Goal: Transaction & Acquisition: Purchase product/service

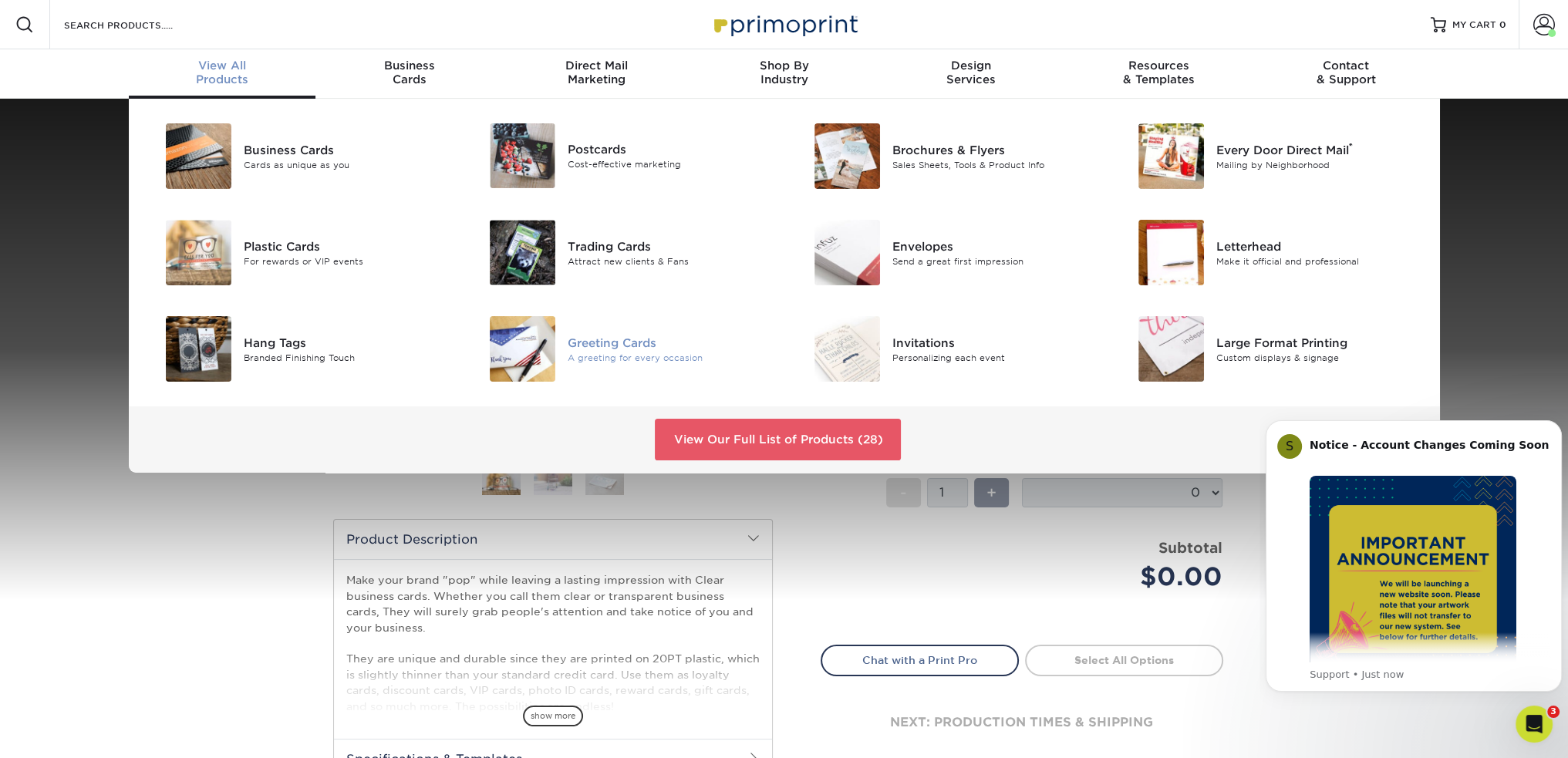
click at [608, 346] on div "Greeting Cards" at bounding box center [669, 342] width 204 height 17
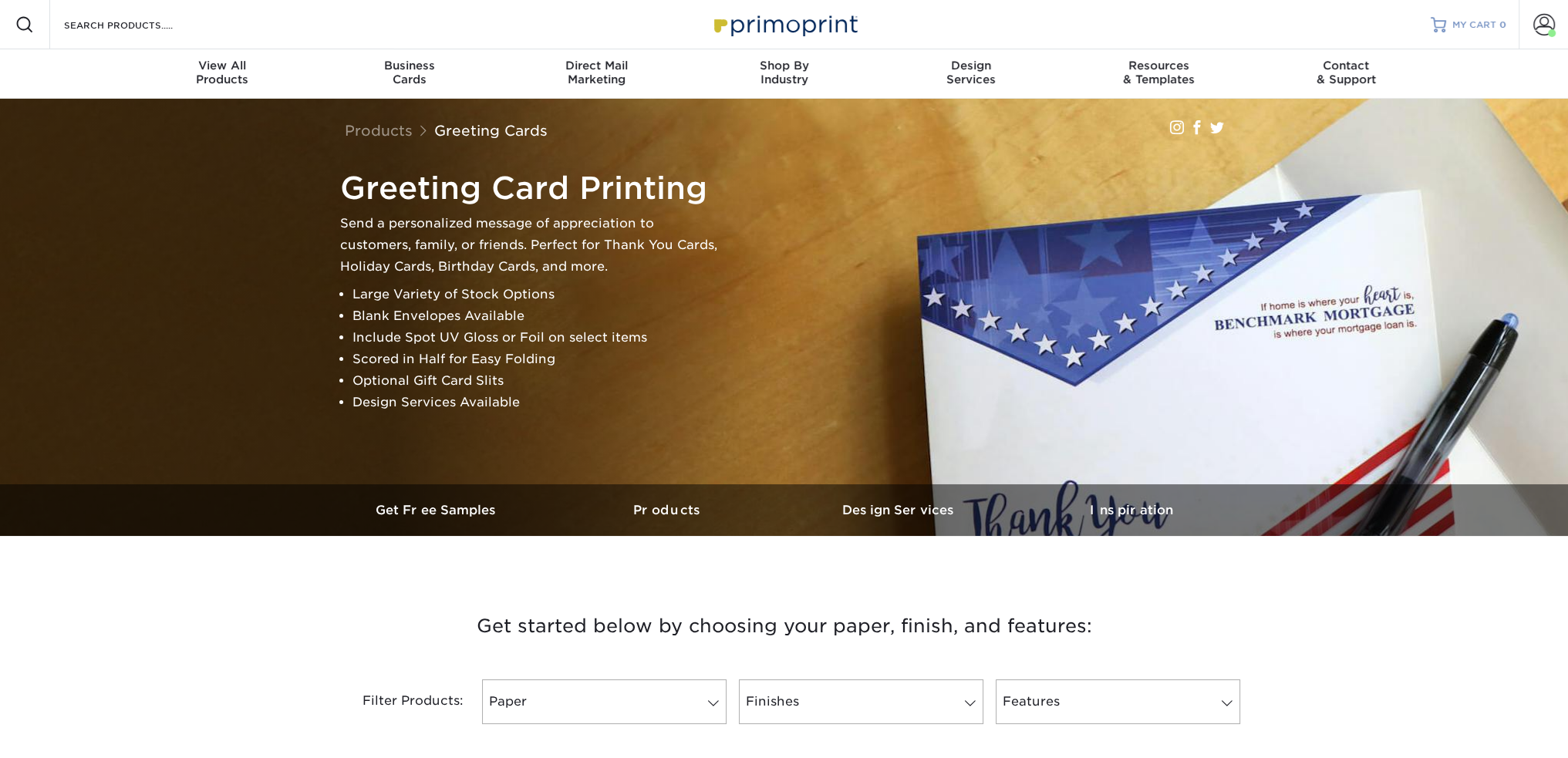
click at [1477, 25] on span "MY CART" at bounding box center [1474, 25] width 44 height 13
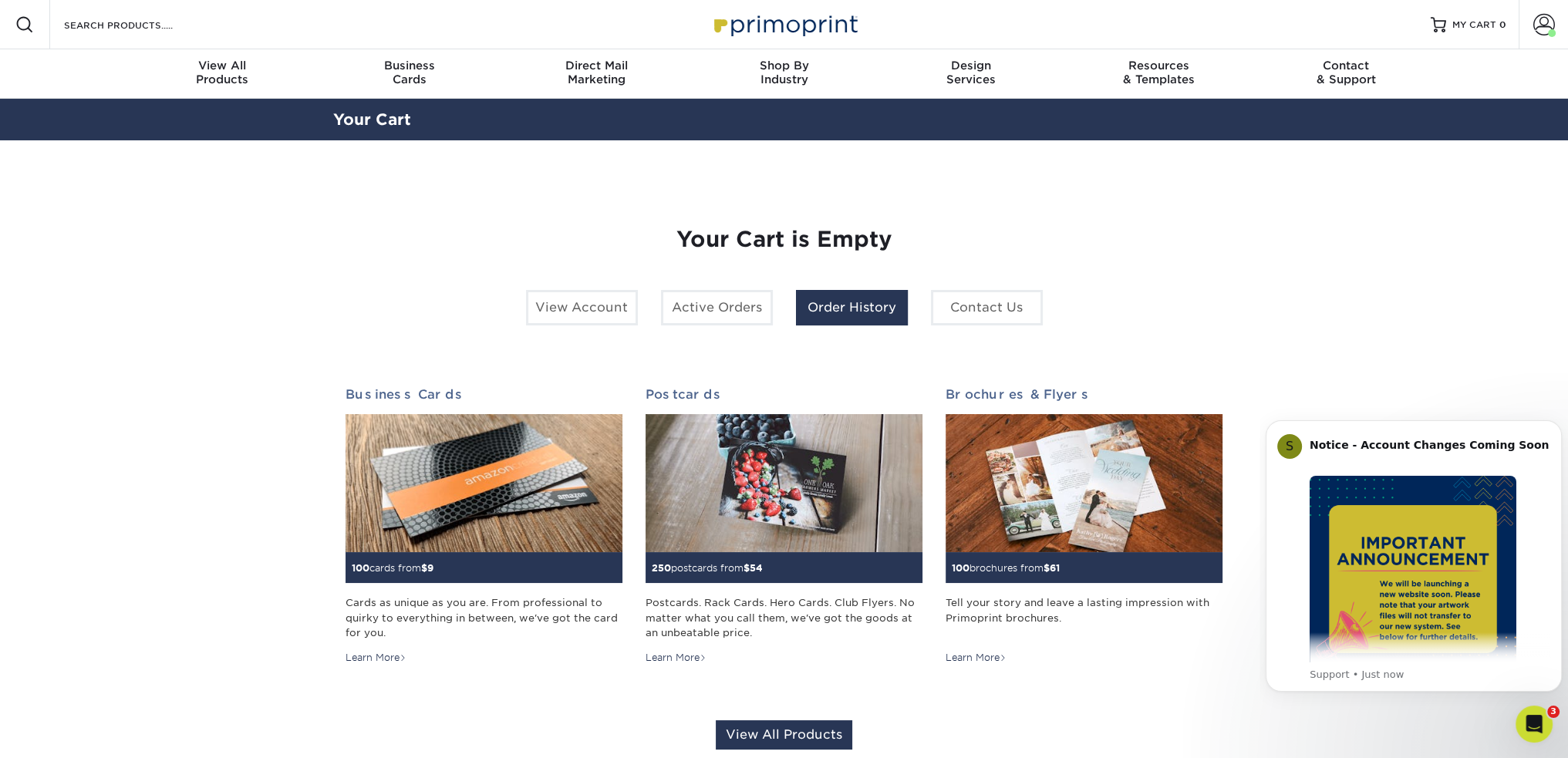
click at [830, 316] on link "Order History" at bounding box center [852, 307] width 112 height 35
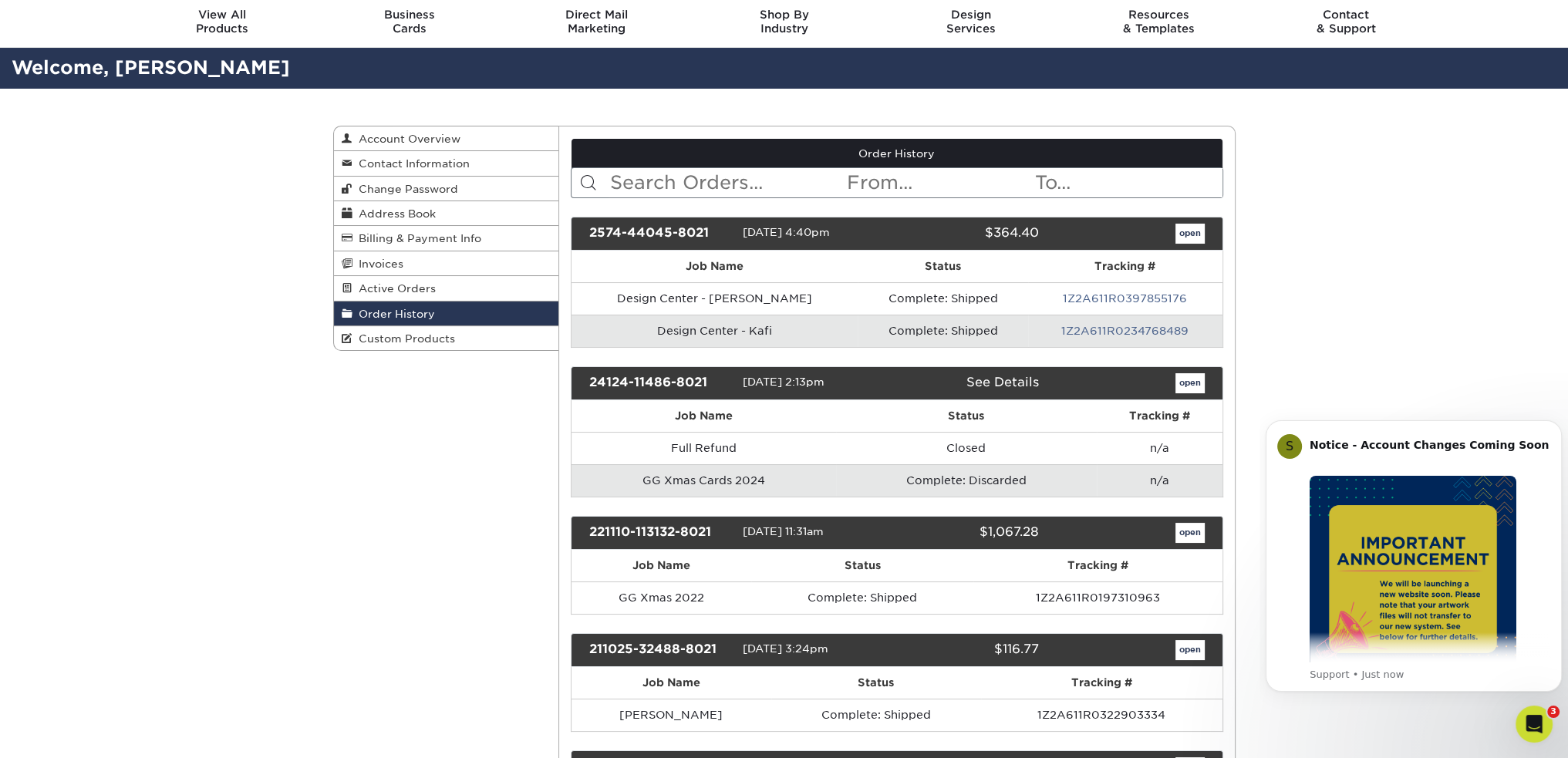
scroll to position [77, 0]
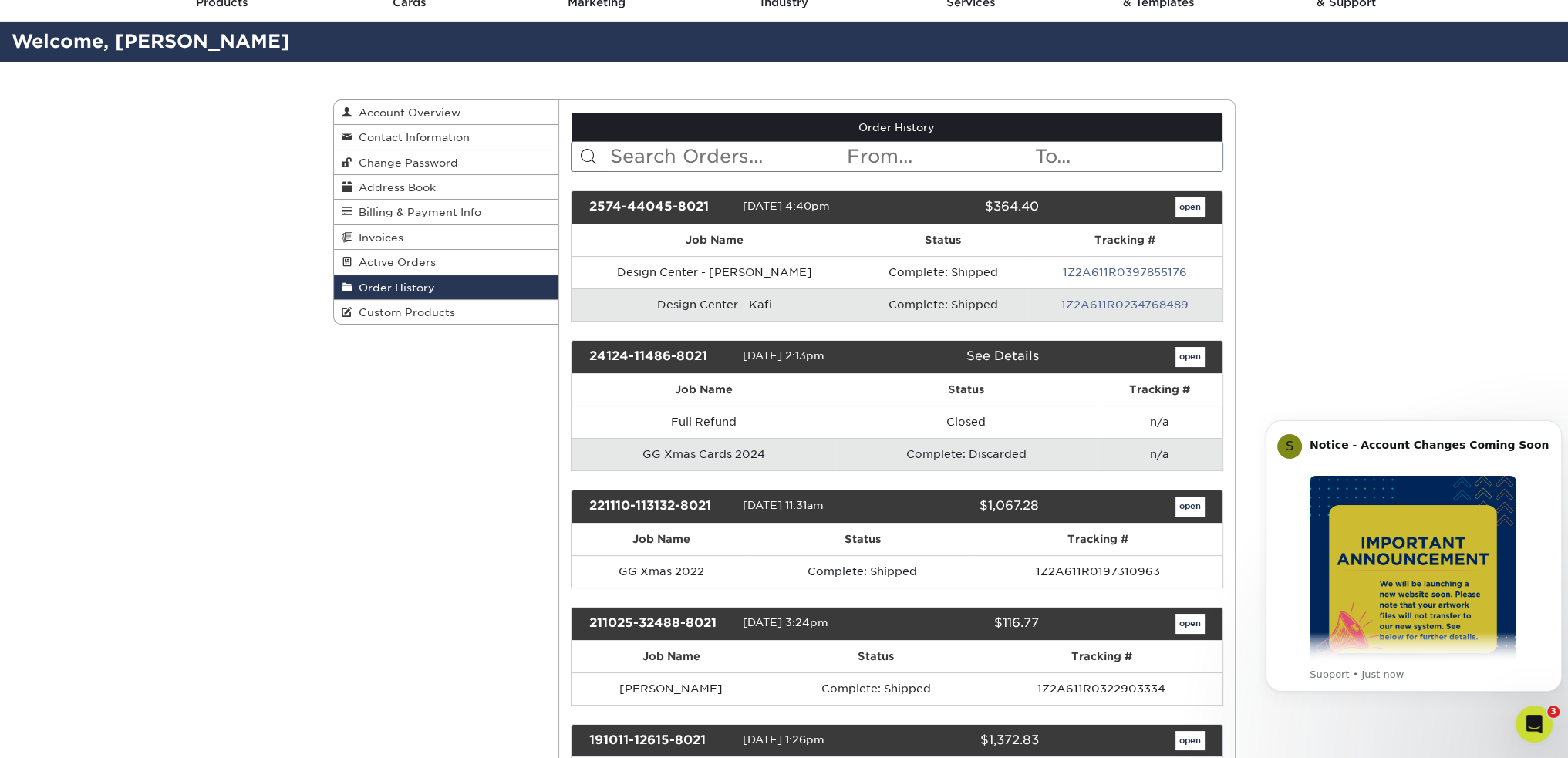
click at [1017, 353] on link "See Details" at bounding box center [1002, 356] width 73 height 15
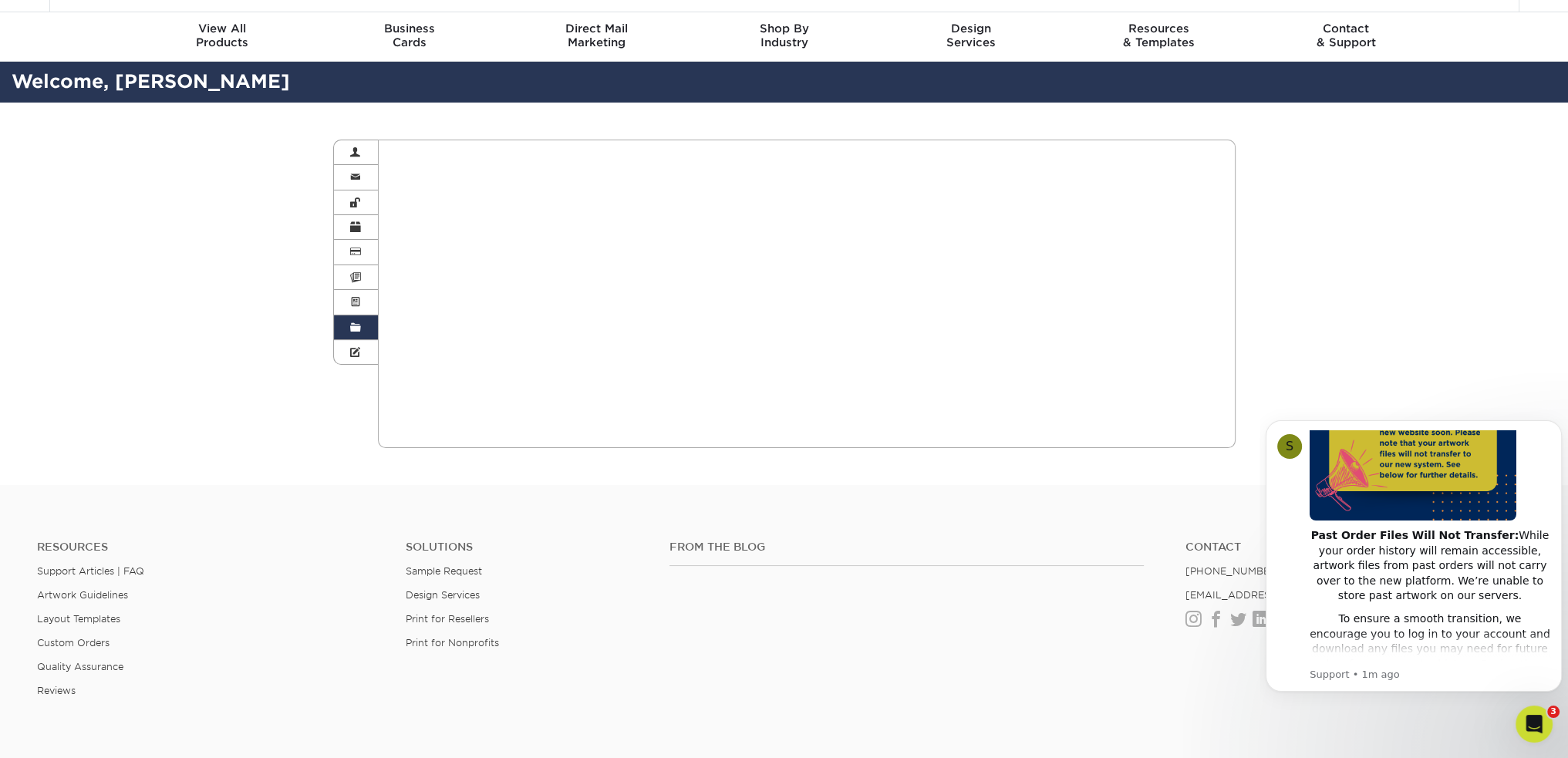
scroll to position [0, 0]
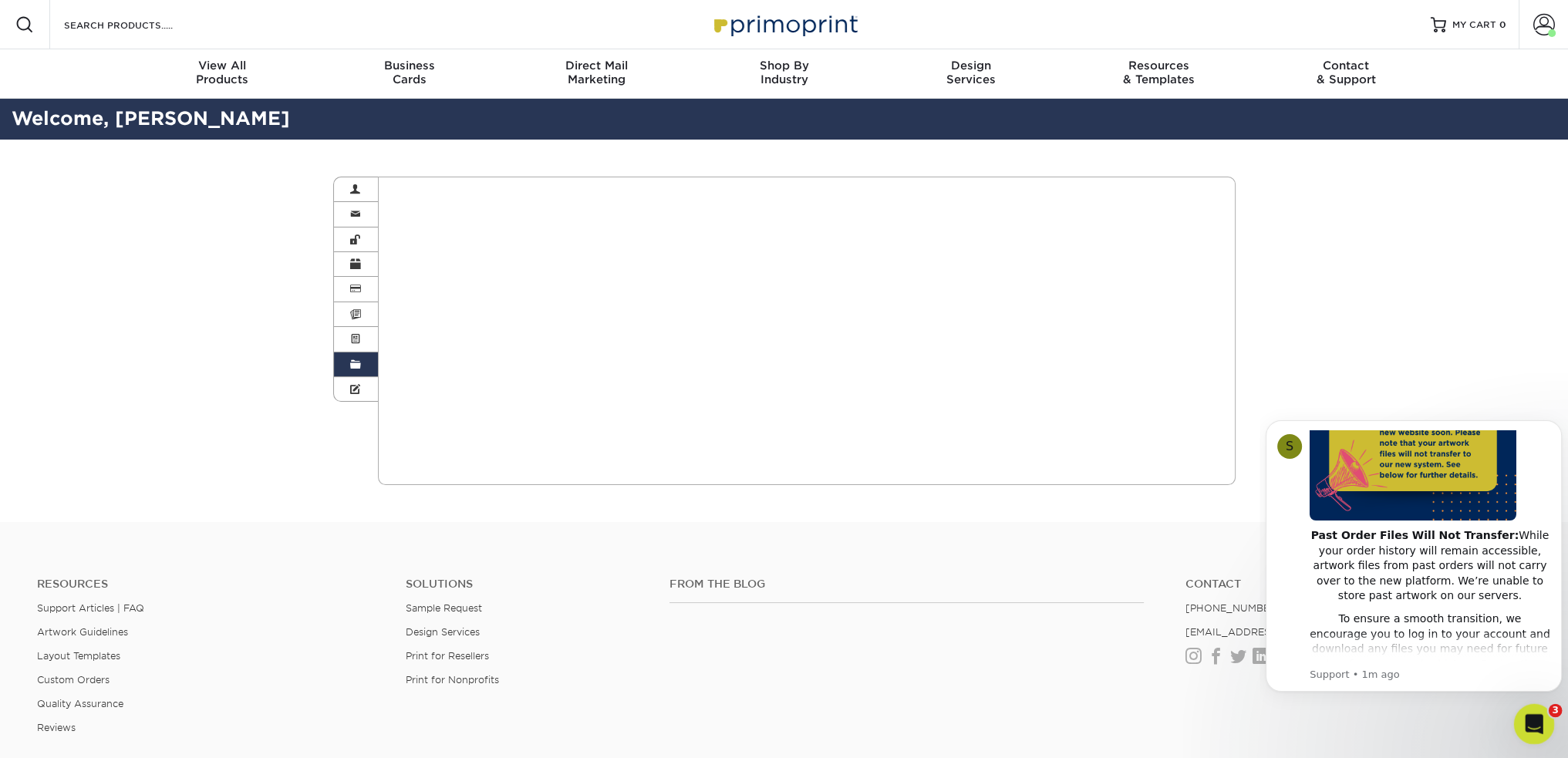
click at [1528, 724] on icon "Open Intercom Messenger" at bounding box center [1532, 722] width 11 height 13
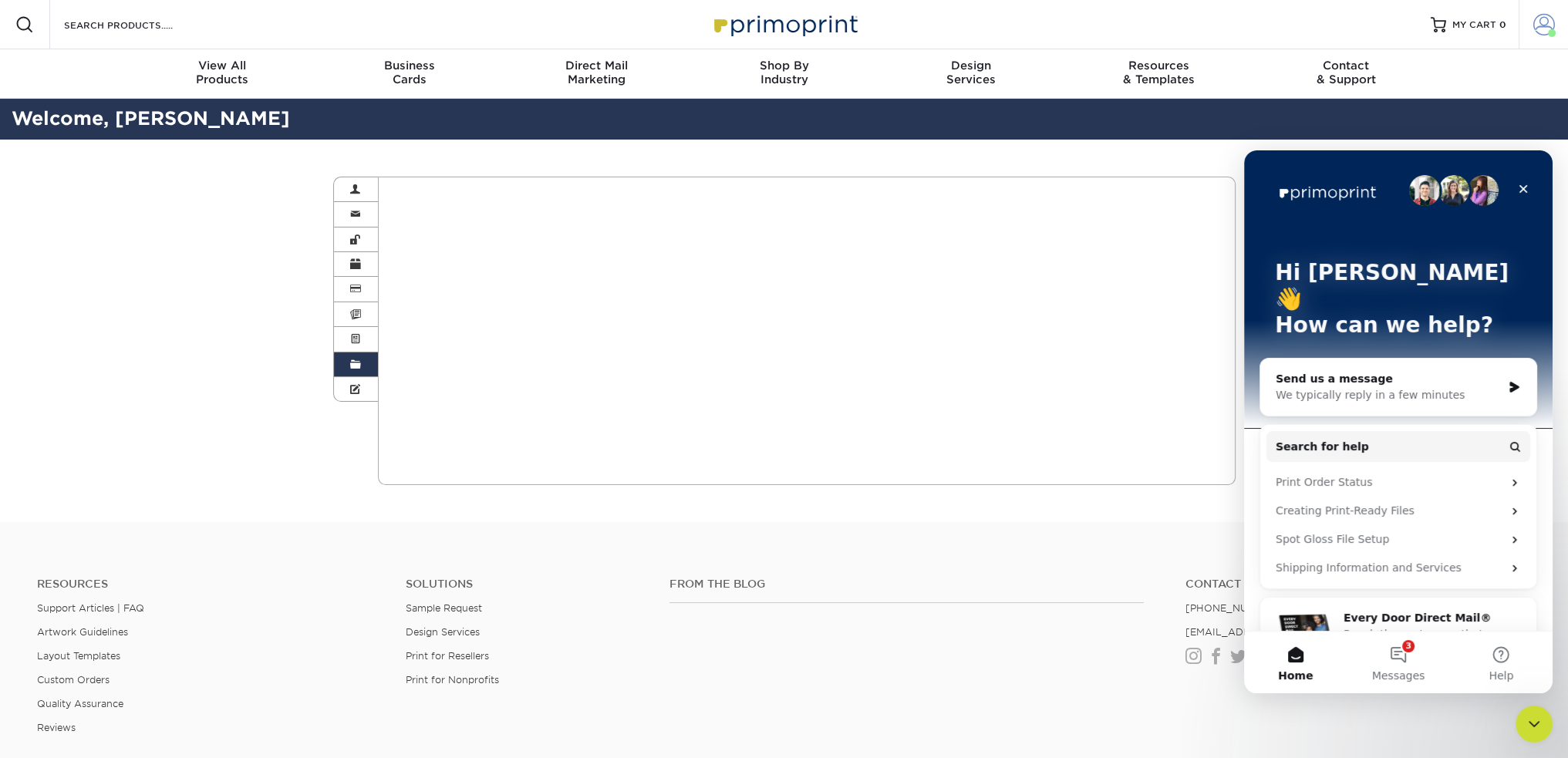
click at [1542, 34] on span at bounding box center [1543, 25] width 22 height 22
click at [1406, 138] on link "Active Orders" at bounding box center [1452, 148] width 193 height 21
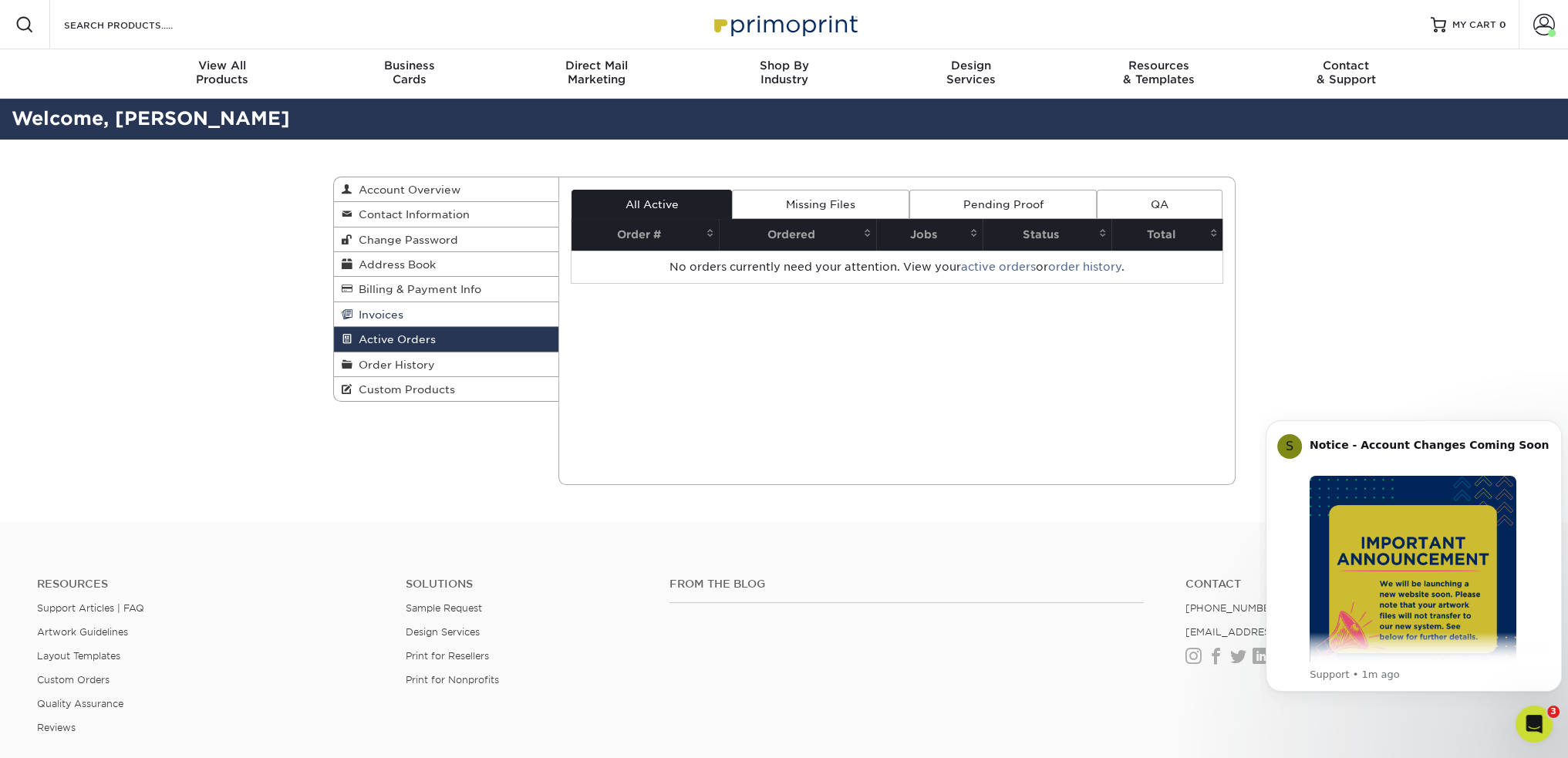
click at [397, 313] on span "Invoices" at bounding box center [378, 315] width 51 height 13
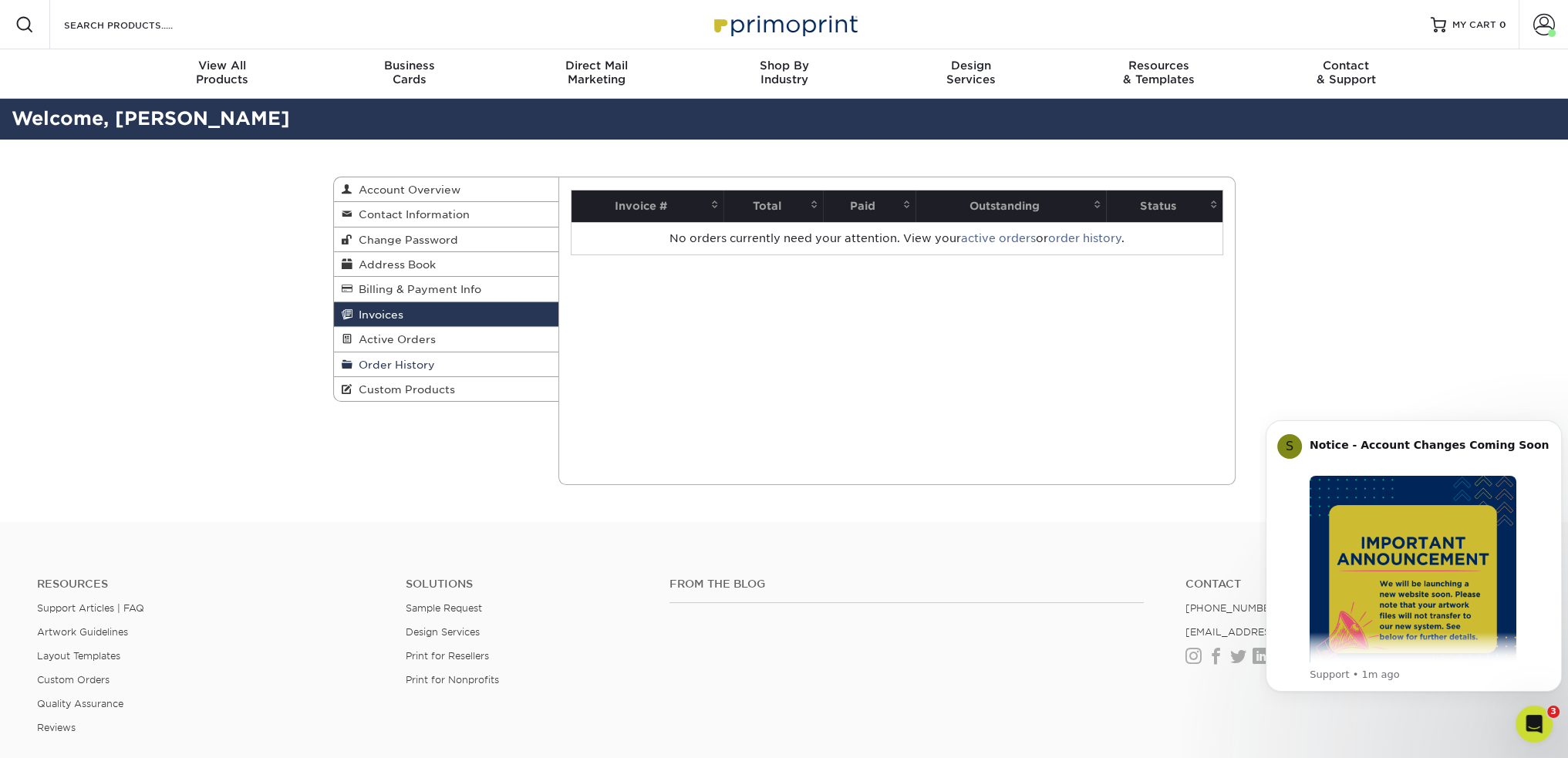
click at [395, 363] on span "Order History" at bounding box center [393, 365] width 83 height 13
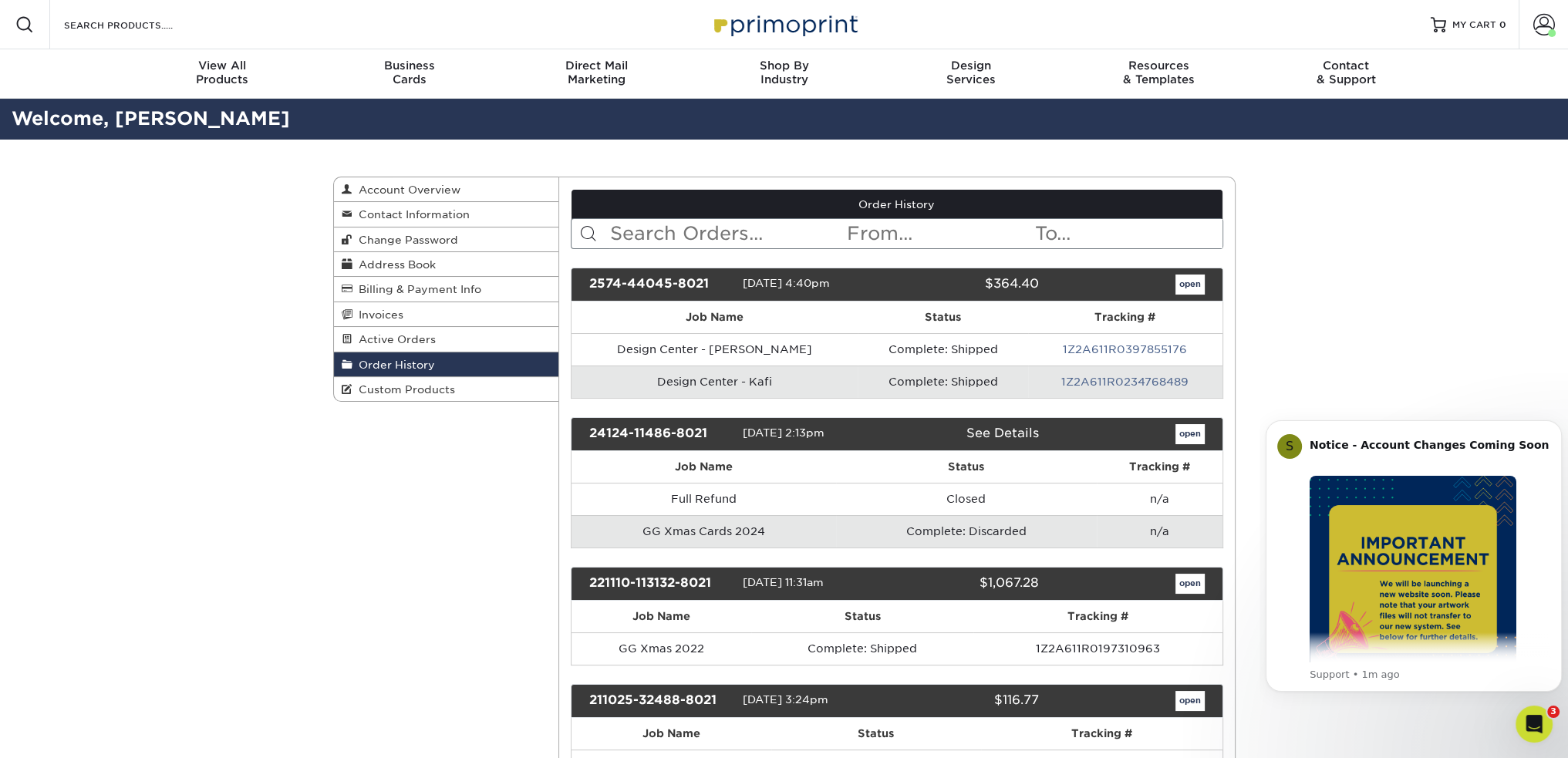
click at [1001, 432] on link "See Details" at bounding box center [1002, 433] width 73 height 15
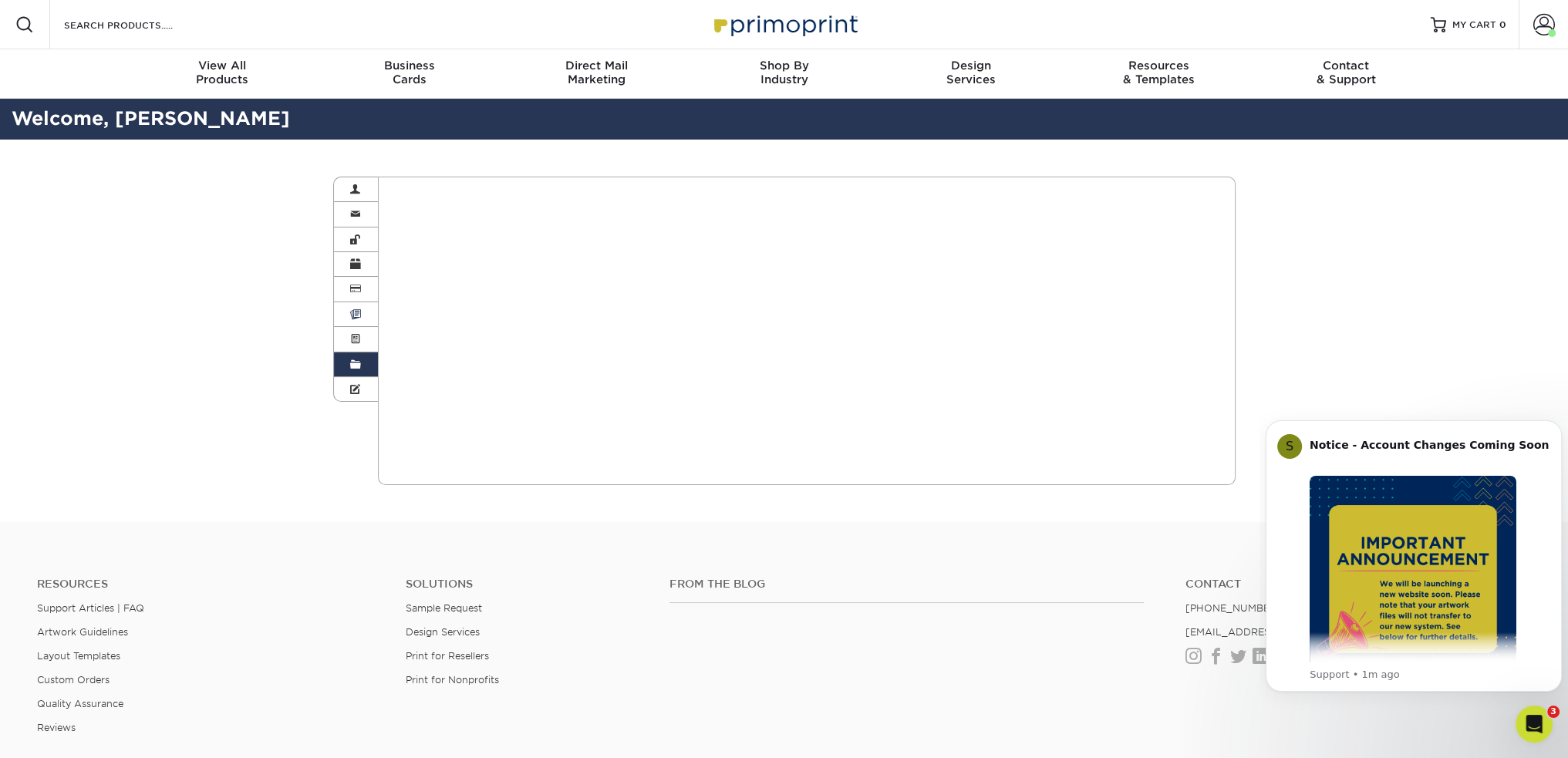
click at [356, 316] on span at bounding box center [356, 315] width 11 height 13
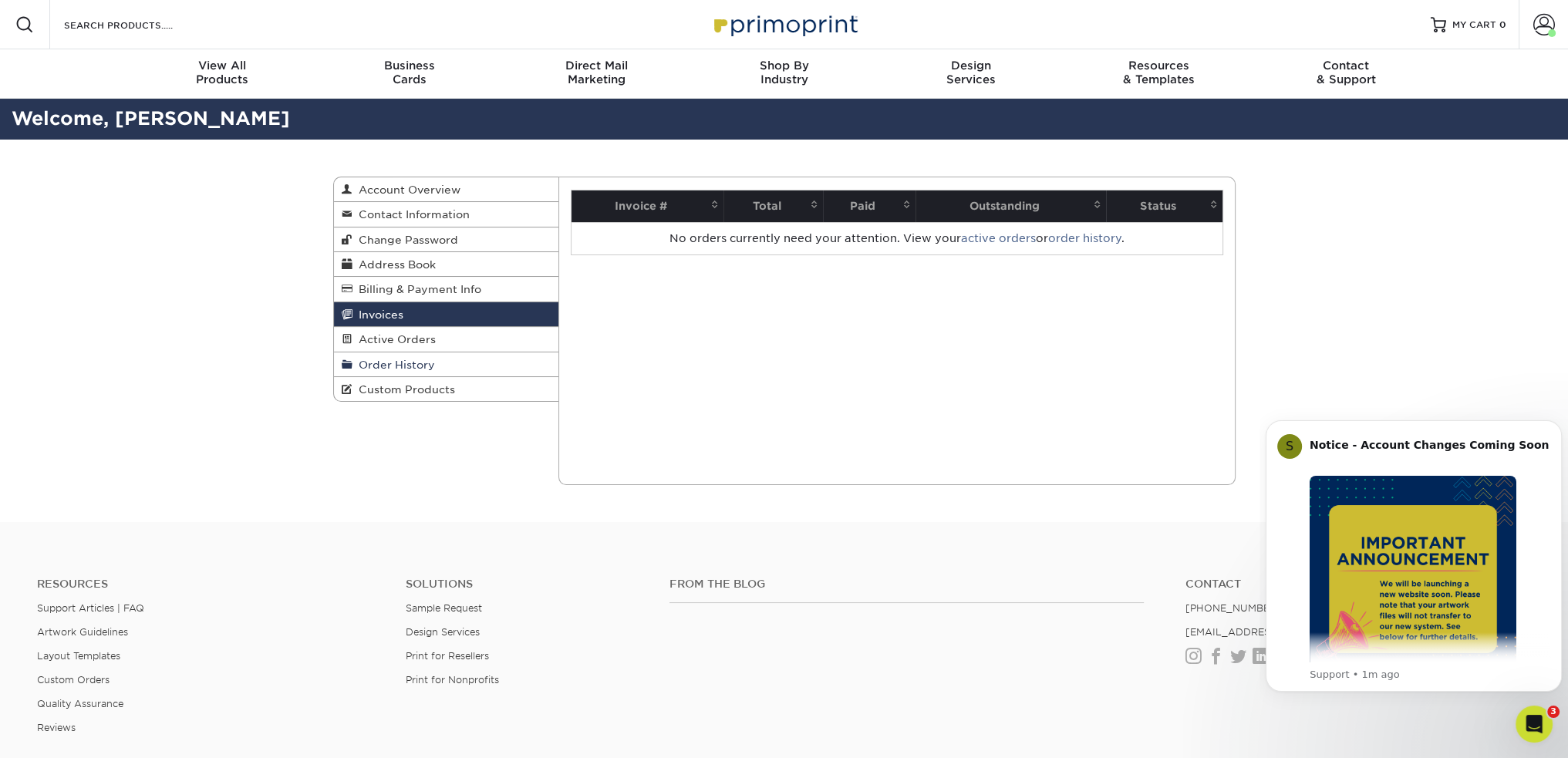
click at [413, 370] on span "Order History" at bounding box center [393, 365] width 83 height 13
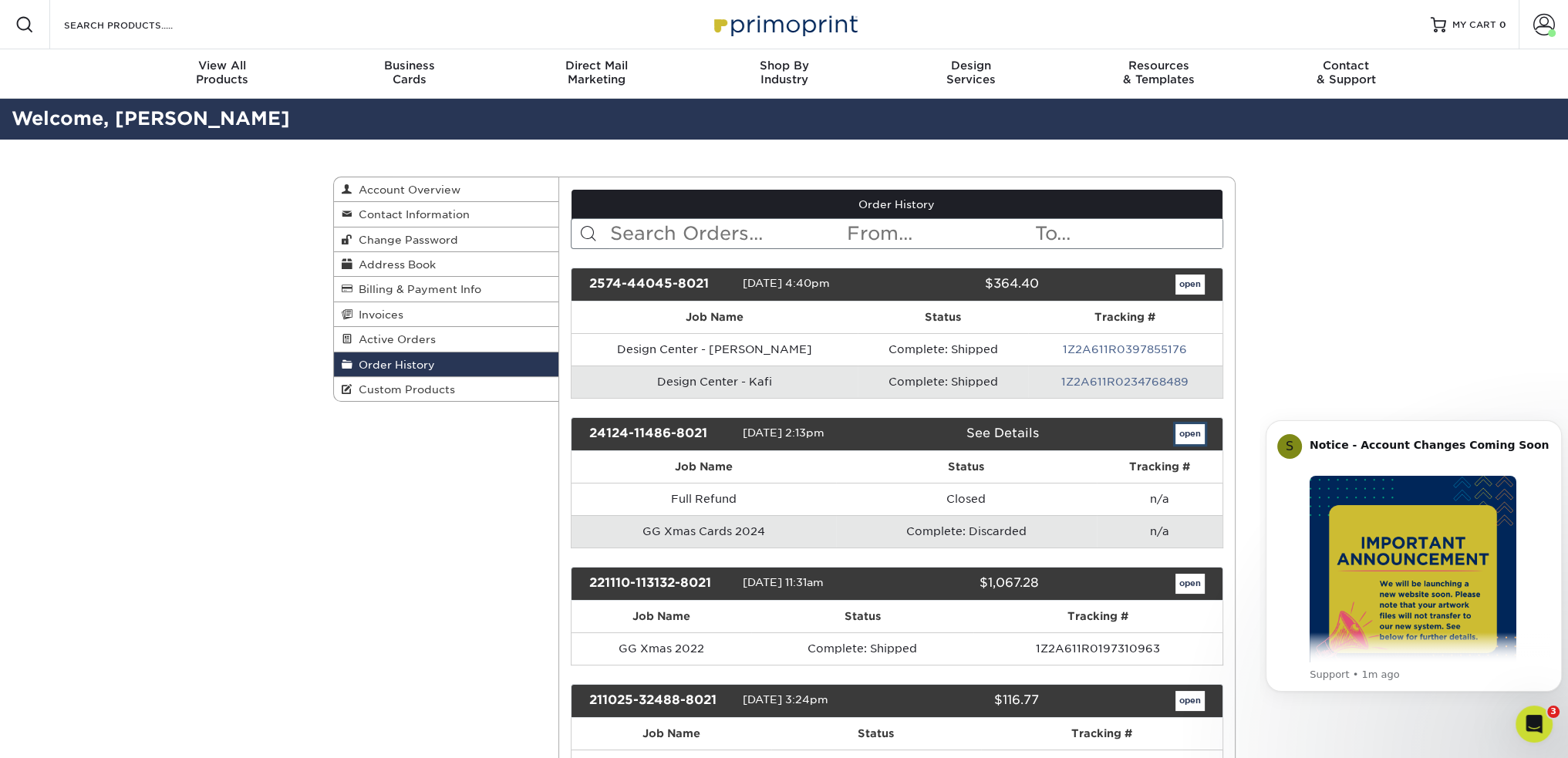
click at [1185, 433] on link "open" at bounding box center [1189, 434] width 29 height 20
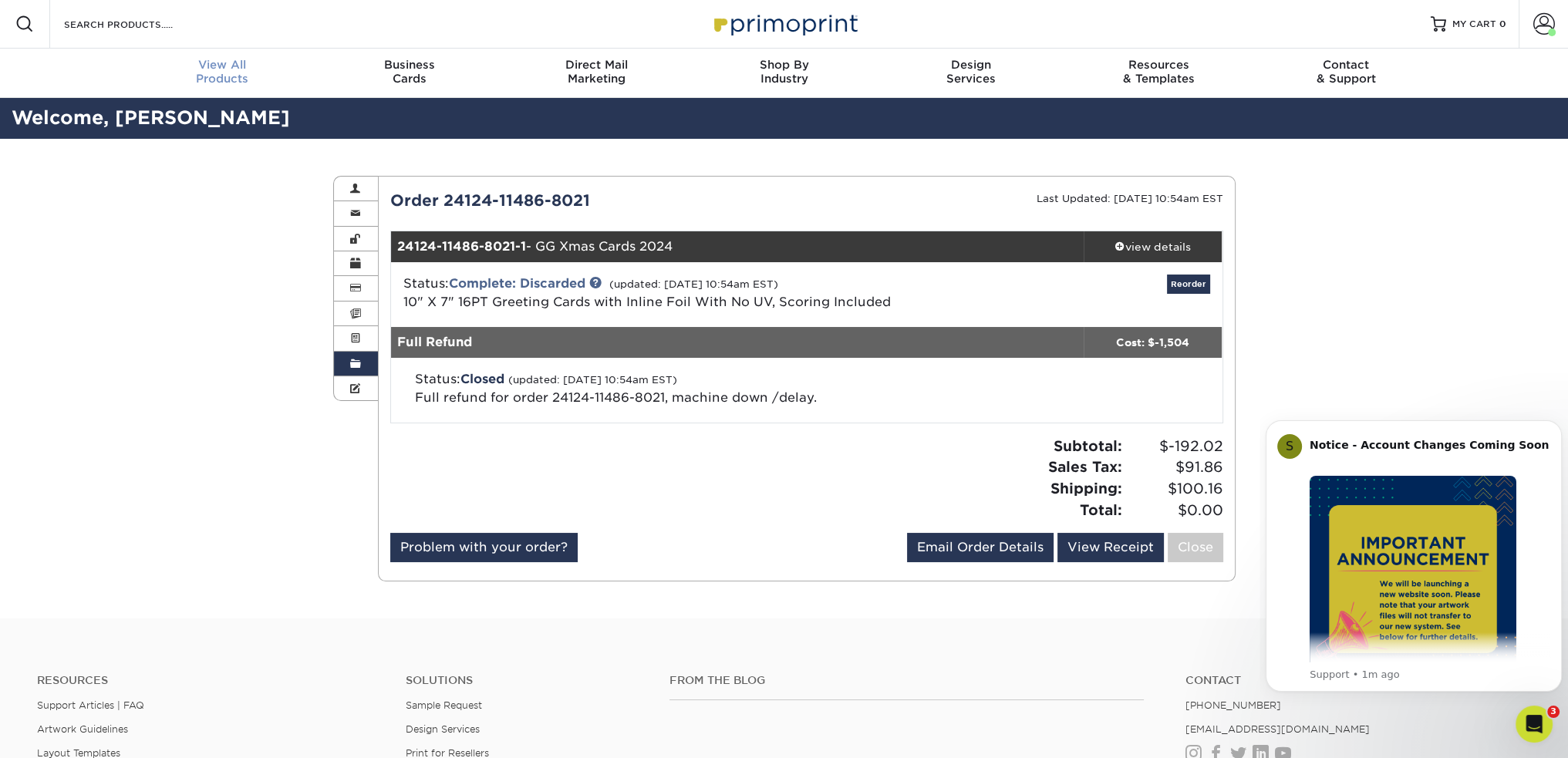
scroll to position [2, 0]
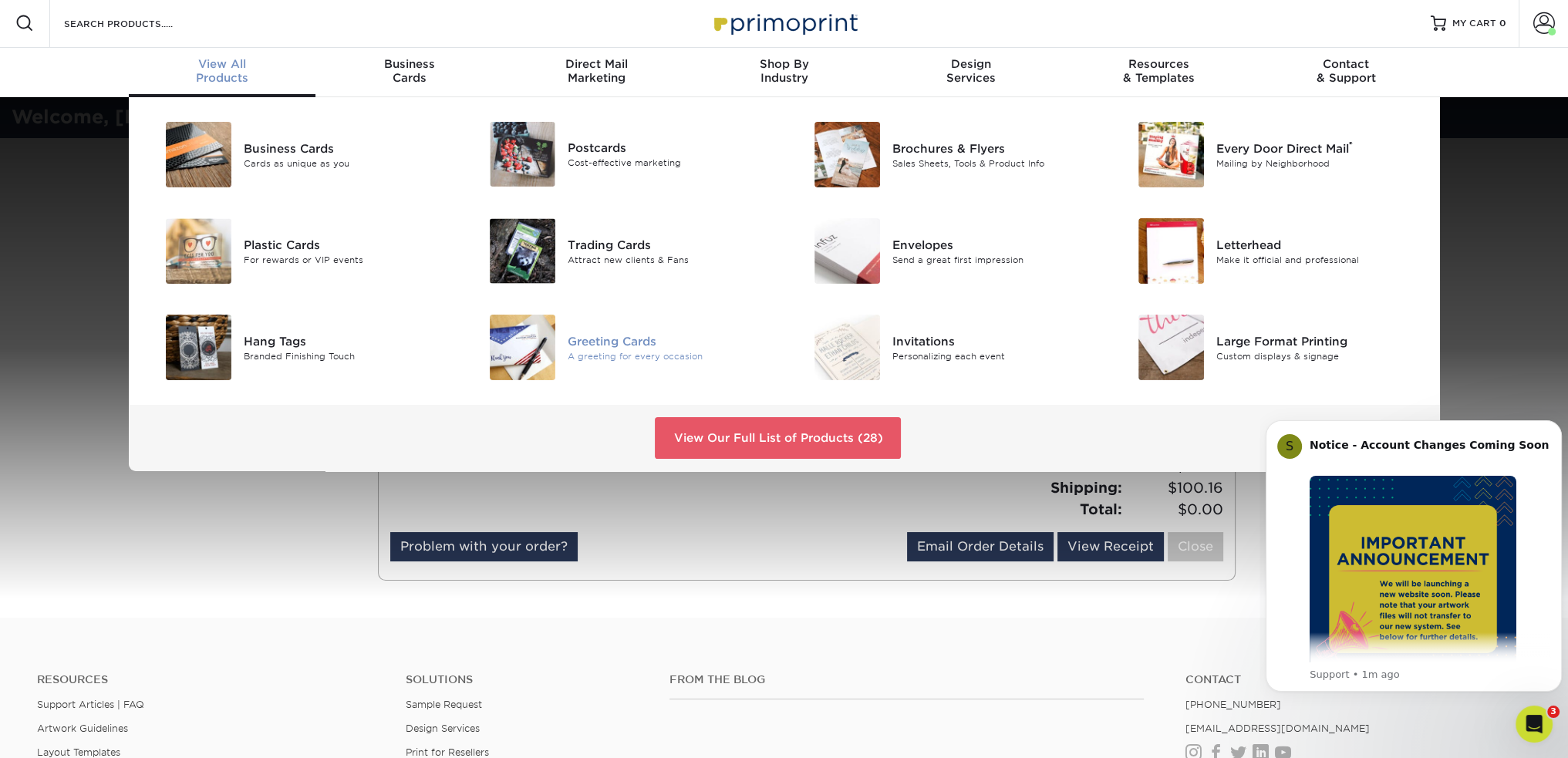
click at [584, 340] on div "Greeting Cards" at bounding box center [669, 340] width 204 height 17
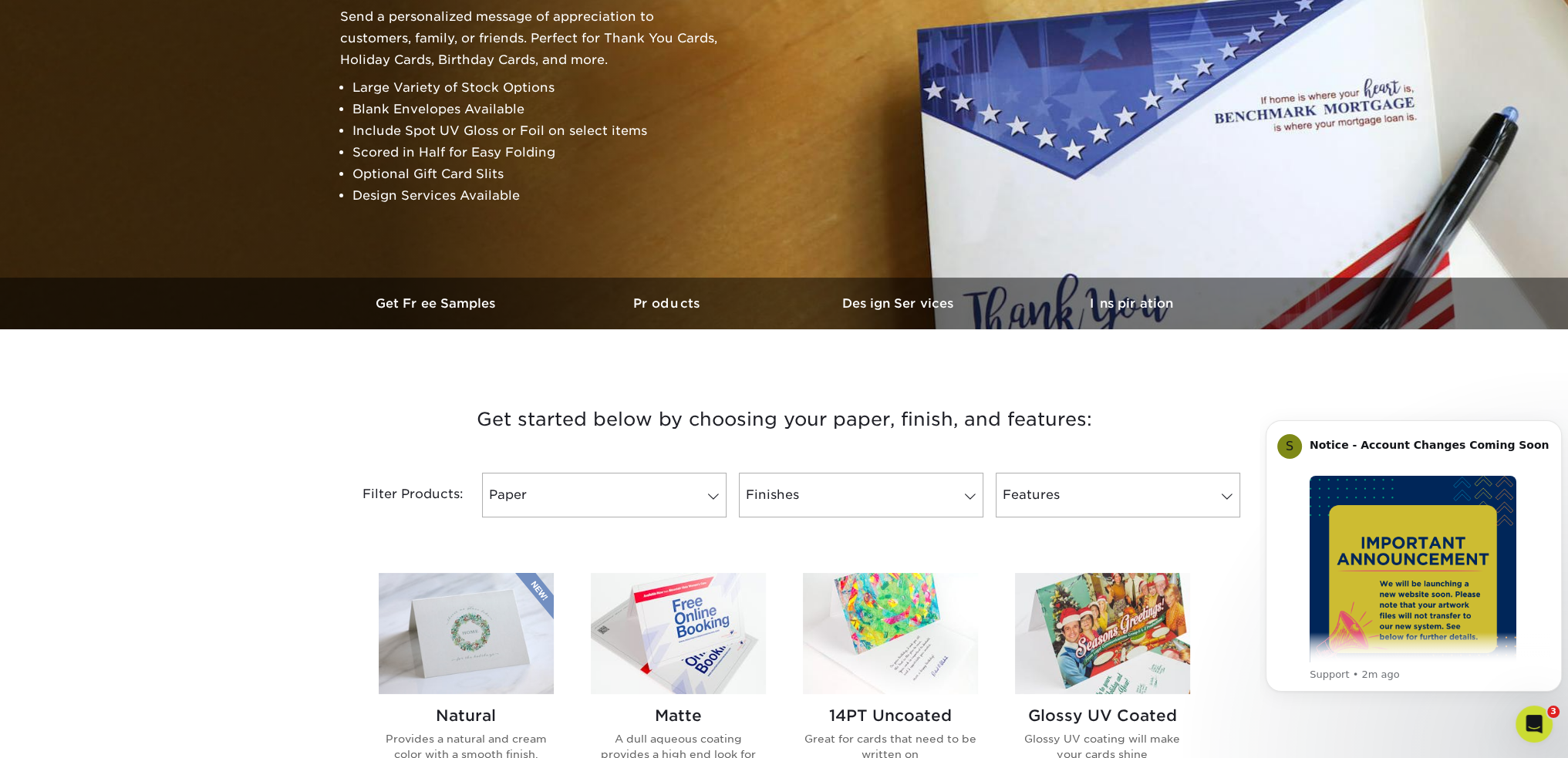
scroll to position [231, 0]
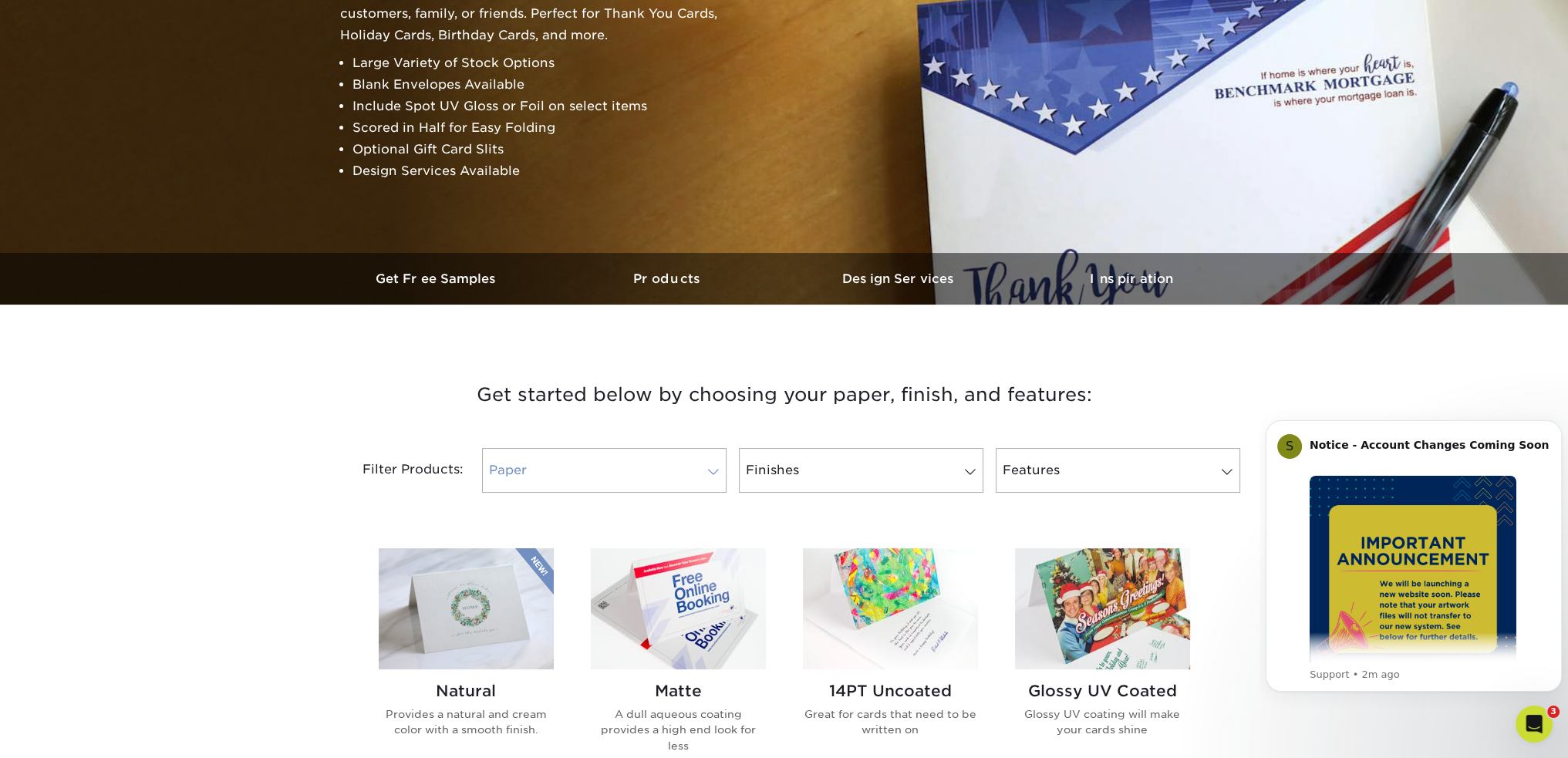
click at [710, 473] on span at bounding box center [714, 472] width 22 height 13
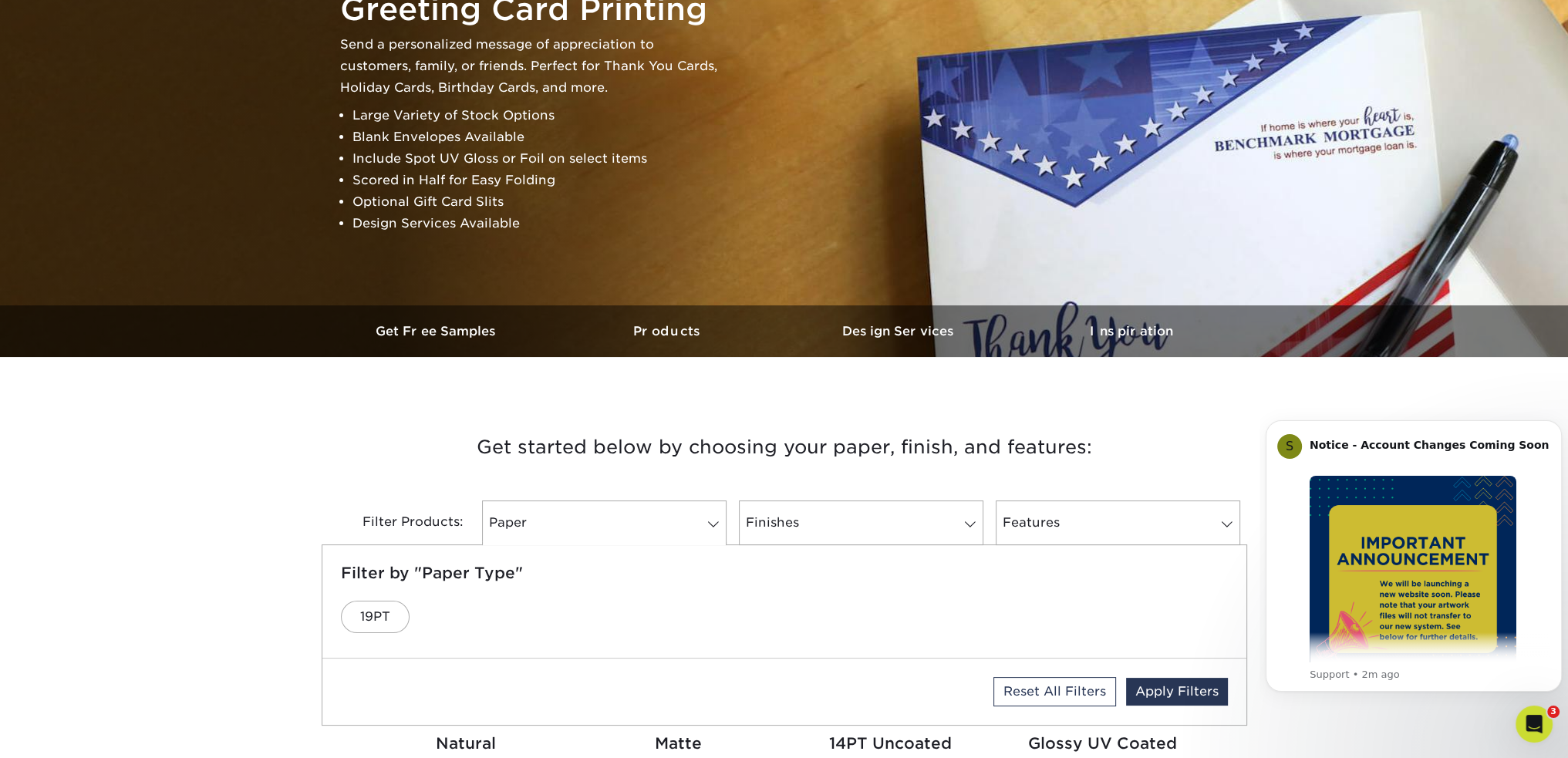
scroll to position [0, 0]
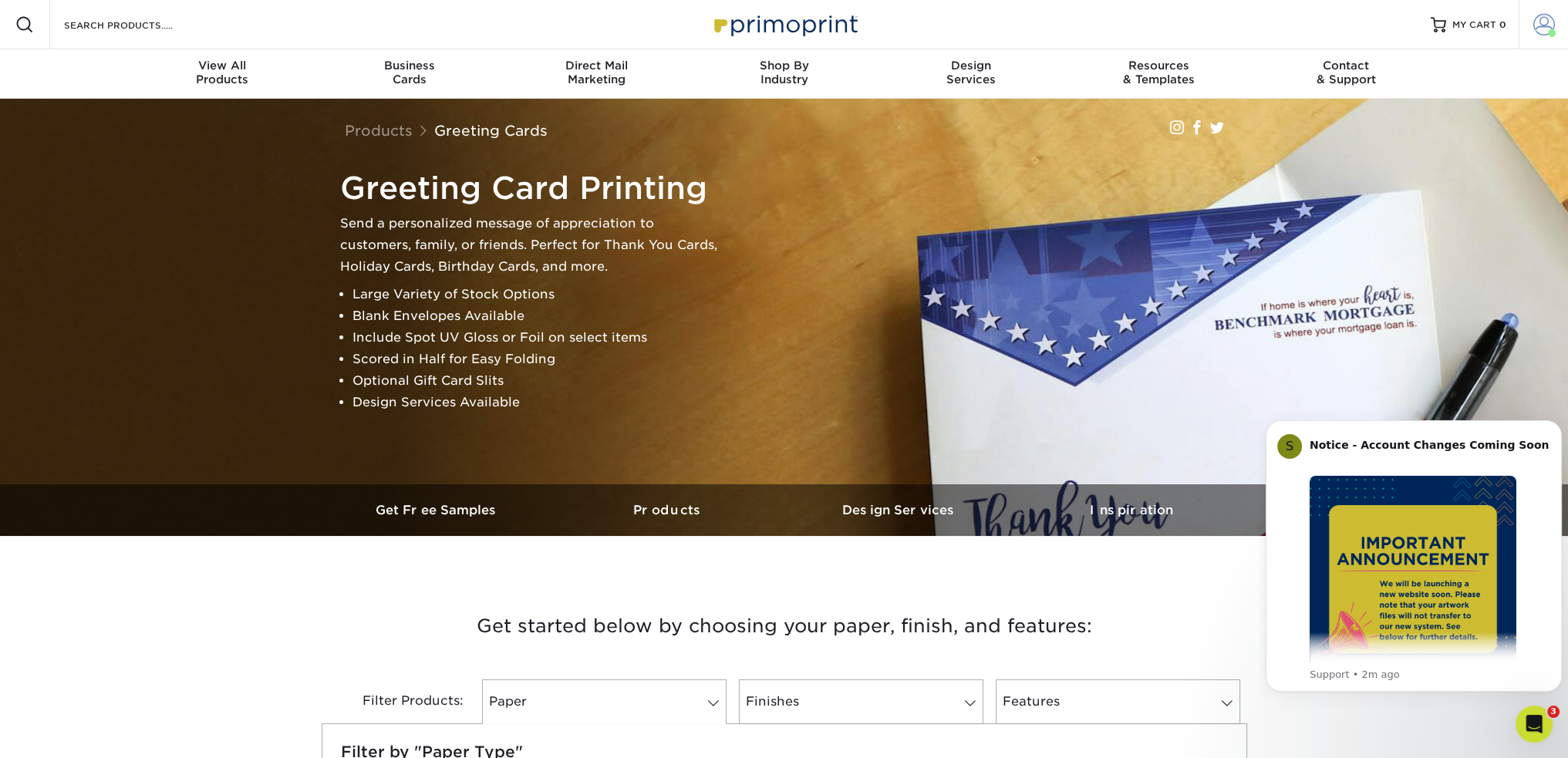
click at [1543, 30] on span at bounding box center [1543, 25] width 22 height 22
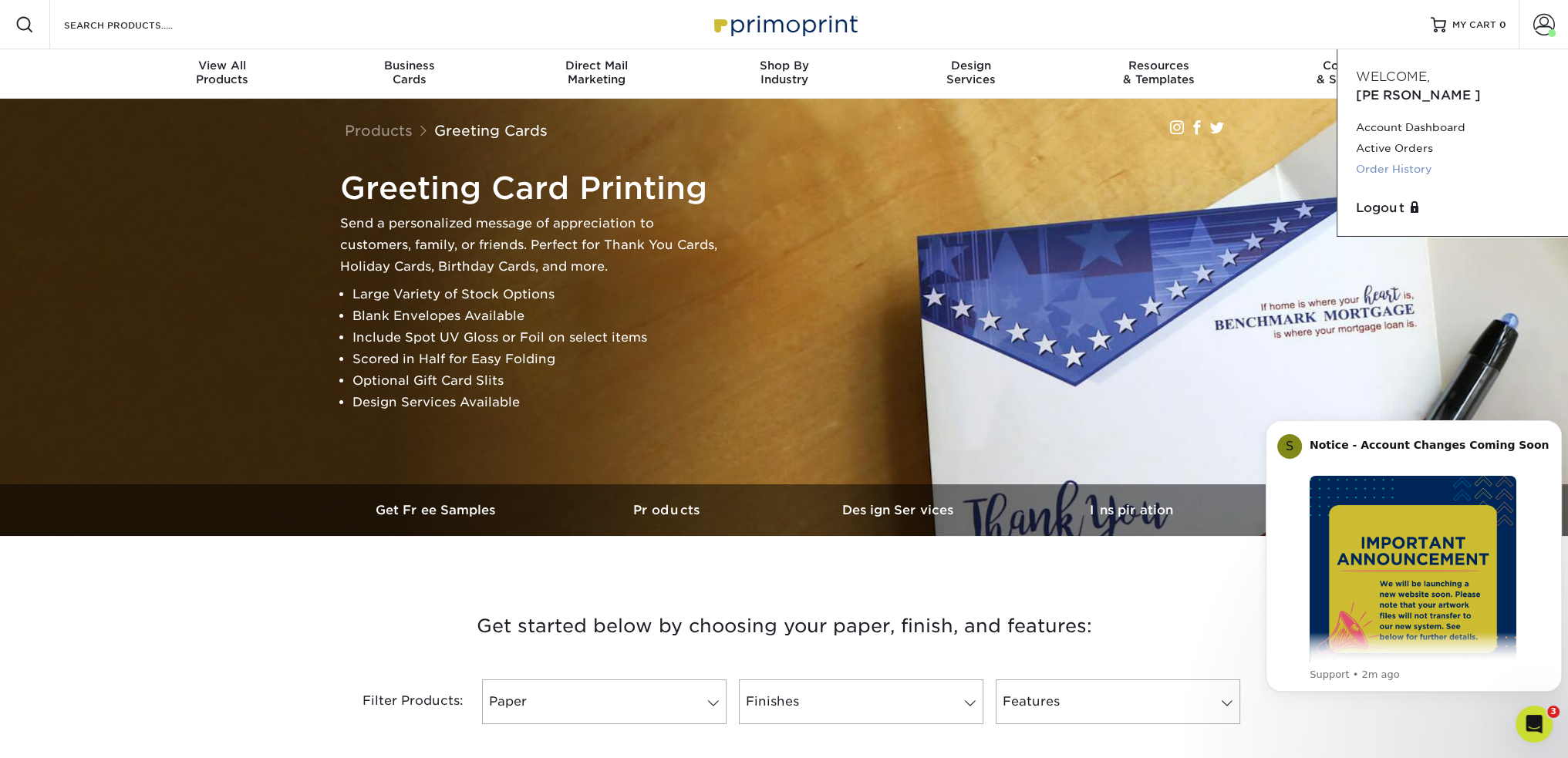
click at [1388, 159] on link "Order History" at bounding box center [1452, 169] width 193 height 21
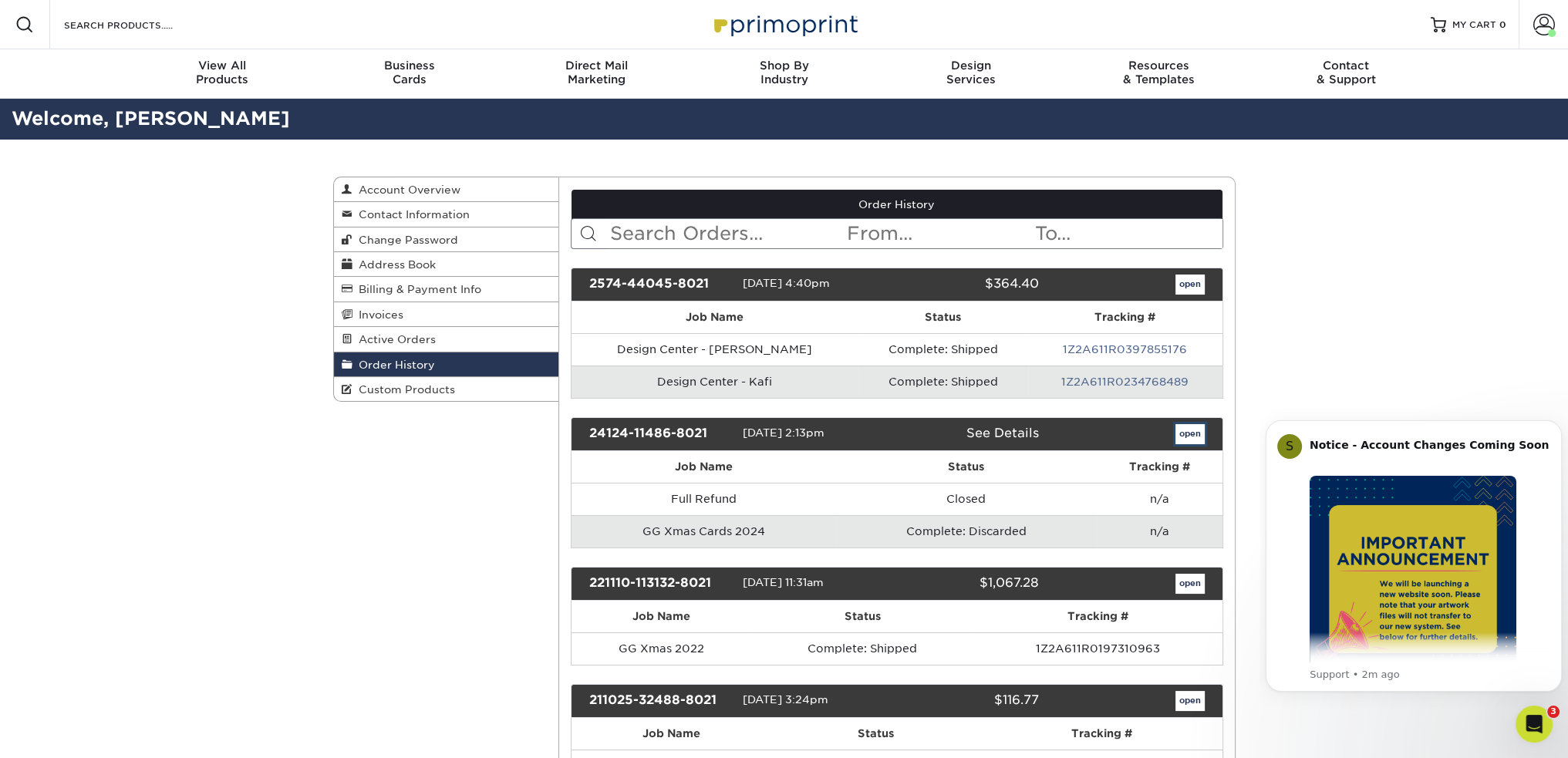
click at [1184, 430] on link "open" at bounding box center [1189, 434] width 29 height 20
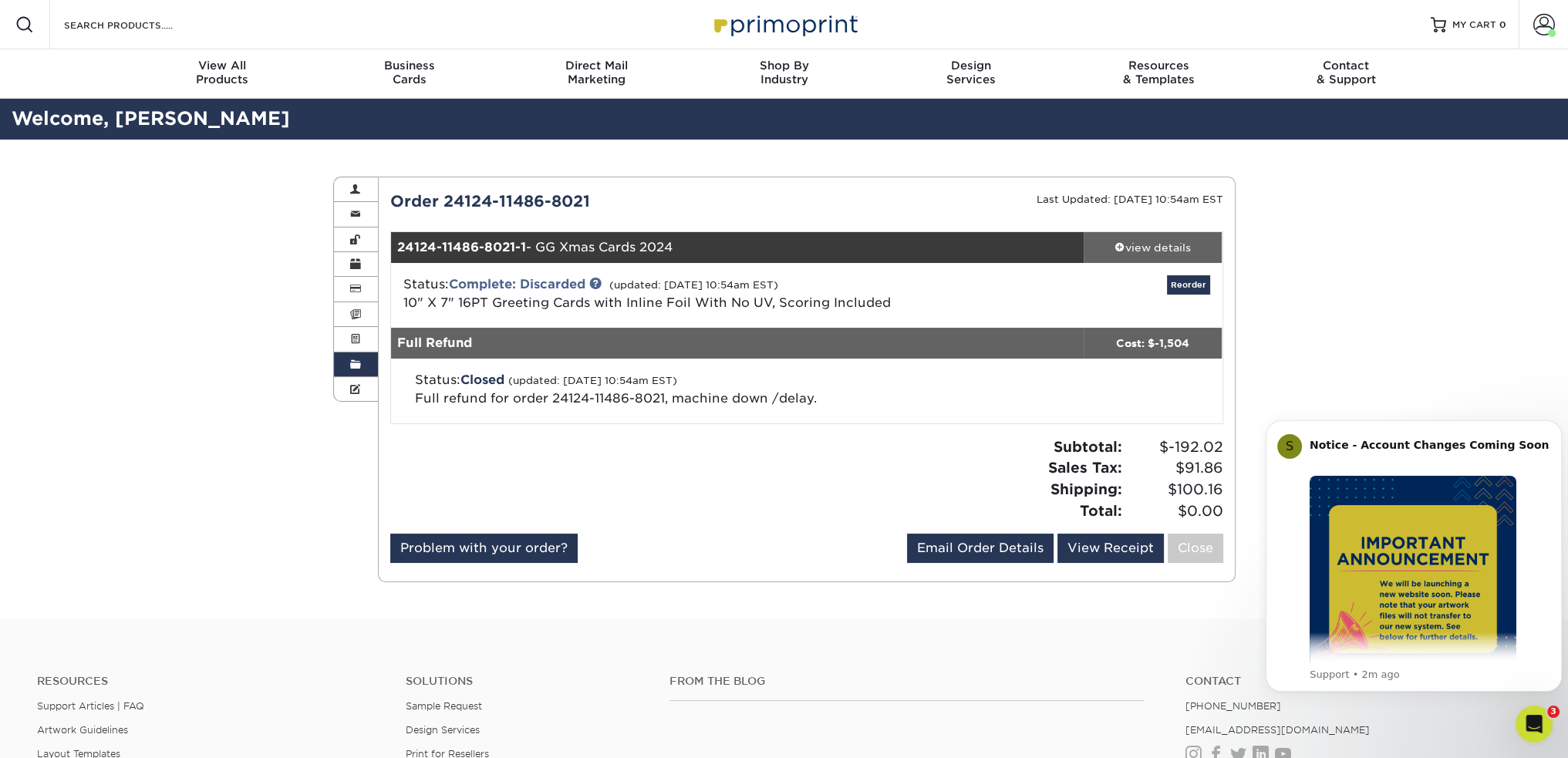
click at [1129, 243] on div "view details" at bounding box center [1152, 247] width 139 height 15
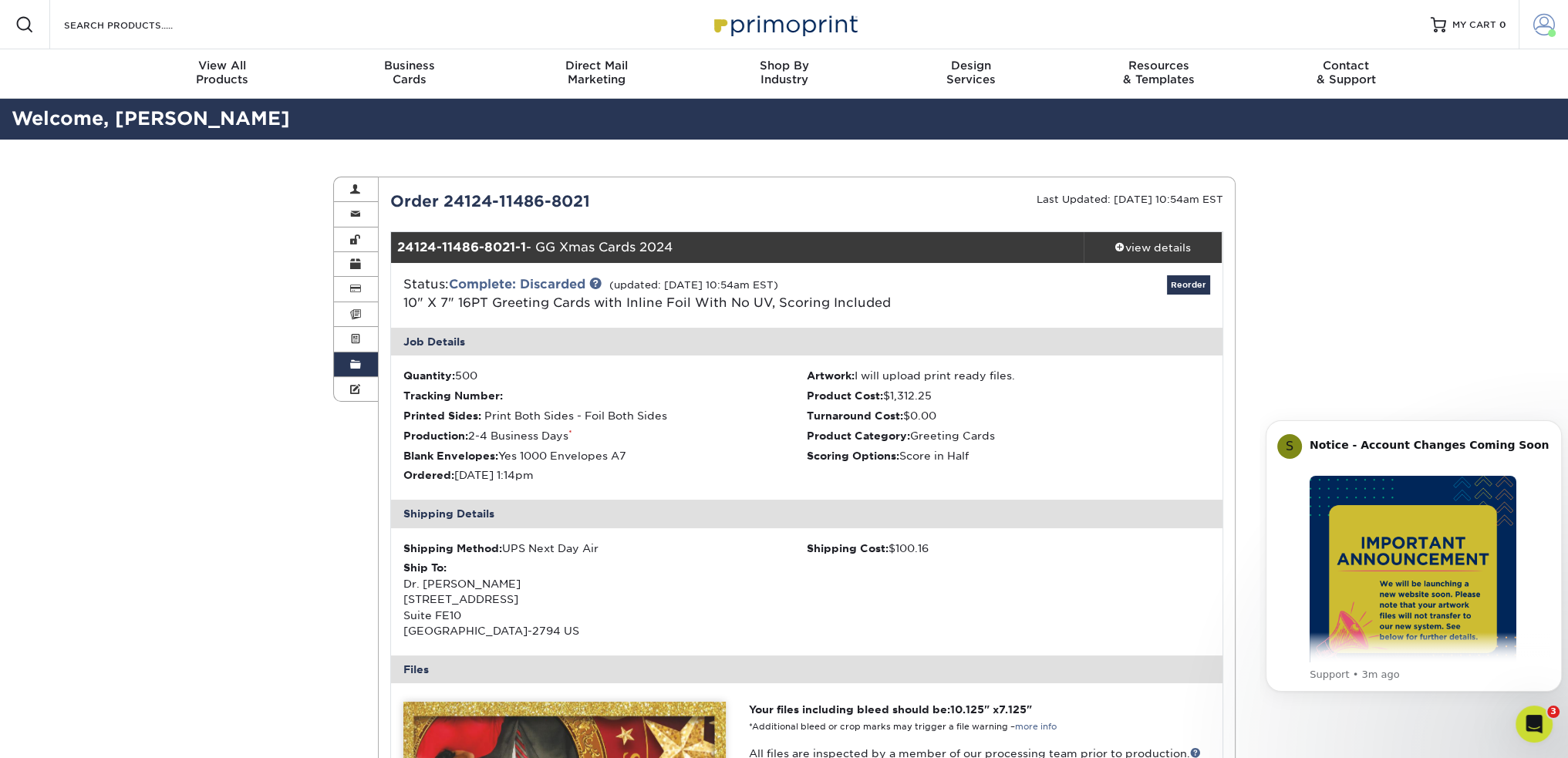
click at [1535, 29] on span at bounding box center [1543, 25] width 22 height 22
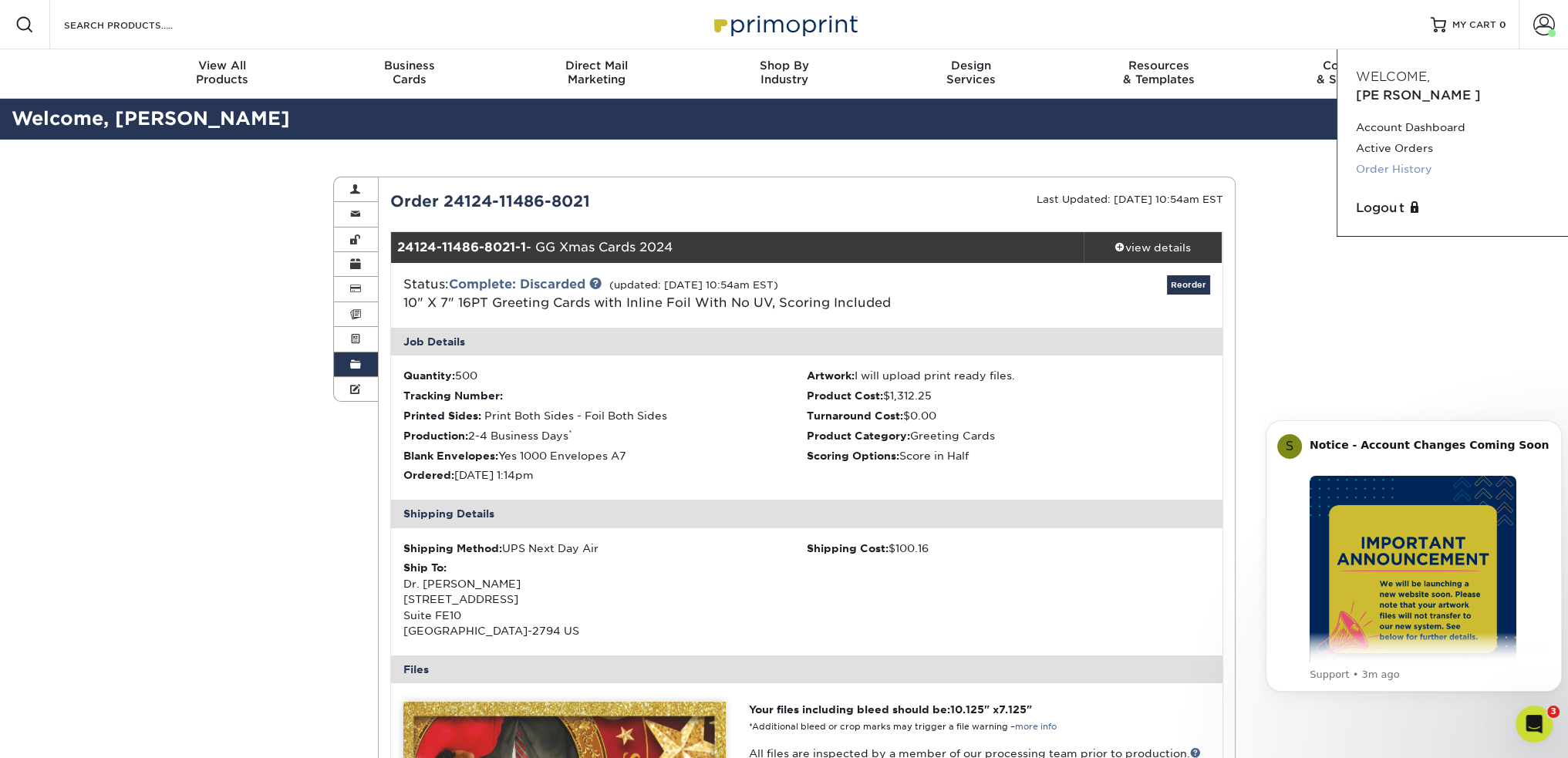
click at [1409, 159] on link "Order History" at bounding box center [1452, 169] width 193 height 21
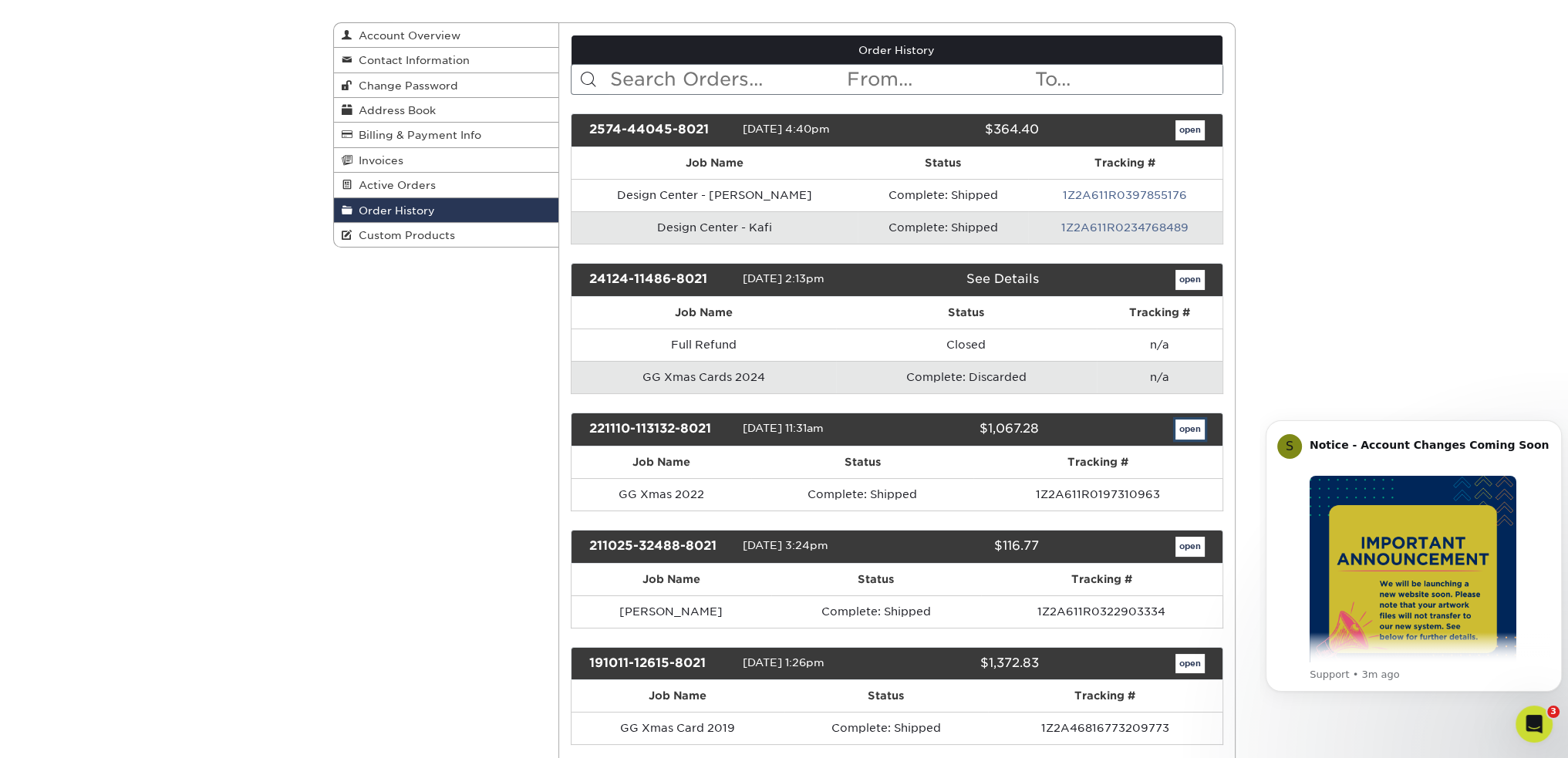
click at [1194, 426] on link "open" at bounding box center [1189, 429] width 29 height 20
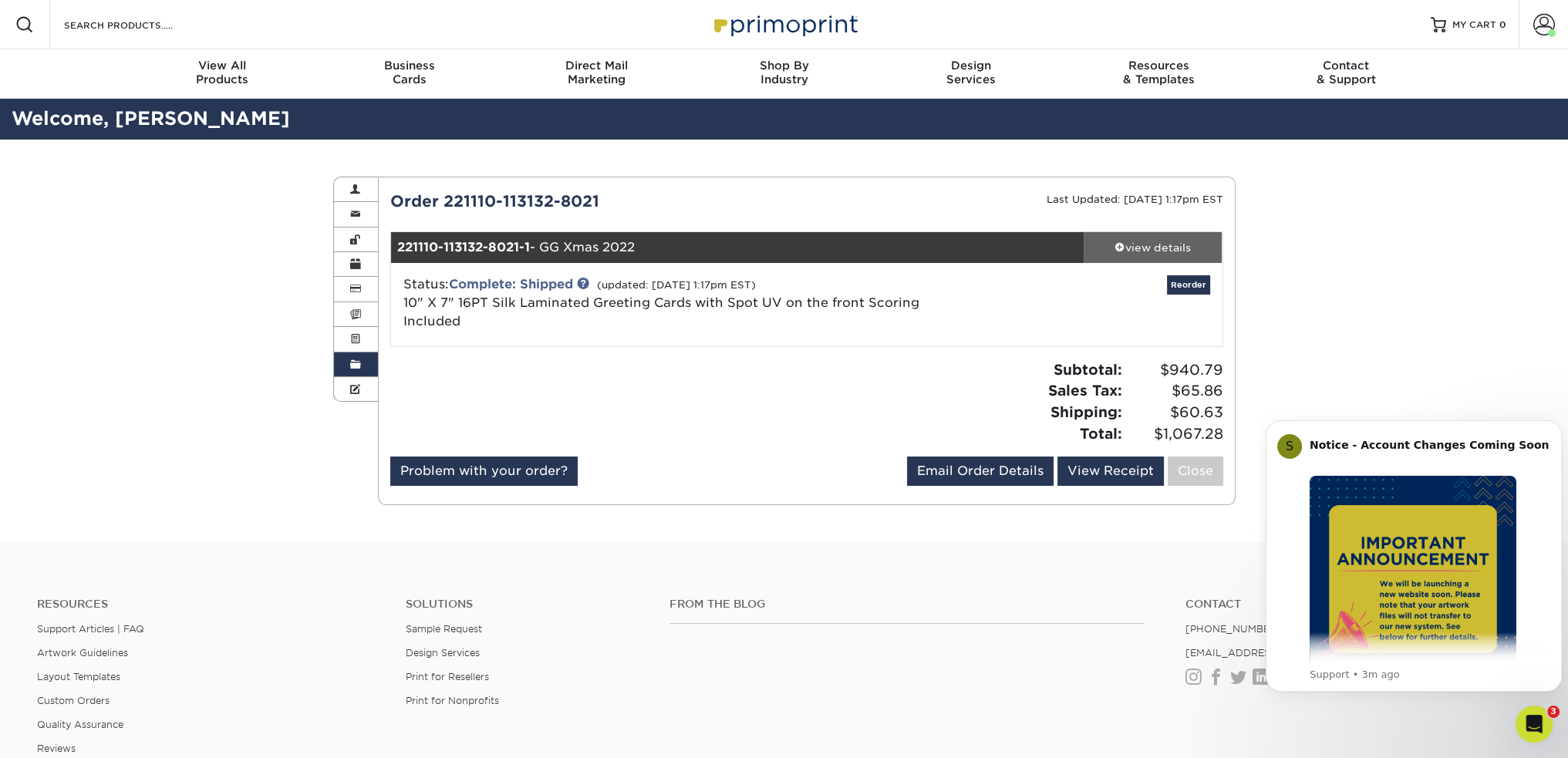
click at [1132, 248] on div "view details" at bounding box center [1152, 247] width 139 height 15
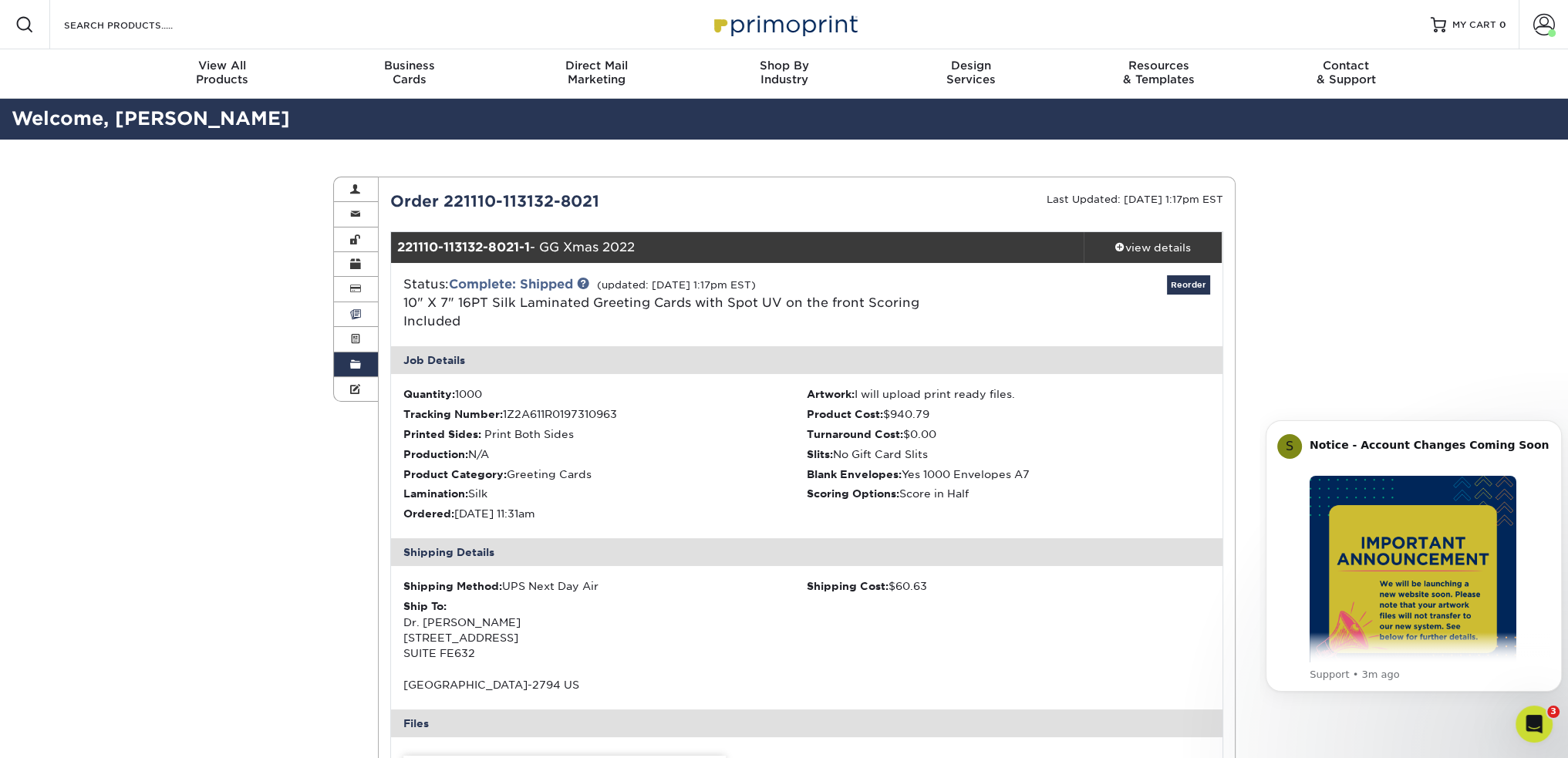
click at [358, 317] on span at bounding box center [356, 315] width 11 height 13
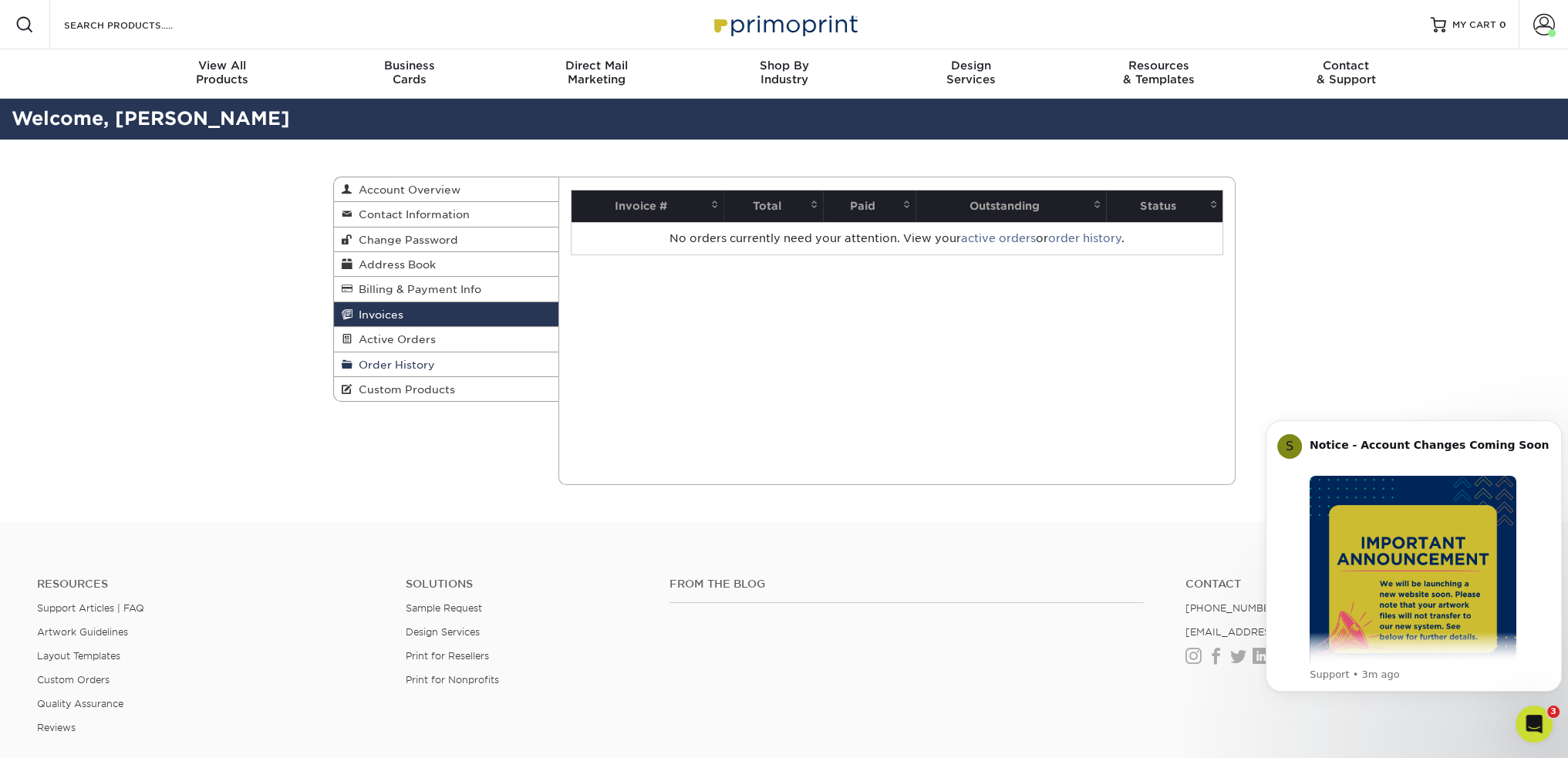
click at [396, 366] on span "Order History" at bounding box center [393, 365] width 83 height 13
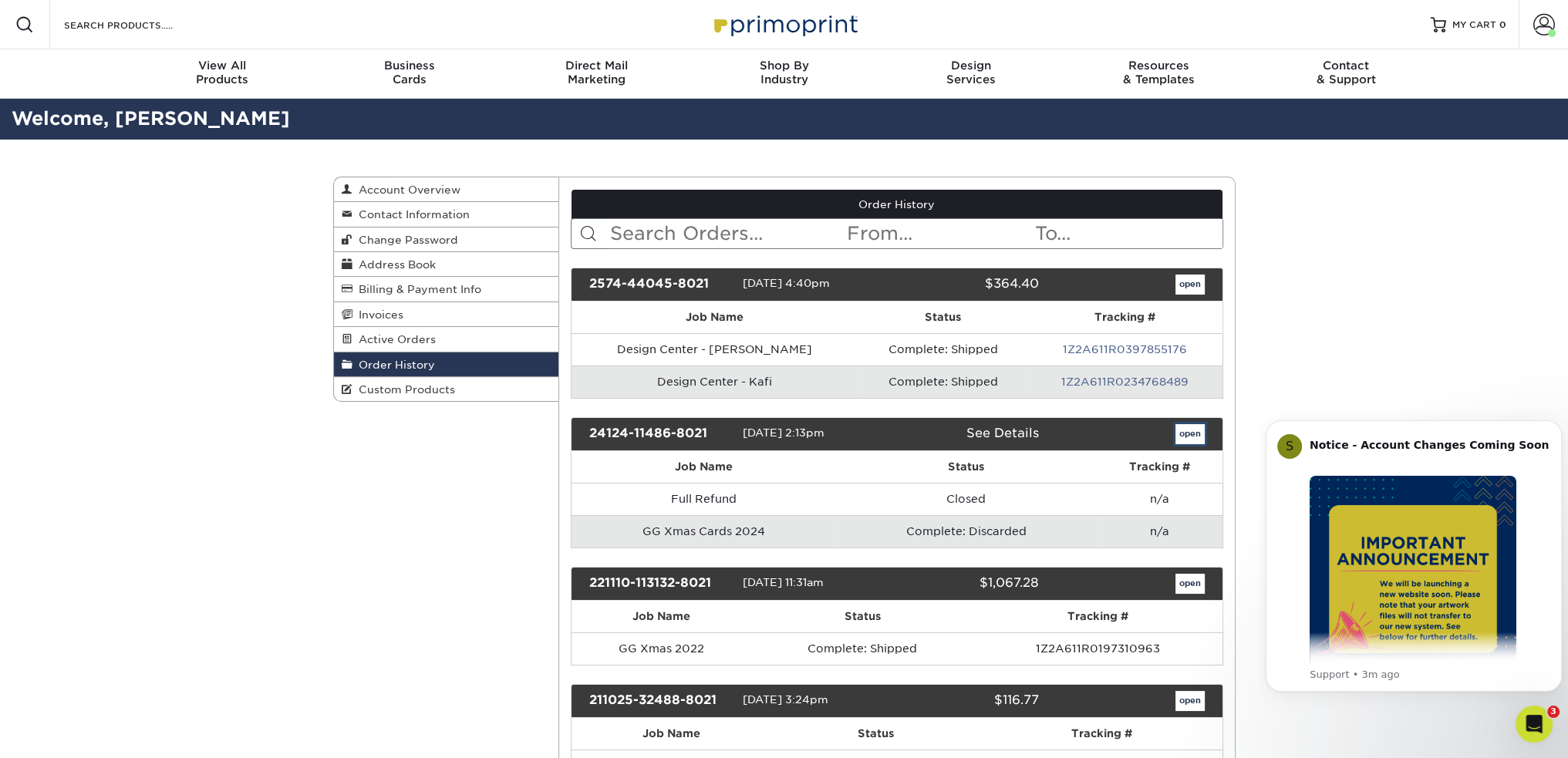
click at [1188, 435] on link "open" at bounding box center [1189, 434] width 29 height 20
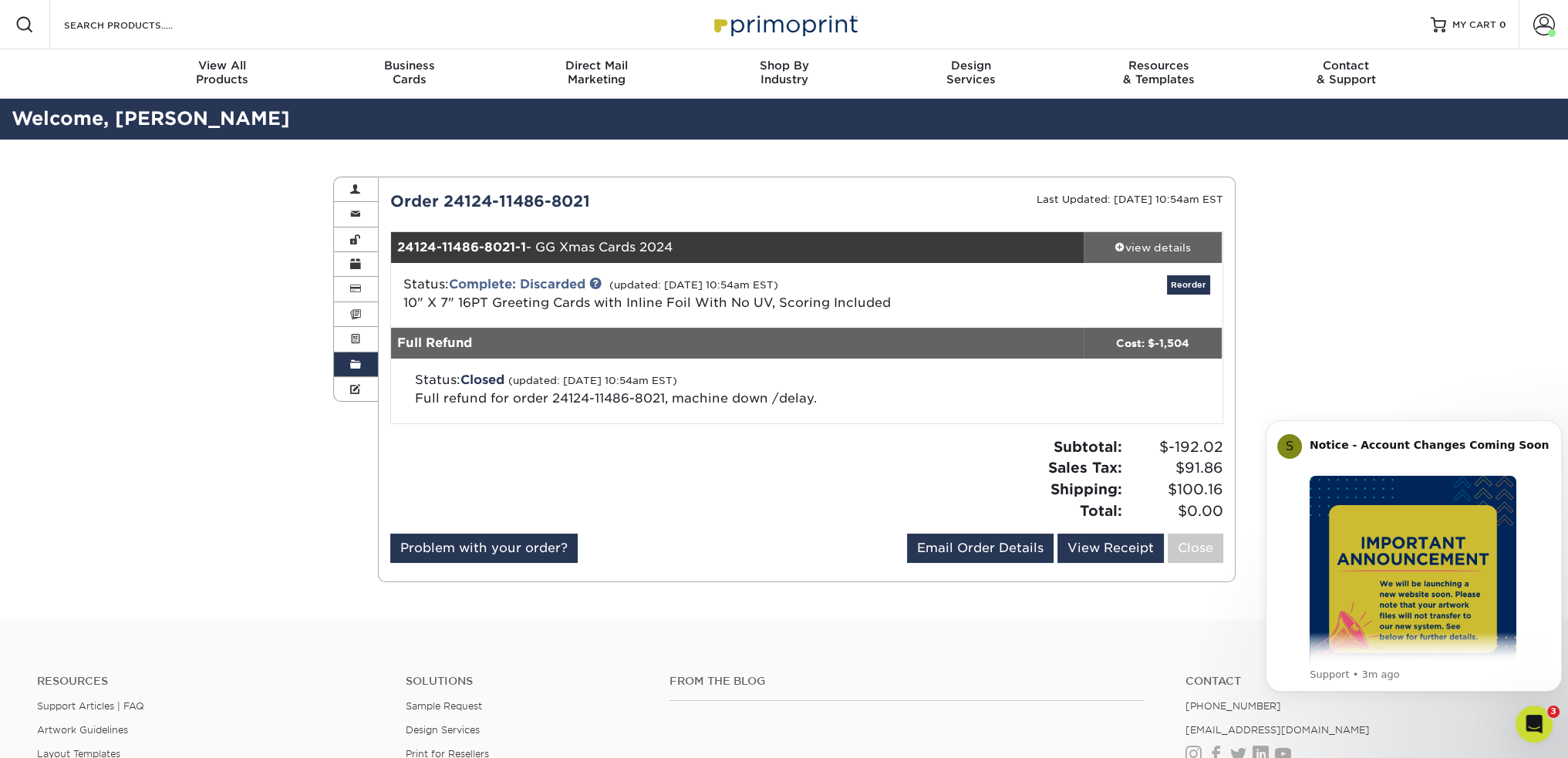
click at [1119, 246] on span at bounding box center [1119, 247] width 11 height 11
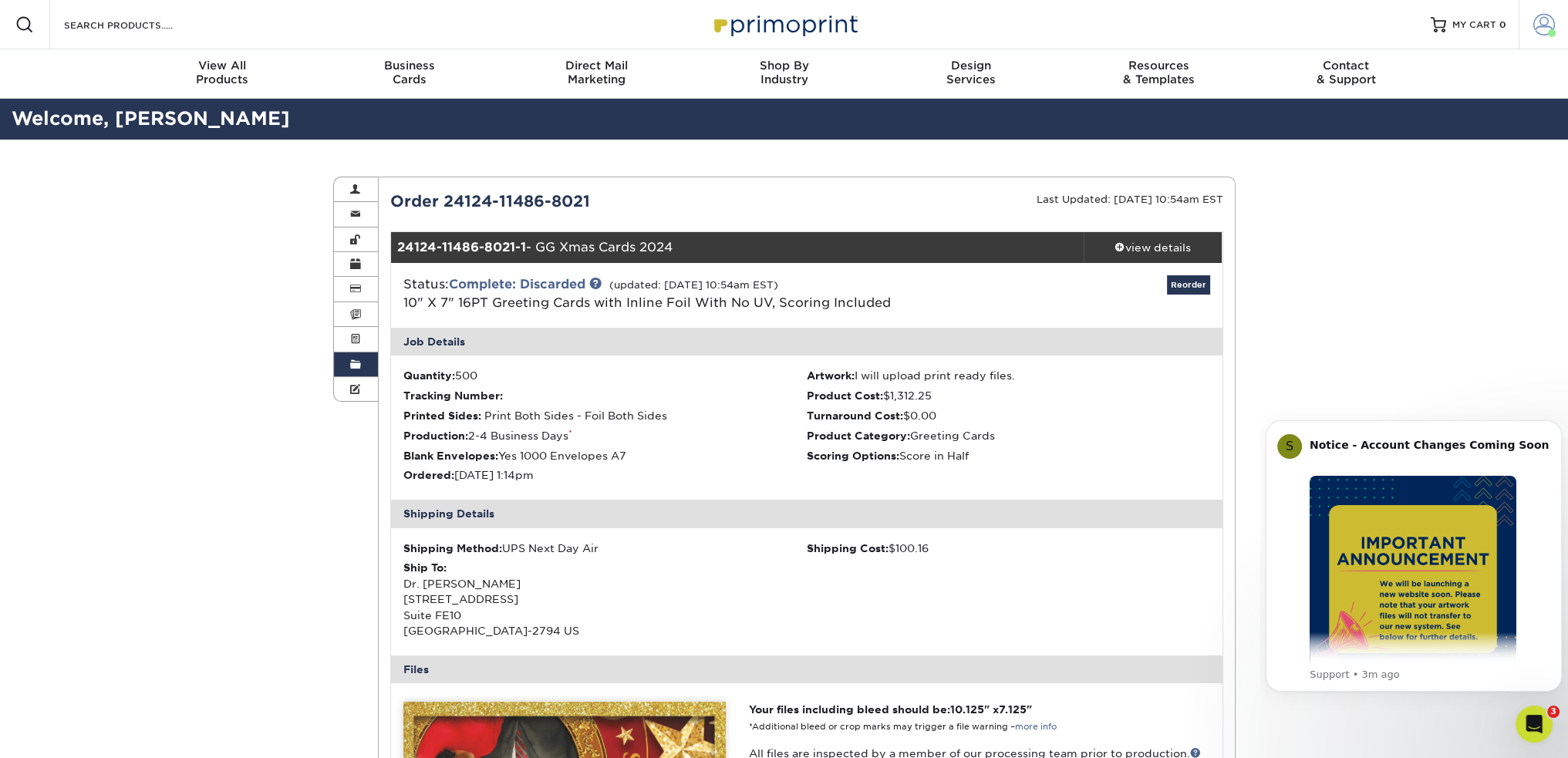
click at [1535, 24] on span at bounding box center [1543, 25] width 22 height 22
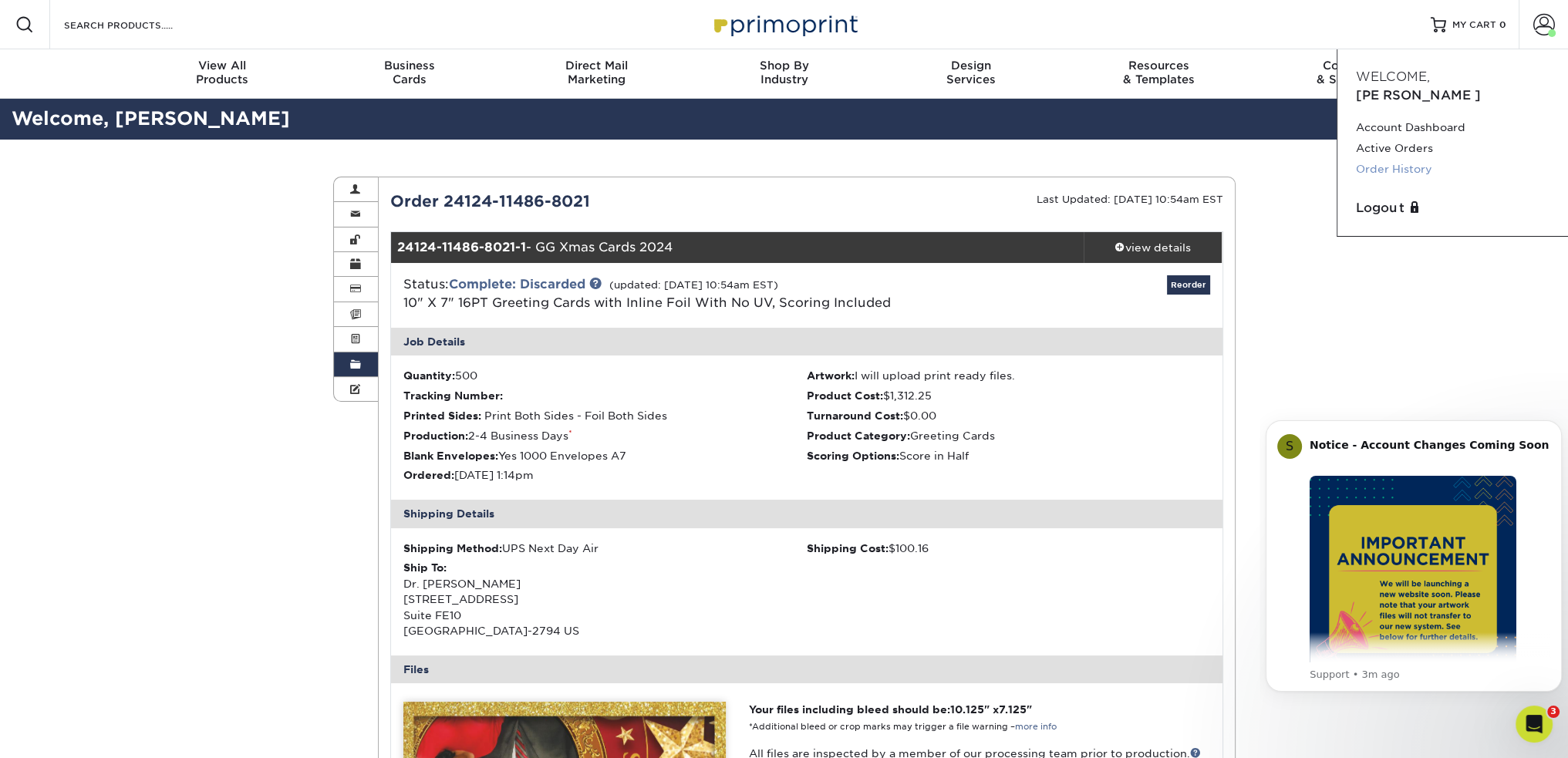
click at [1396, 159] on link "Order History" at bounding box center [1452, 169] width 193 height 21
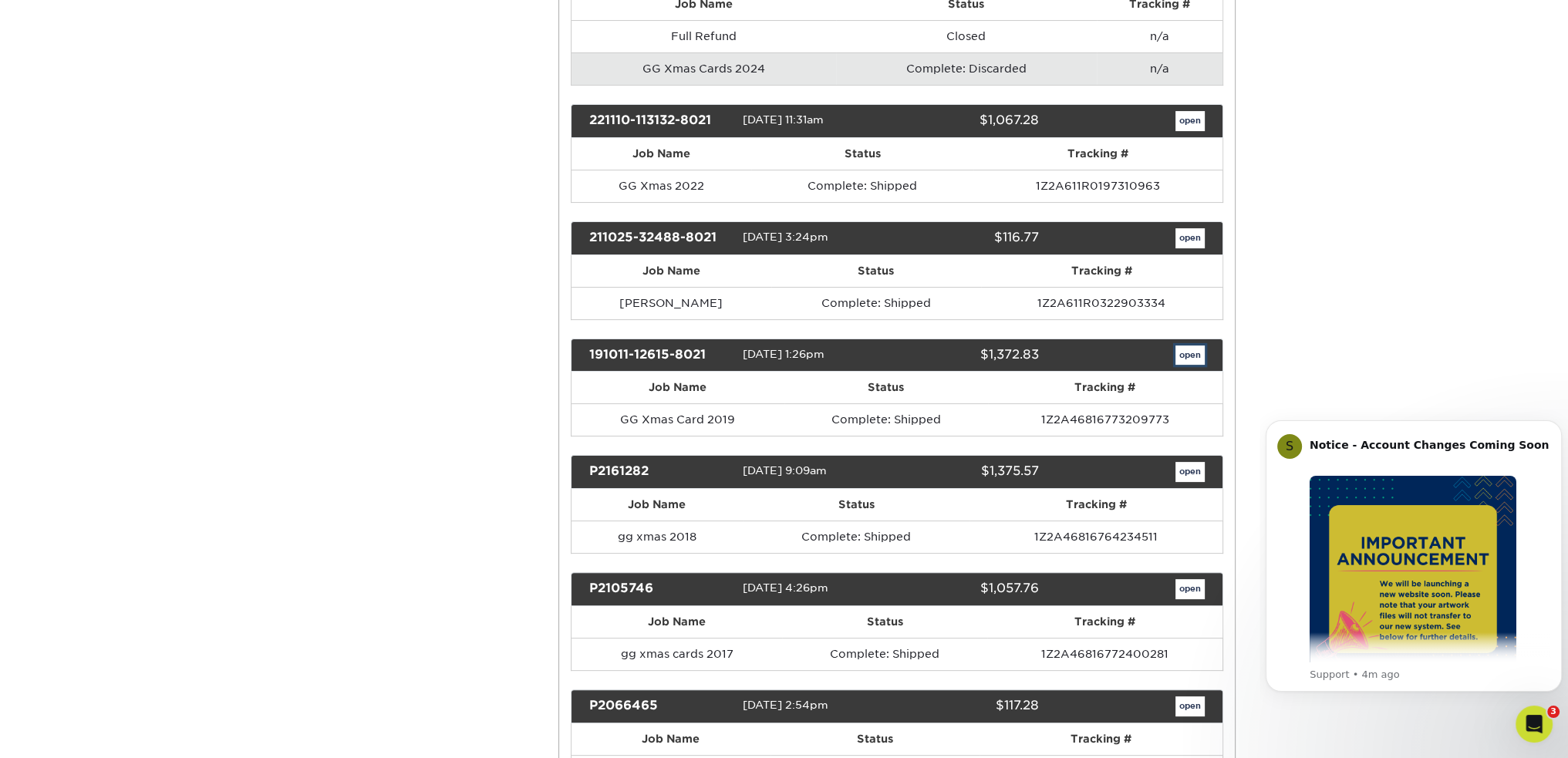
click at [1185, 349] on link "open" at bounding box center [1189, 356] width 29 height 20
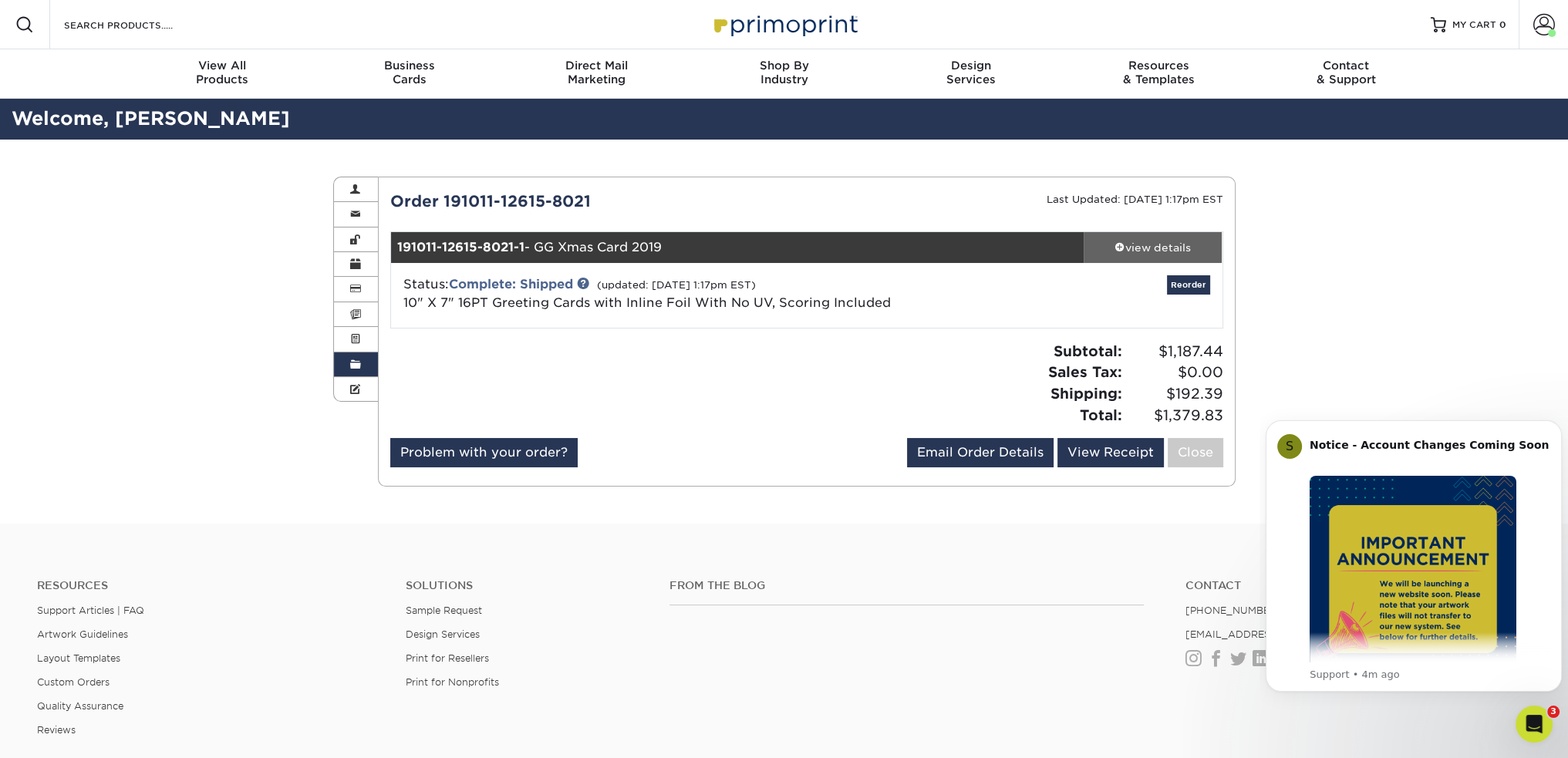
click at [1139, 248] on div "view details" at bounding box center [1152, 247] width 139 height 15
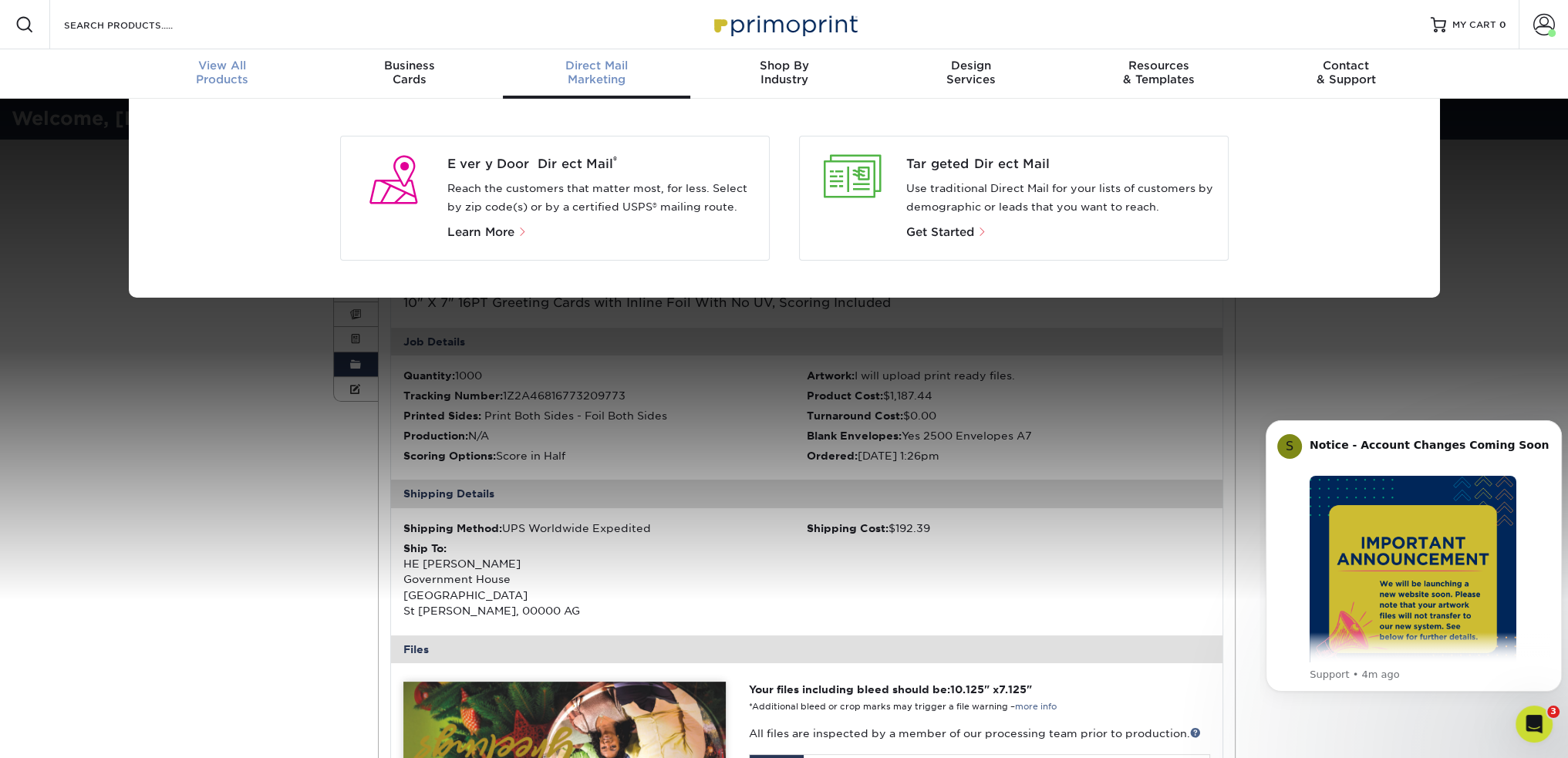
click at [220, 72] on div "View All Products" at bounding box center [222, 73] width 187 height 28
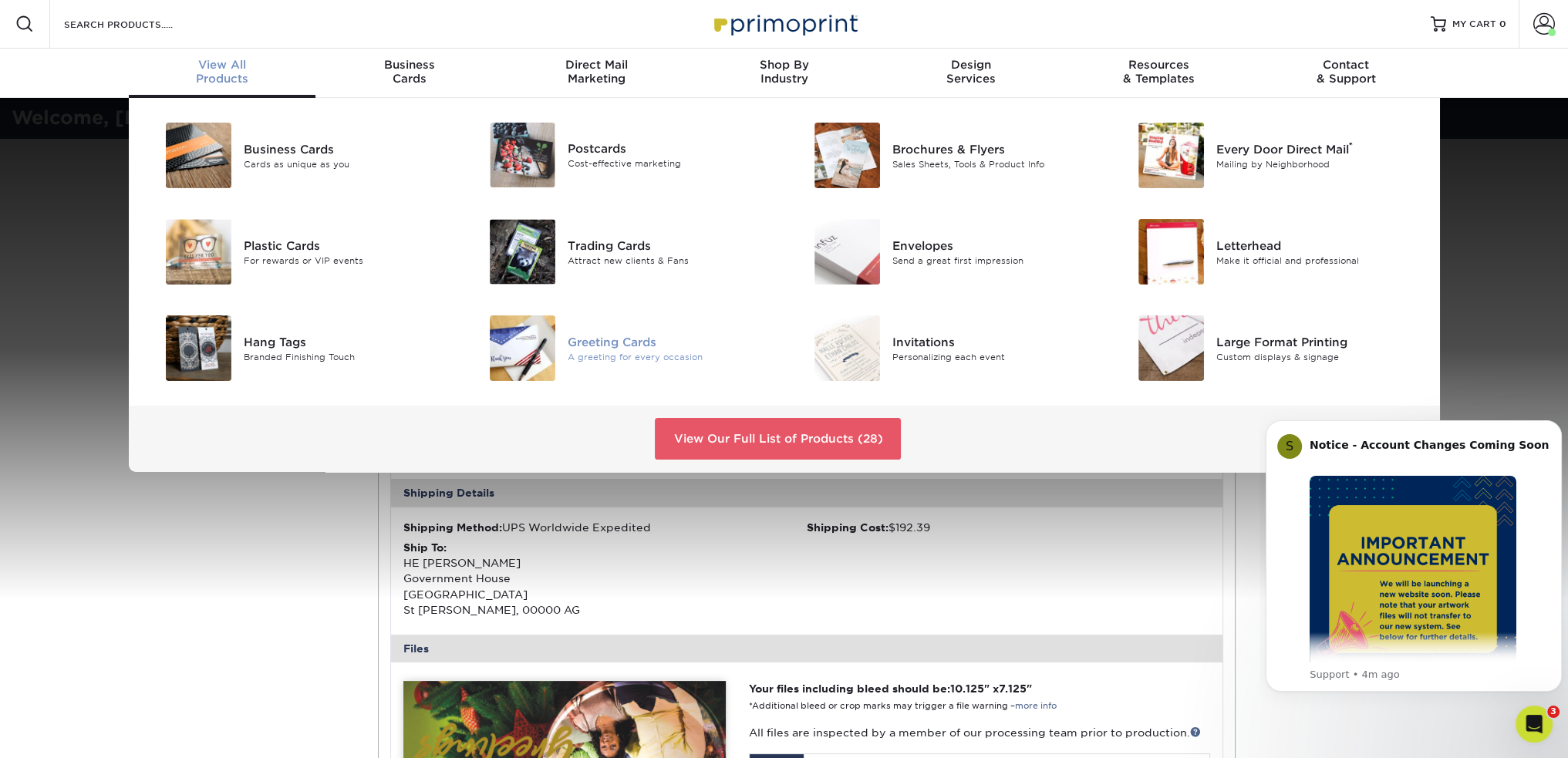
click at [609, 343] on div "Greeting Cards" at bounding box center [669, 341] width 204 height 17
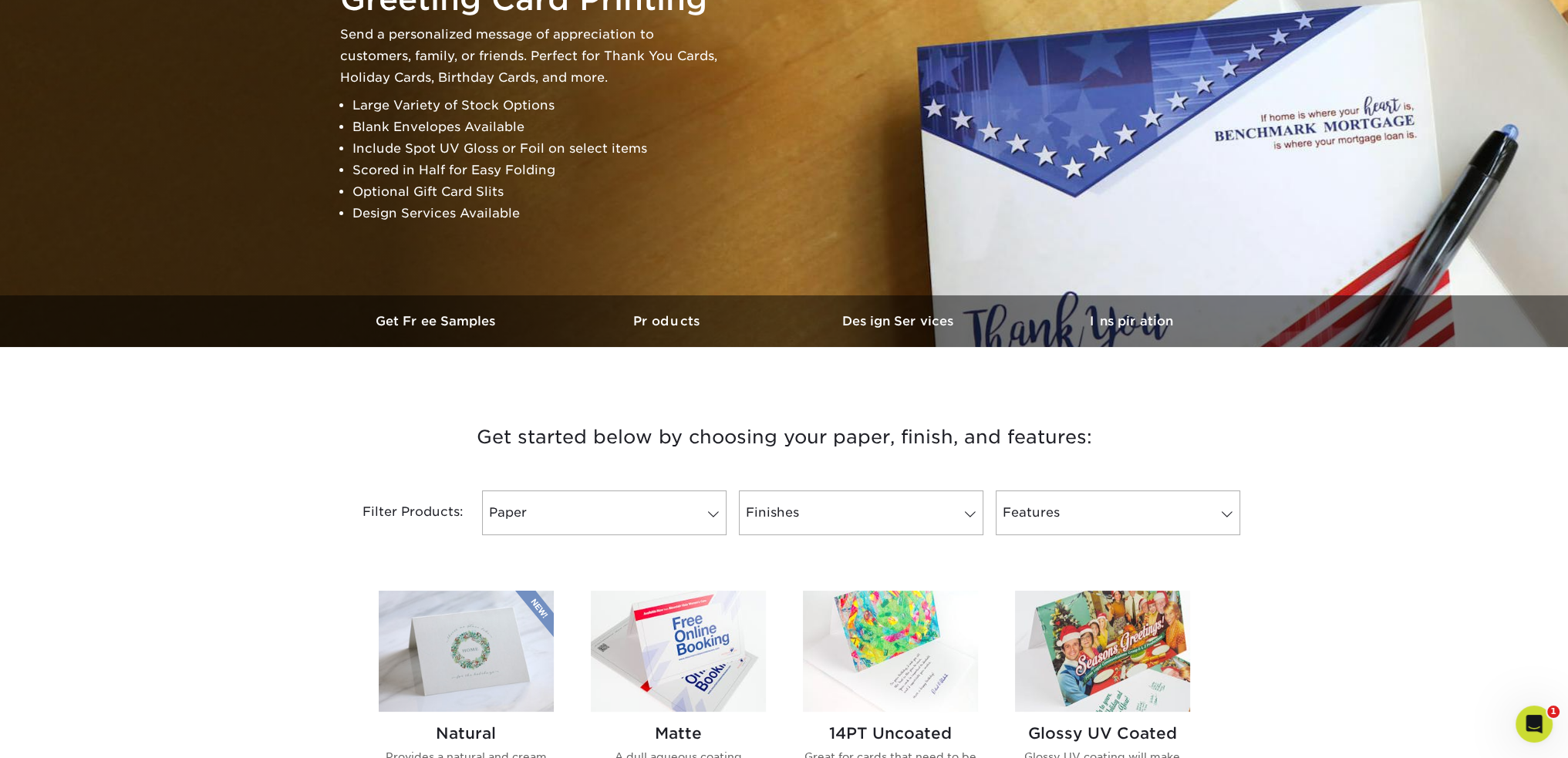
scroll to position [231, 0]
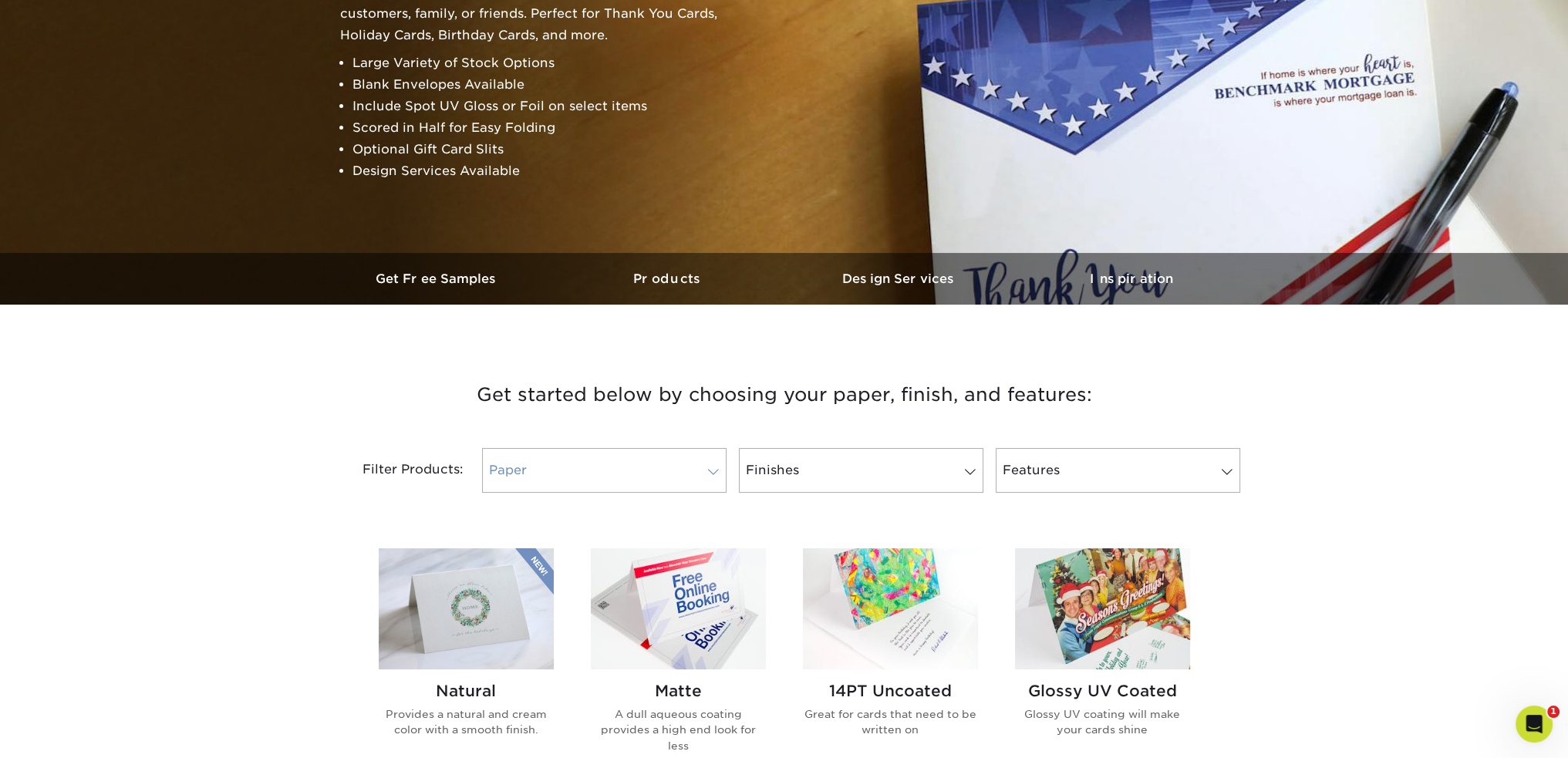
click at [646, 480] on link "Paper" at bounding box center [604, 469] width 244 height 44
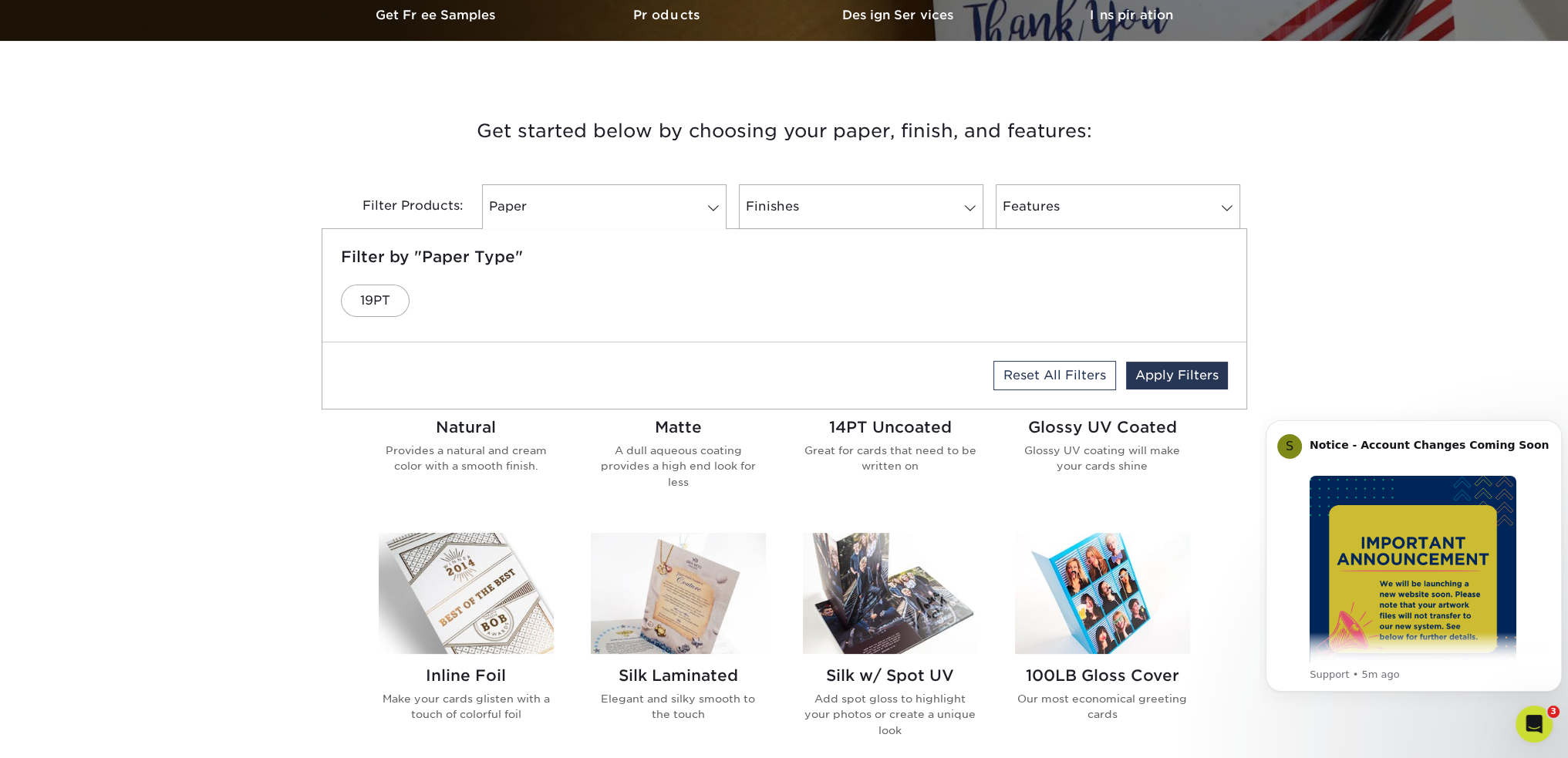
scroll to position [540, 0]
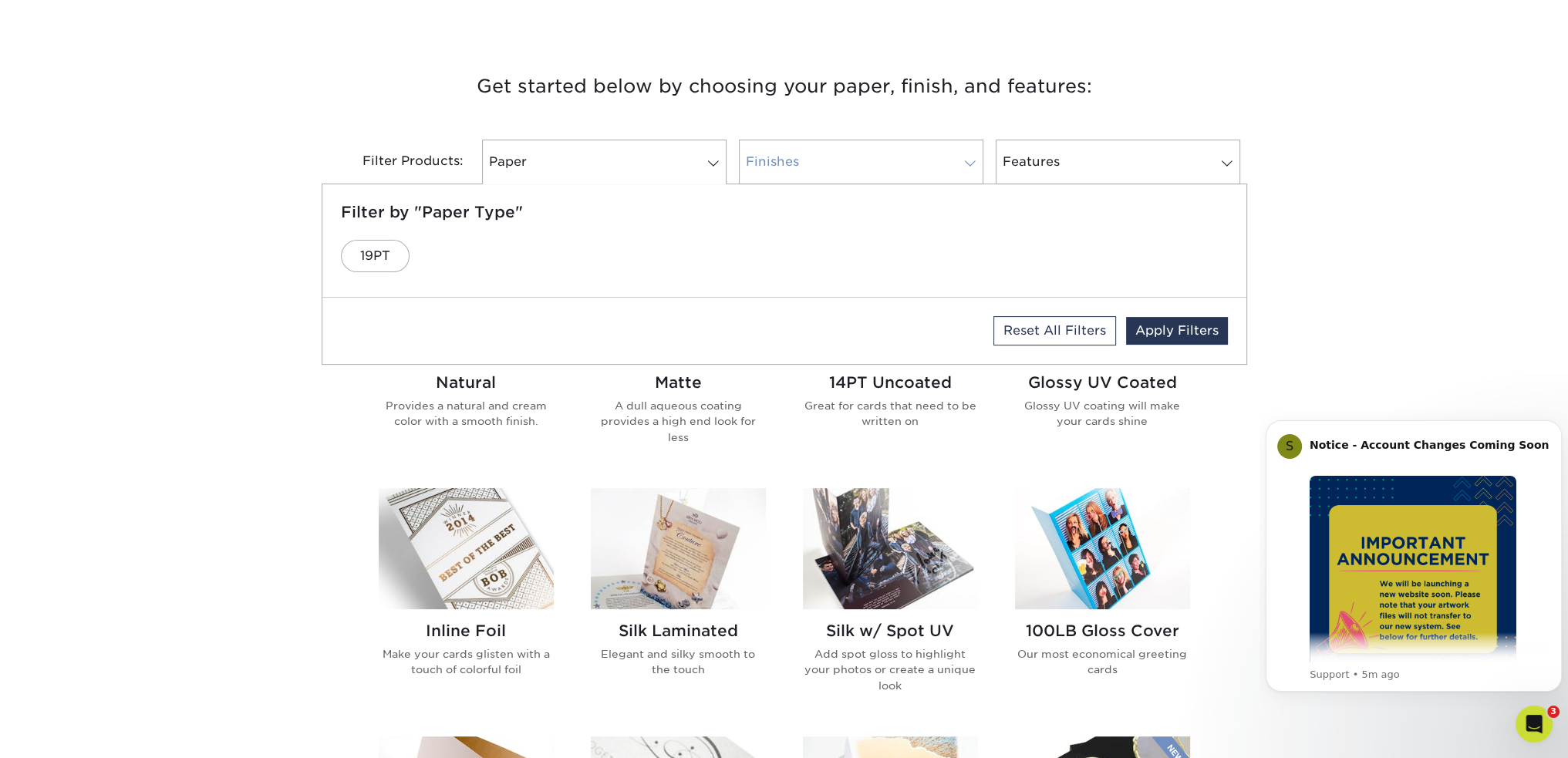
click at [825, 162] on link "Finishes" at bounding box center [861, 162] width 244 height 44
click at [837, 160] on link "Finishes" at bounding box center [861, 162] width 244 height 44
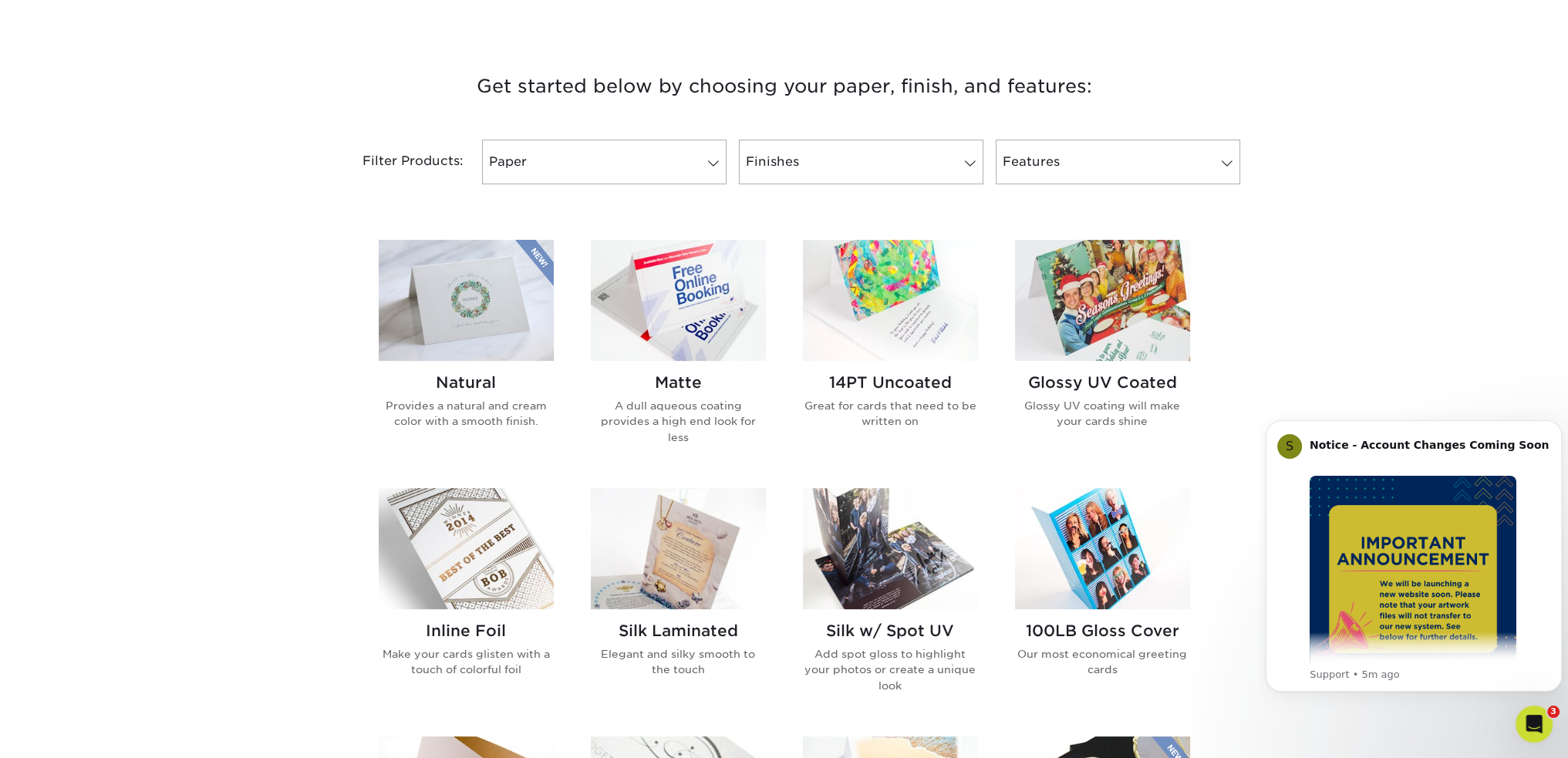
click at [449, 565] on img at bounding box center [466, 548] width 175 height 121
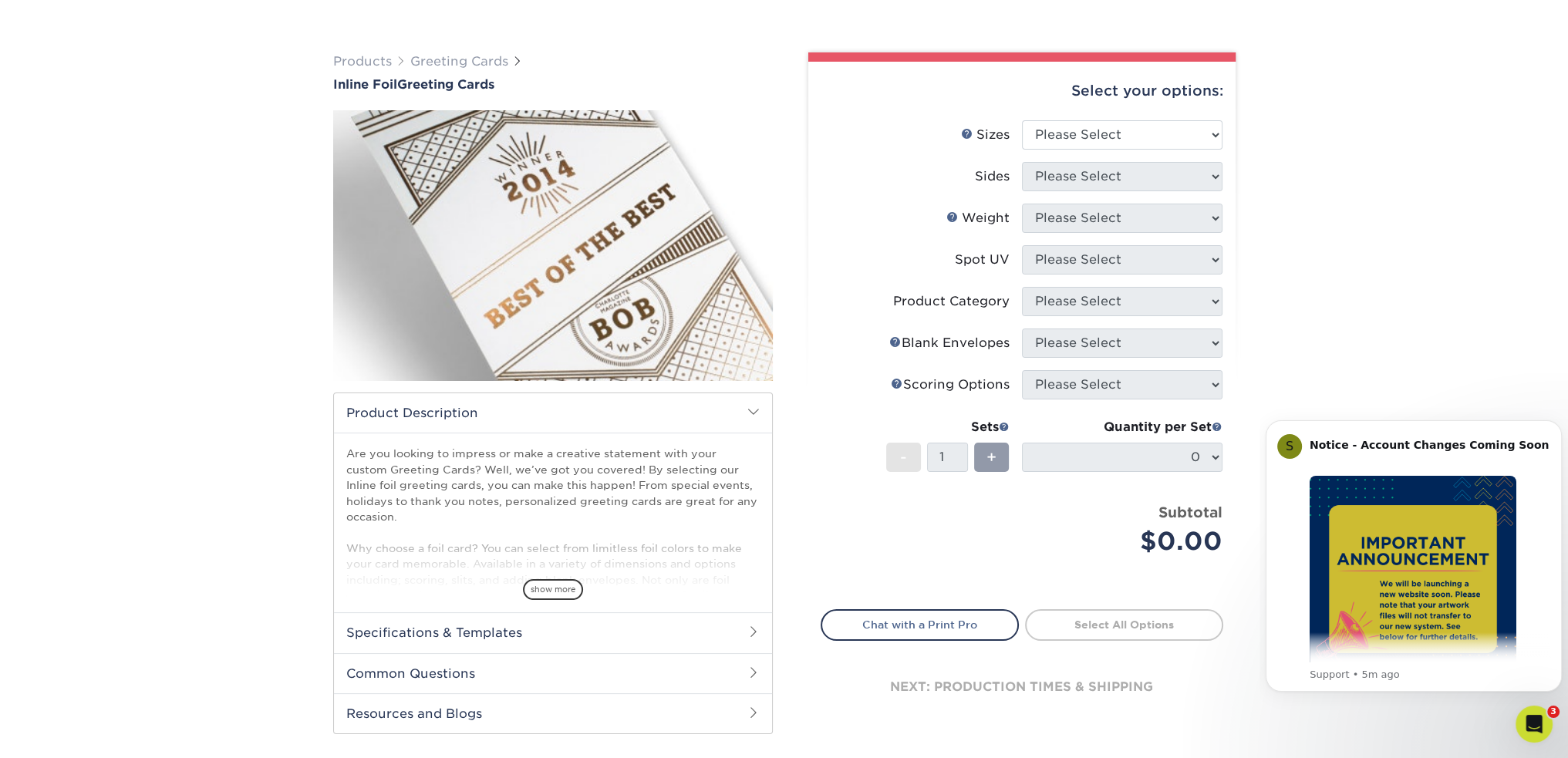
scroll to position [231, 0]
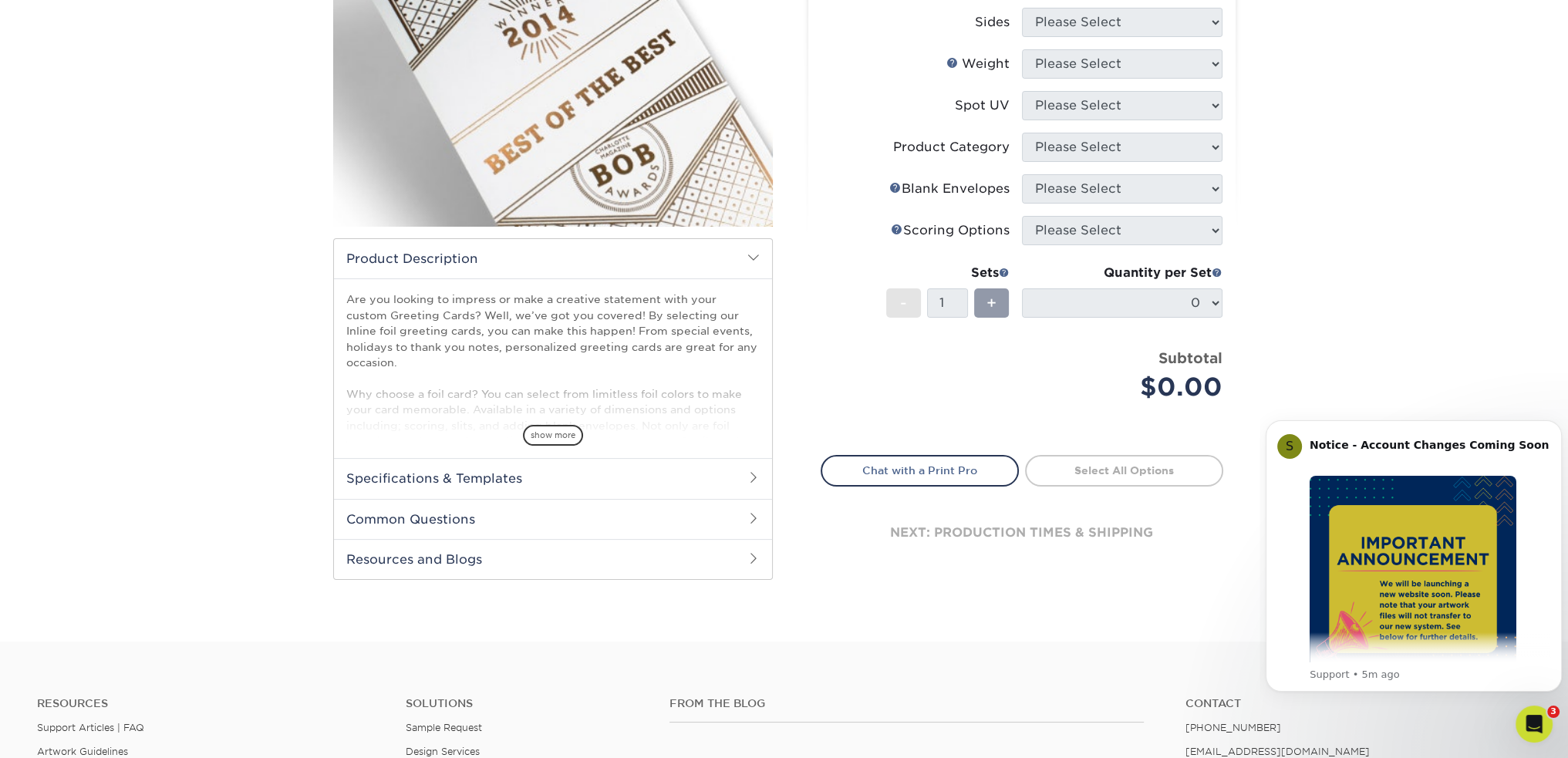
click at [579, 478] on h2 "Specifications & Templates" at bounding box center [553, 478] width 438 height 40
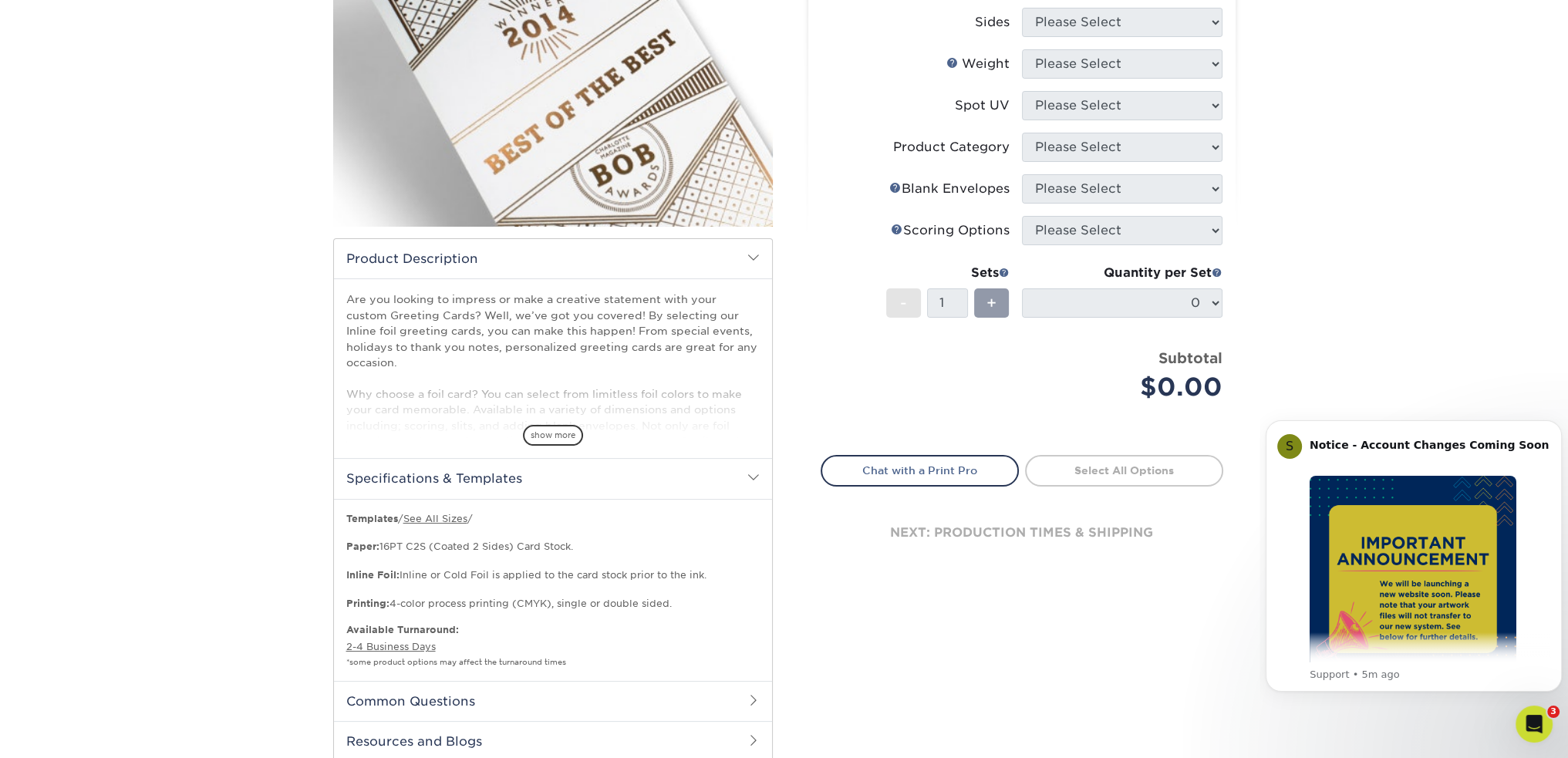
click at [755, 478] on span at bounding box center [754, 477] width 13 height 13
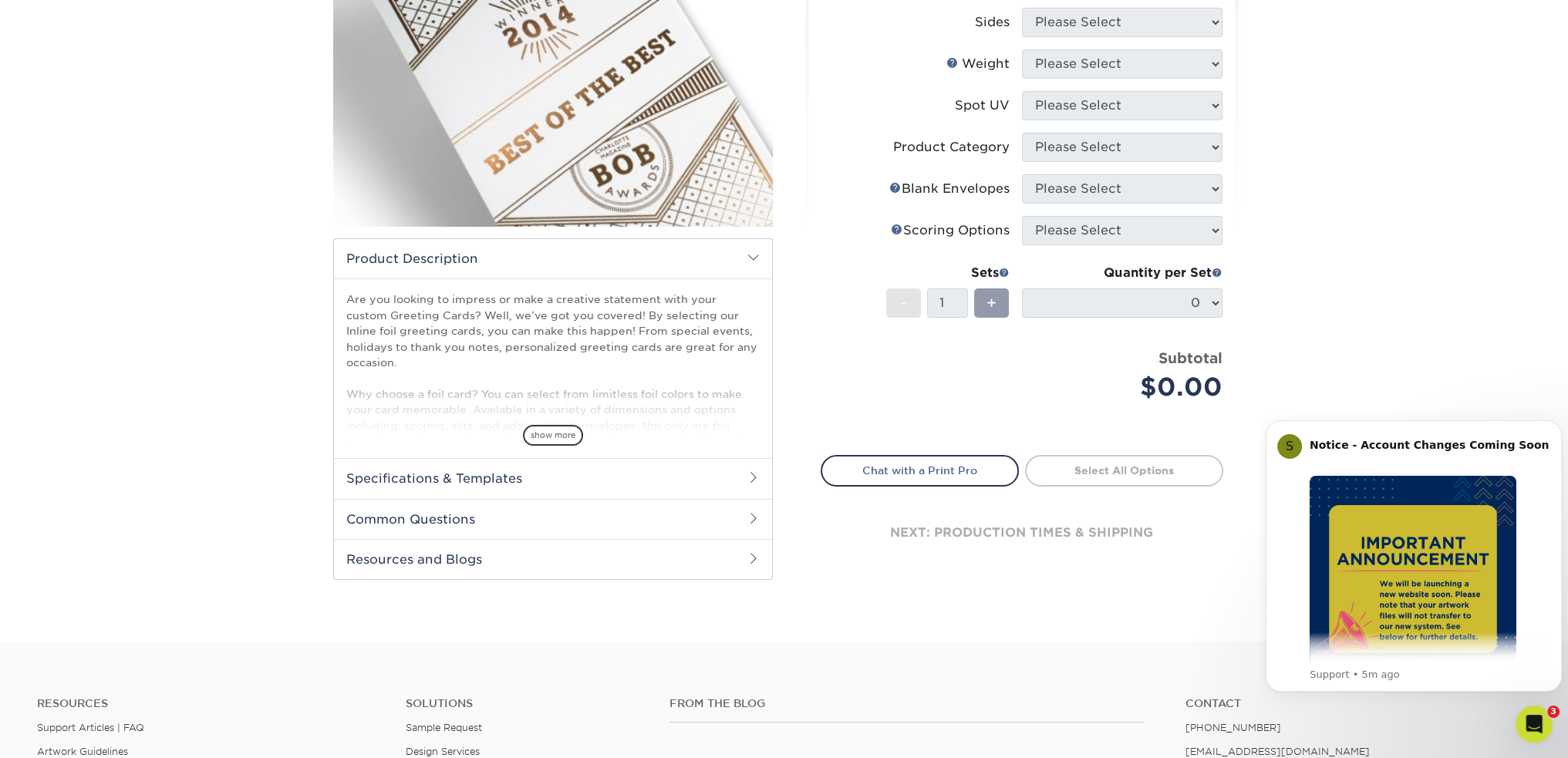
click at [748, 520] on span at bounding box center [754, 518] width 13 height 13
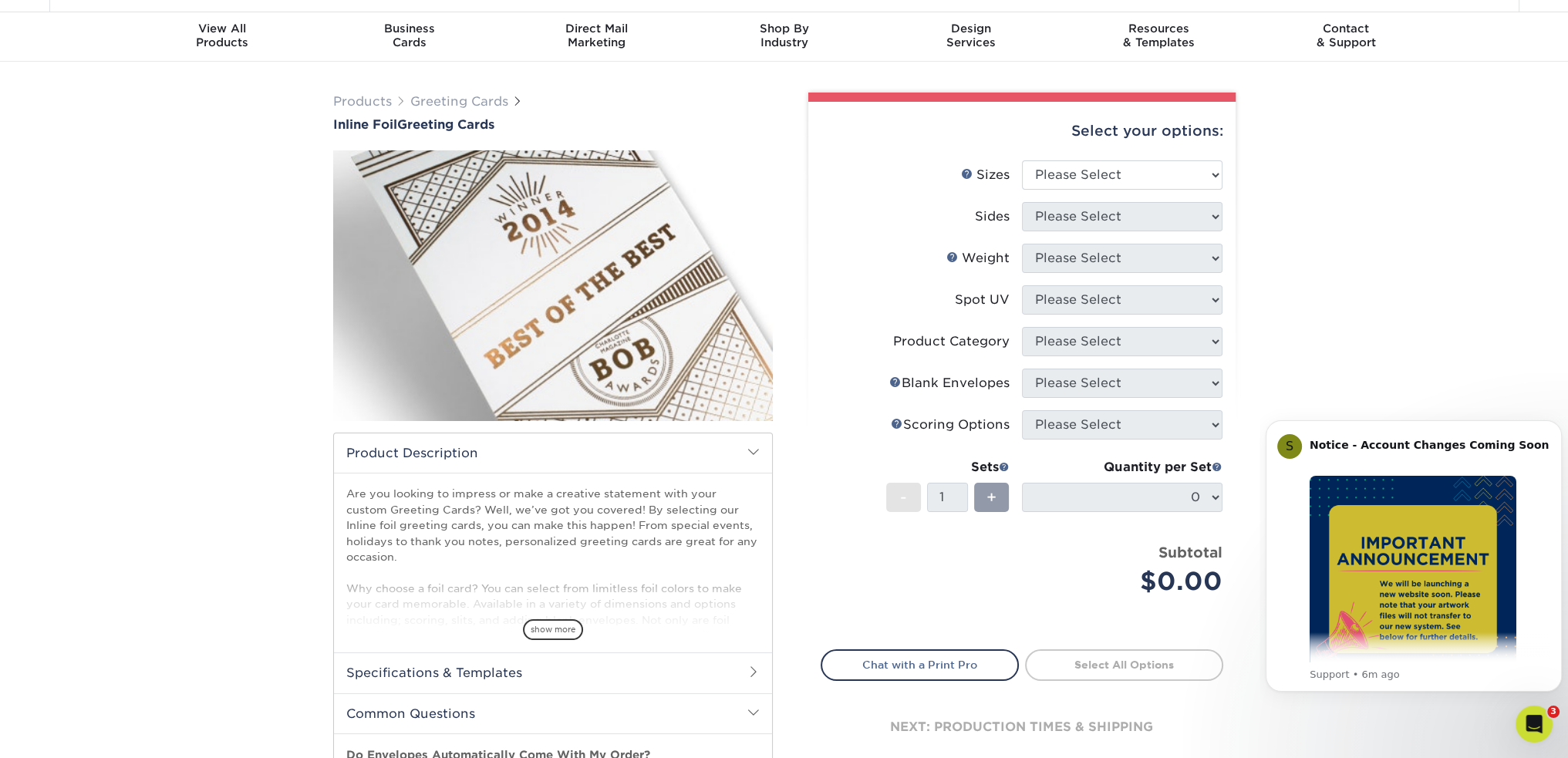
scroll to position [0, 0]
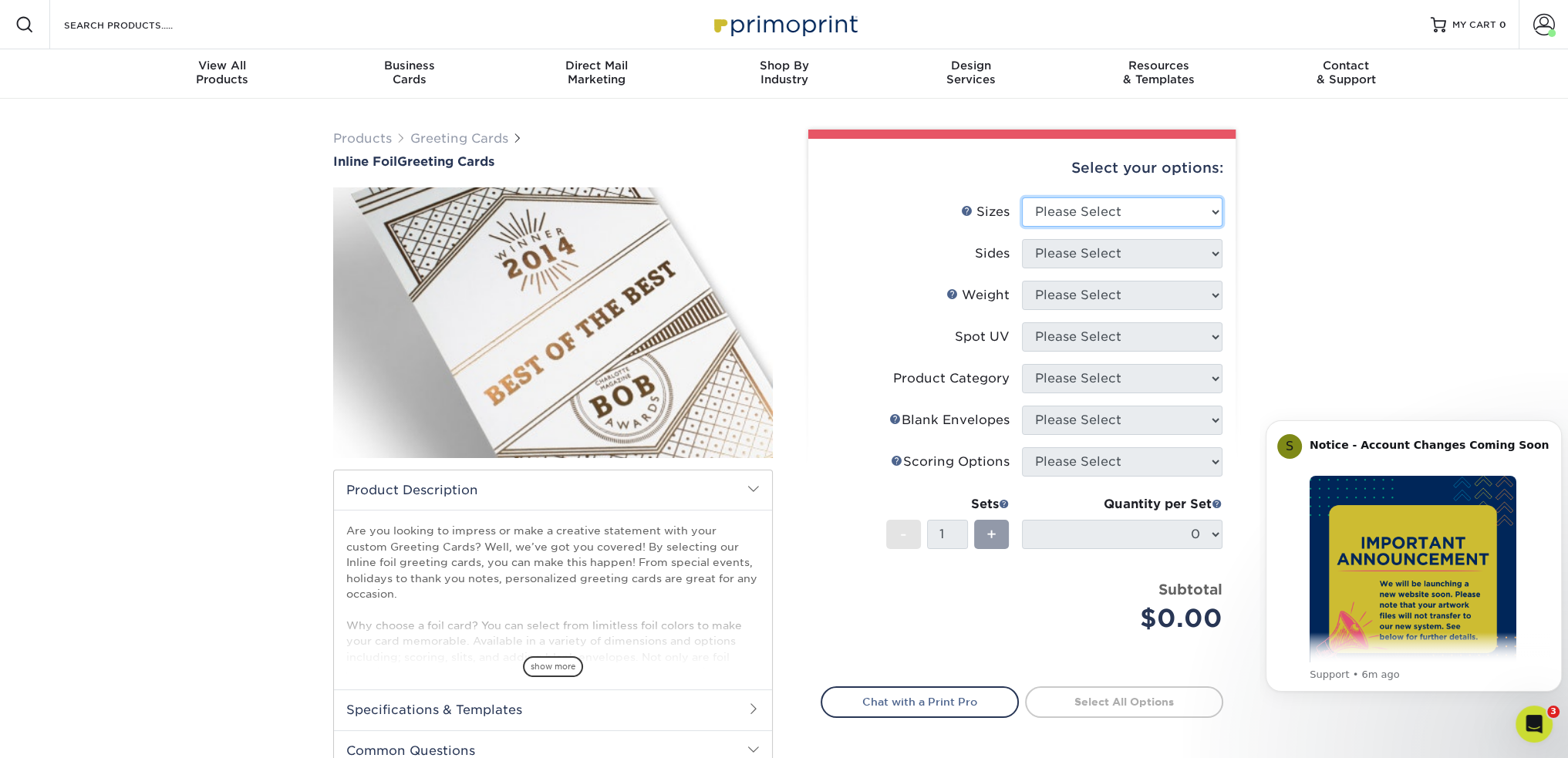
click at [1085, 212] on select "Please Select 4.25" x 11" 4.25" x 11" 5.5" x 8.5" 6" x 9" 6" x 12" 6" x 12" 7" …" at bounding box center [1121, 212] width 201 height 29
select select "7.00x10.00"
click at [1021, 197] on select "Please Select 4.25" x 11" 4.25" x 11" 5.5" x 8.5" 6" x 9" 6" x 12" 6" x 12" 7" …" at bounding box center [1121, 212] width 201 height 29
click at [1139, 255] on select "Please Select Print Both Sides - Foil Back Only Print Both Sides - Foil Both Si…" at bounding box center [1121, 253] width 201 height 29
click at [1021, 239] on select "Please Select Print Both Sides - Foil Back Only Print Both Sides - Foil Both Si…" at bounding box center [1121, 253] width 201 height 29
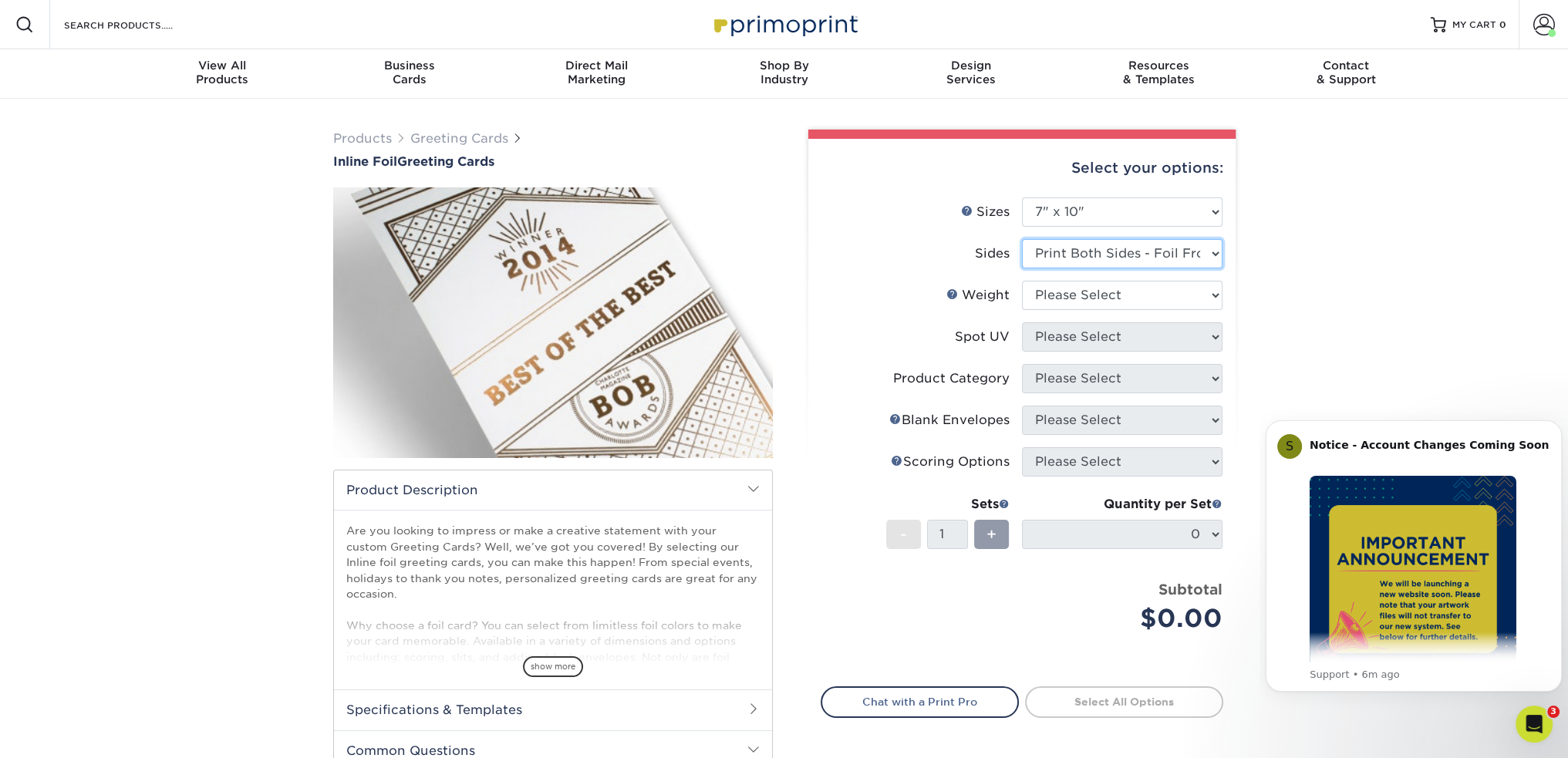
click at [1144, 253] on select "Please Select Print Both Sides - Foil Back Only Print Both Sides - Foil Both Si…" at bounding box center [1121, 253] width 201 height 29
select select "34527644-b4fd-4ffb-9092-1318eefcd9d9"
click at [1021, 239] on select "Please Select Print Both Sides - Foil Back Only Print Both Sides - Foil Both Si…" at bounding box center [1121, 253] width 201 height 29
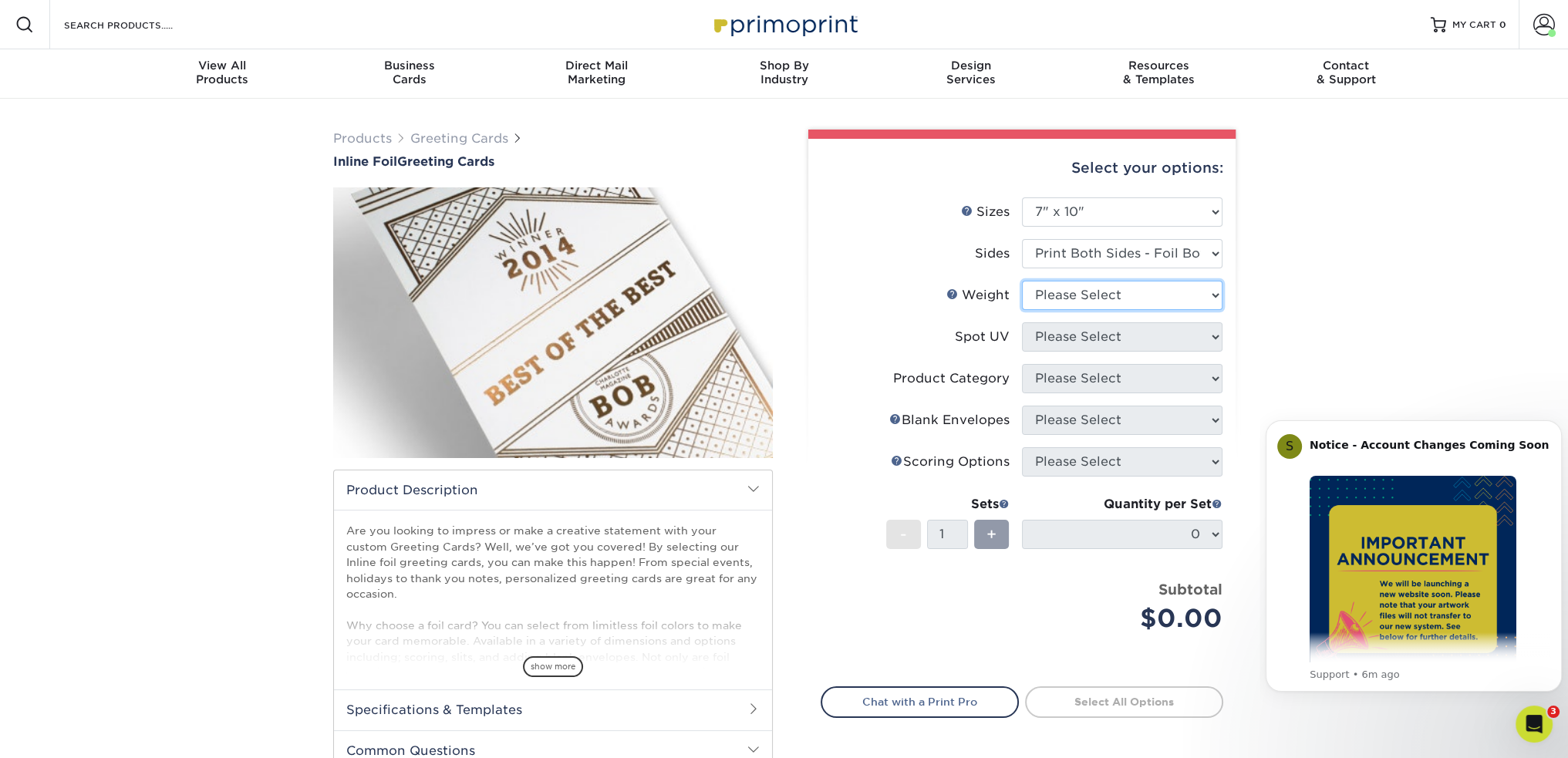
click at [1113, 294] on select "Please Select 16PT" at bounding box center [1121, 295] width 201 height 29
select select "16PT"
click at [1021, 281] on select "Please Select 16PT" at bounding box center [1121, 295] width 201 height 29
click at [1113, 335] on select "Please Select No Spot UV Front and Back (Both Sides) Front Only Back Only" at bounding box center [1121, 337] width 201 height 29
select select "3"
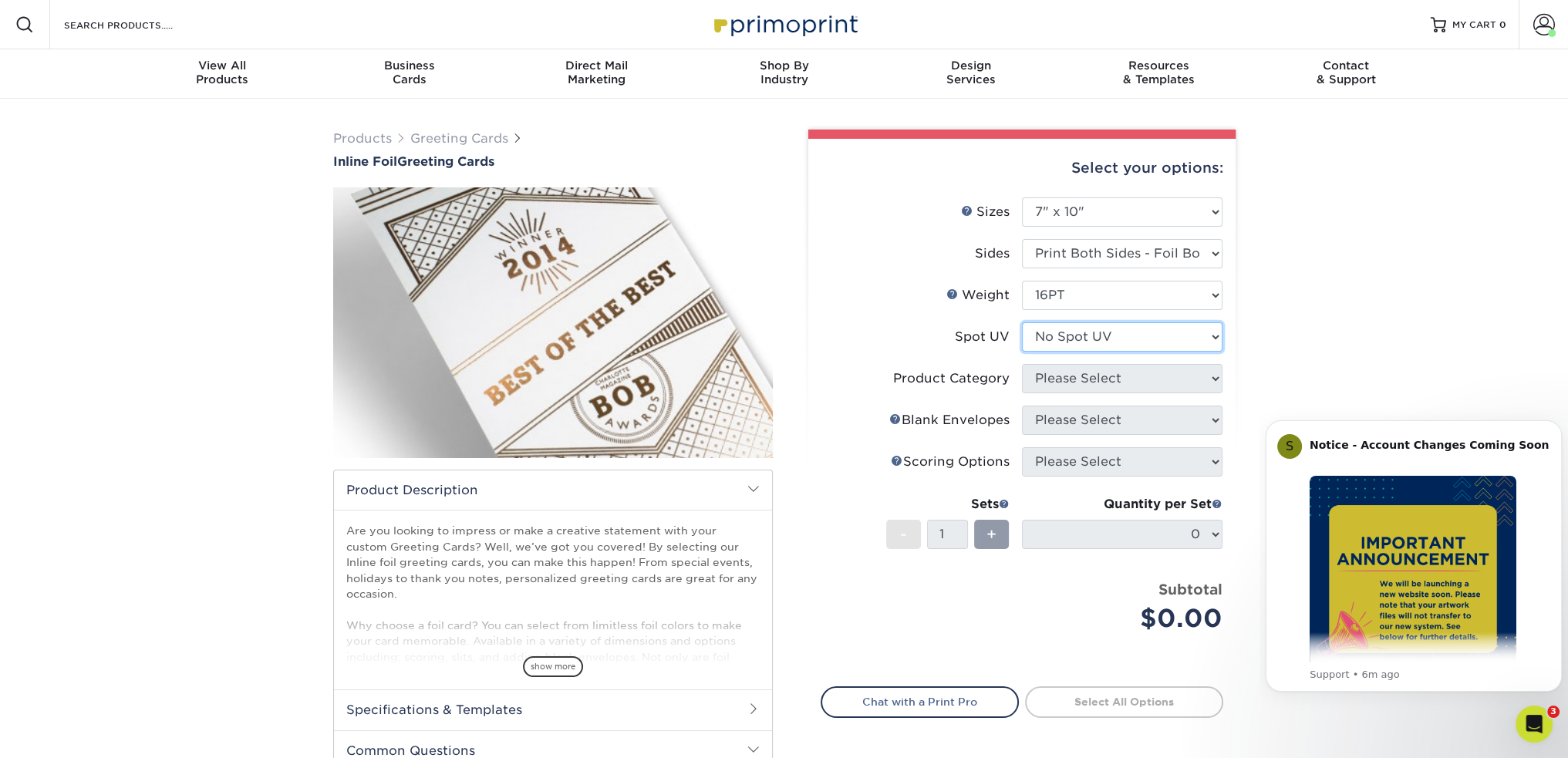
click at [1021, 322] on select "Please Select No Spot UV Front and Back (Both Sides) Front Only Back Only" at bounding box center [1121, 337] width 201 height 29
click at [0, 0] on select at bounding box center [0, 0] width 0 height 0
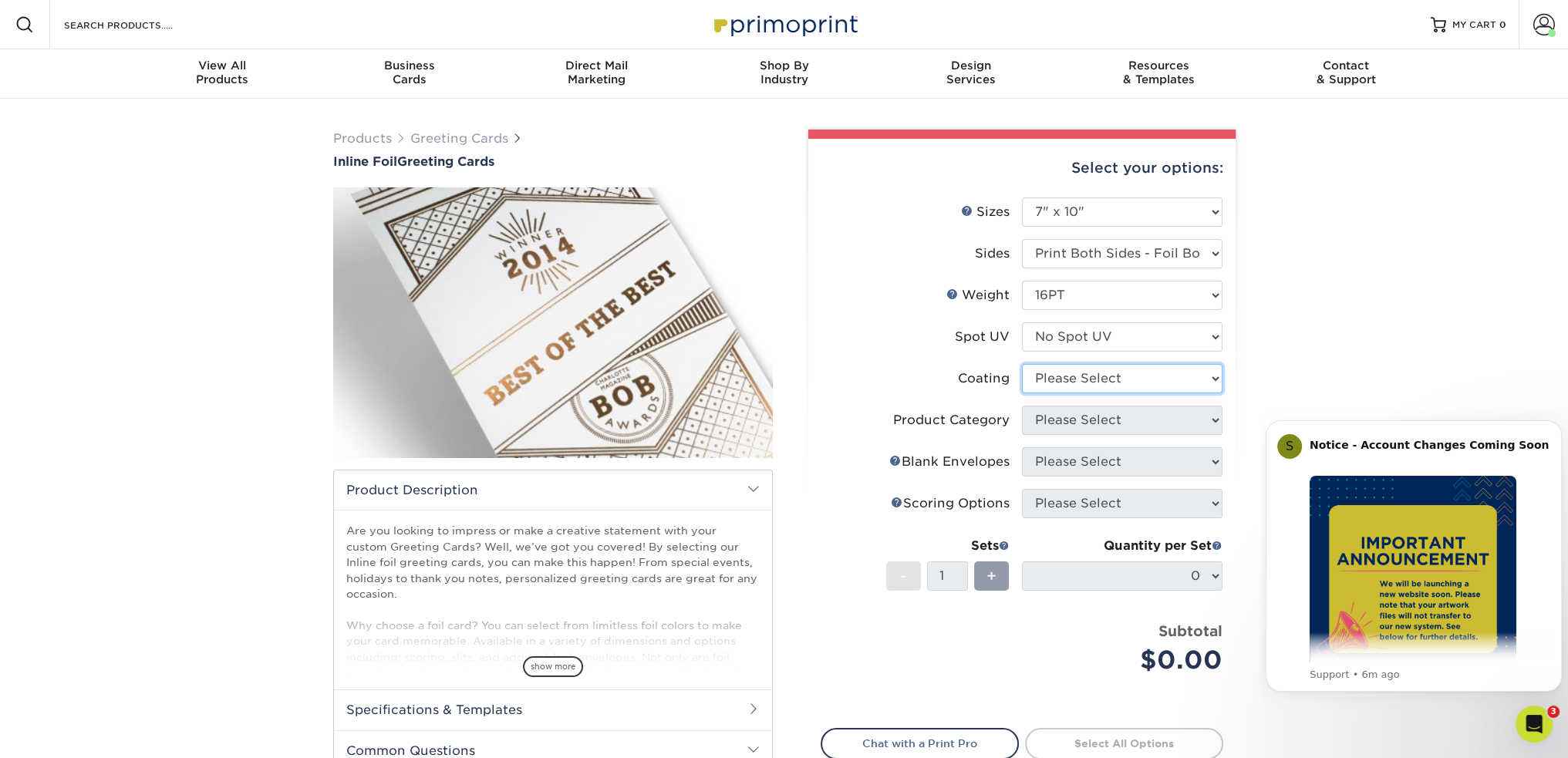
select select "3e7618de-abca-4bda-9f97-8b9129e913d8"
click at [1021, 364] on select at bounding box center [1121, 379] width 201 height 29
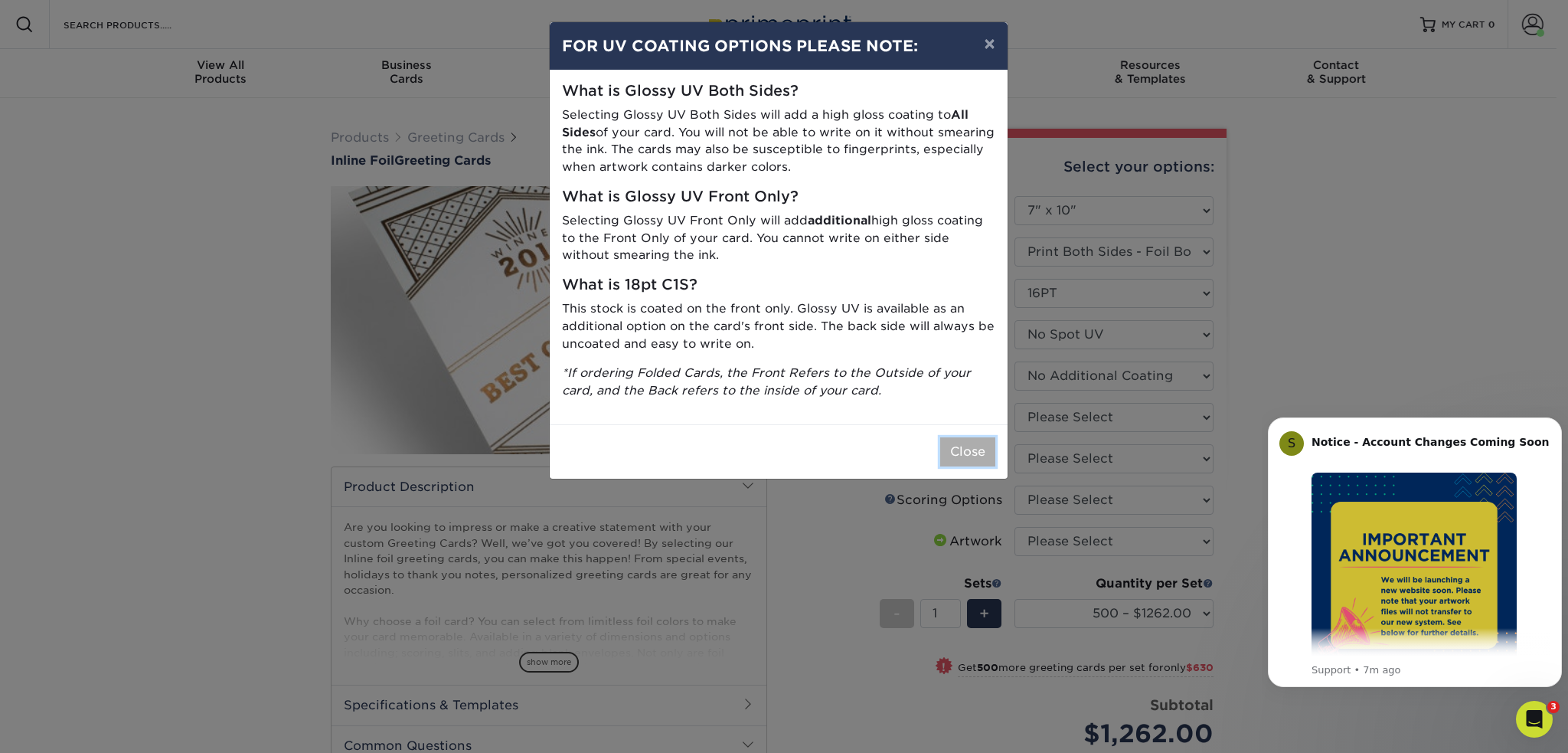
click at [958, 459] on button "Close" at bounding box center [967, 452] width 55 height 29
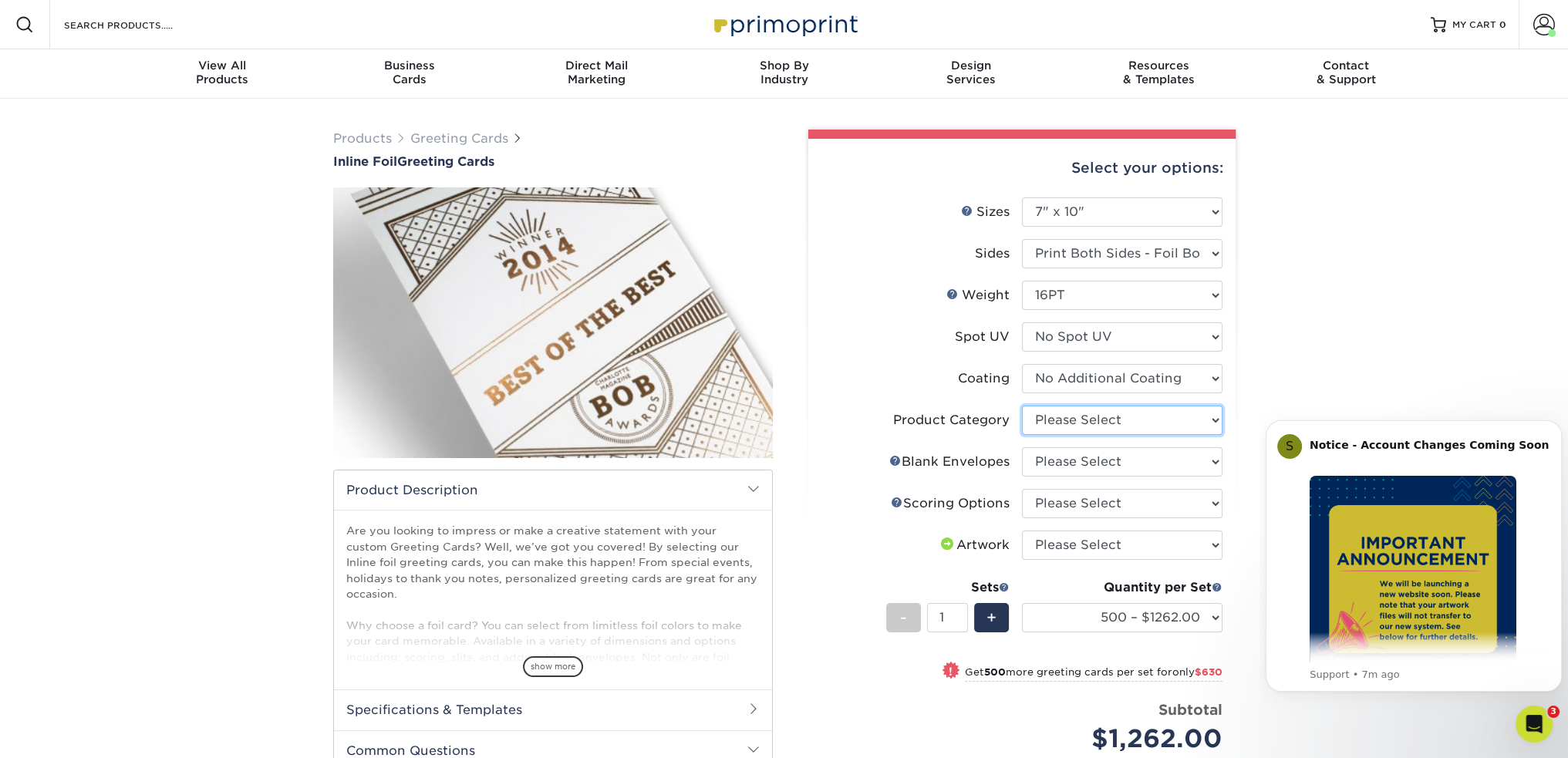
click at [1135, 419] on select "Please Select Greeting Cards" at bounding box center [1121, 420] width 201 height 29
select select "b7f8198f-f281-4438-a52e-cd7a5c5c0cfc"
click at [1021, 406] on select "Please Select Greeting Cards" at bounding box center [1121, 420] width 201 height 29
drag, startPoint x: 1135, startPoint y: 433, endPoint x: 1132, endPoint y: 473, distance: 40.1
click at [1132, 473] on select "Please Select No Blank Envelopes Yes 500 Envelopes A7 Yes 1000 Envelopes A7 Yes…" at bounding box center [1121, 462] width 201 height 29
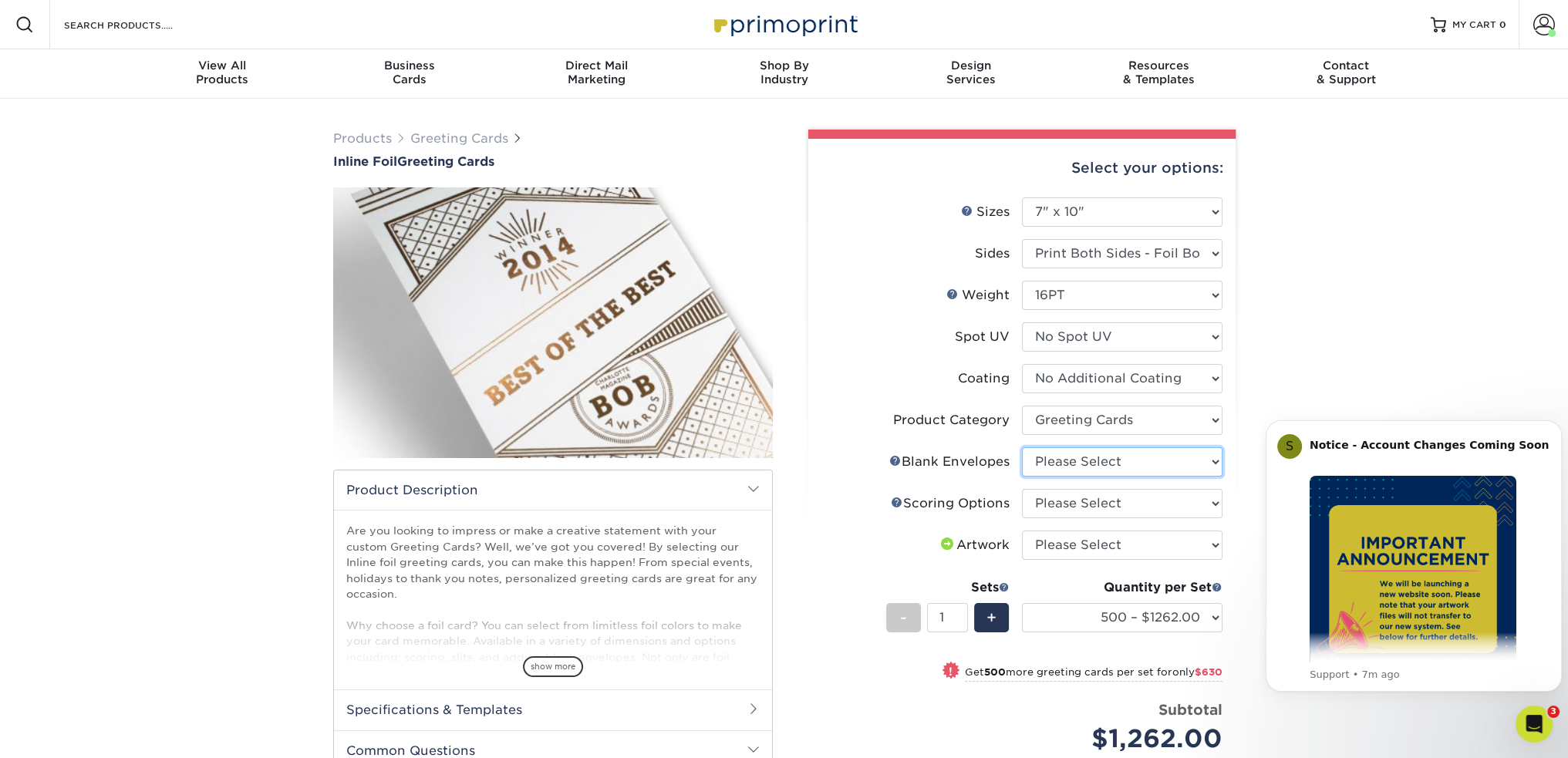
select select "81bf4180-54cc-44bf-b773-172a2f186536"
click at [1021, 448] on select "Please Select No Blank Envelopes Yes 500 Envelopes A7 Yes 1000 Envelopes A7 Yes…" at bounding box center [1121, 462] width 201 height 29
click at [1166, 502] on select "Please Select Score in Half" at bounding box center [1121, 503] width 201 height 29
select select "b23166fa-223a-4016-b2d3-d3438452c7d9"
click at [1021, 488] on select "Please Select Score in Half" at bounding box center [1121, 503] width 201 height 29
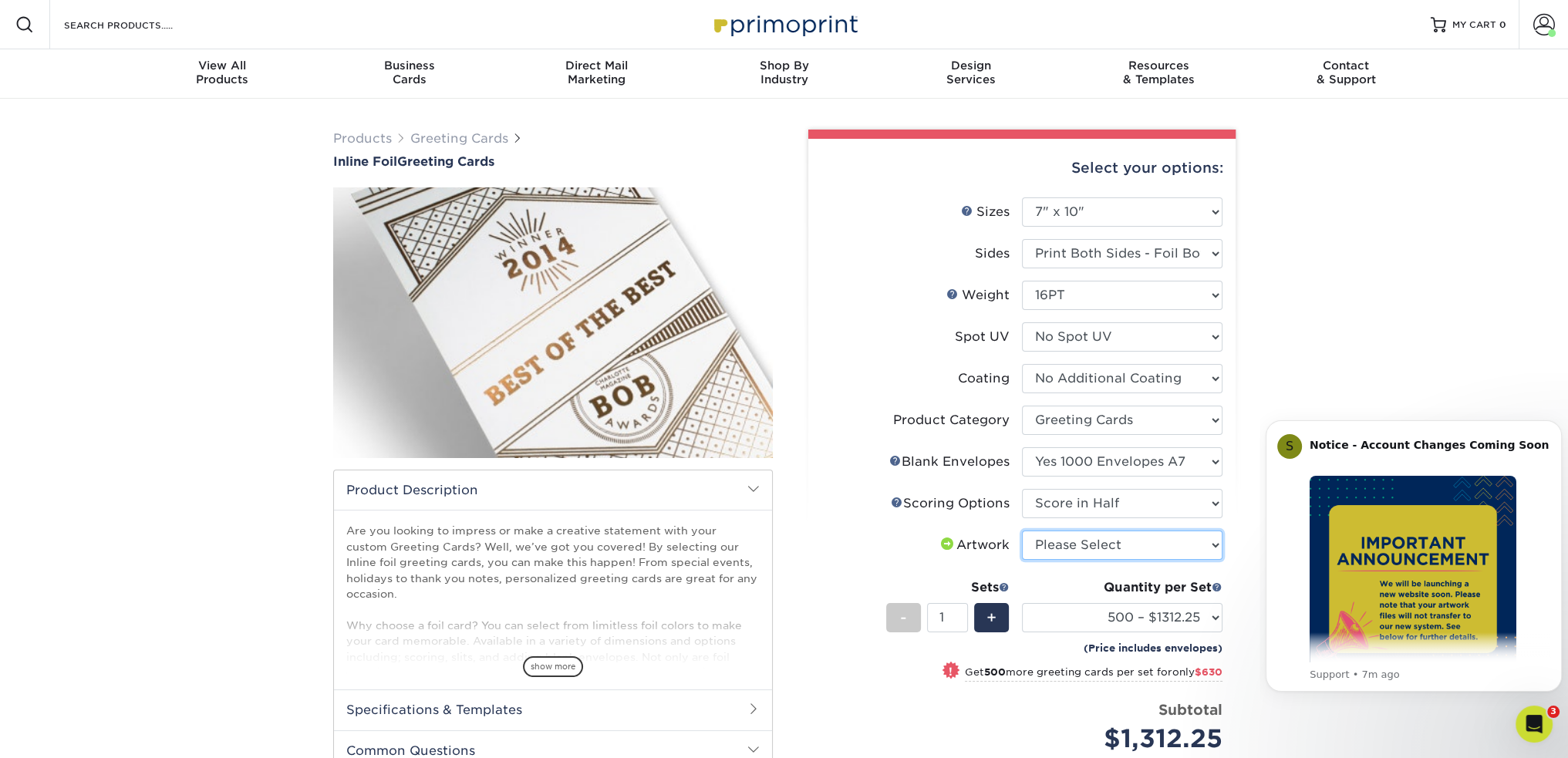
click at [1157, 540] on select "Please Select I will upload files I need a design - $75" at bounding box center [1121, 545] width 201 height 29
select select "upload"
click at [1021, 530] on select "Please Select I will upload files I need a design - $75" at bounding box center [1121, 545] width 201 height 29
click at [1185, 461] on select "Please Select No Blank Envelopes Yes 500 Envelopes A7 Yes 1000 Envelopes A7 Yes…" at bounding box center [1121, 462] width 201 height 29
click at [1021, 448] on select "Please Select No Blank Envelopes Yes 500 Envelopes A7 Yes 1000 Envelopes A7 Yes…" at bounding box center [1121, 462] width 201 height 29
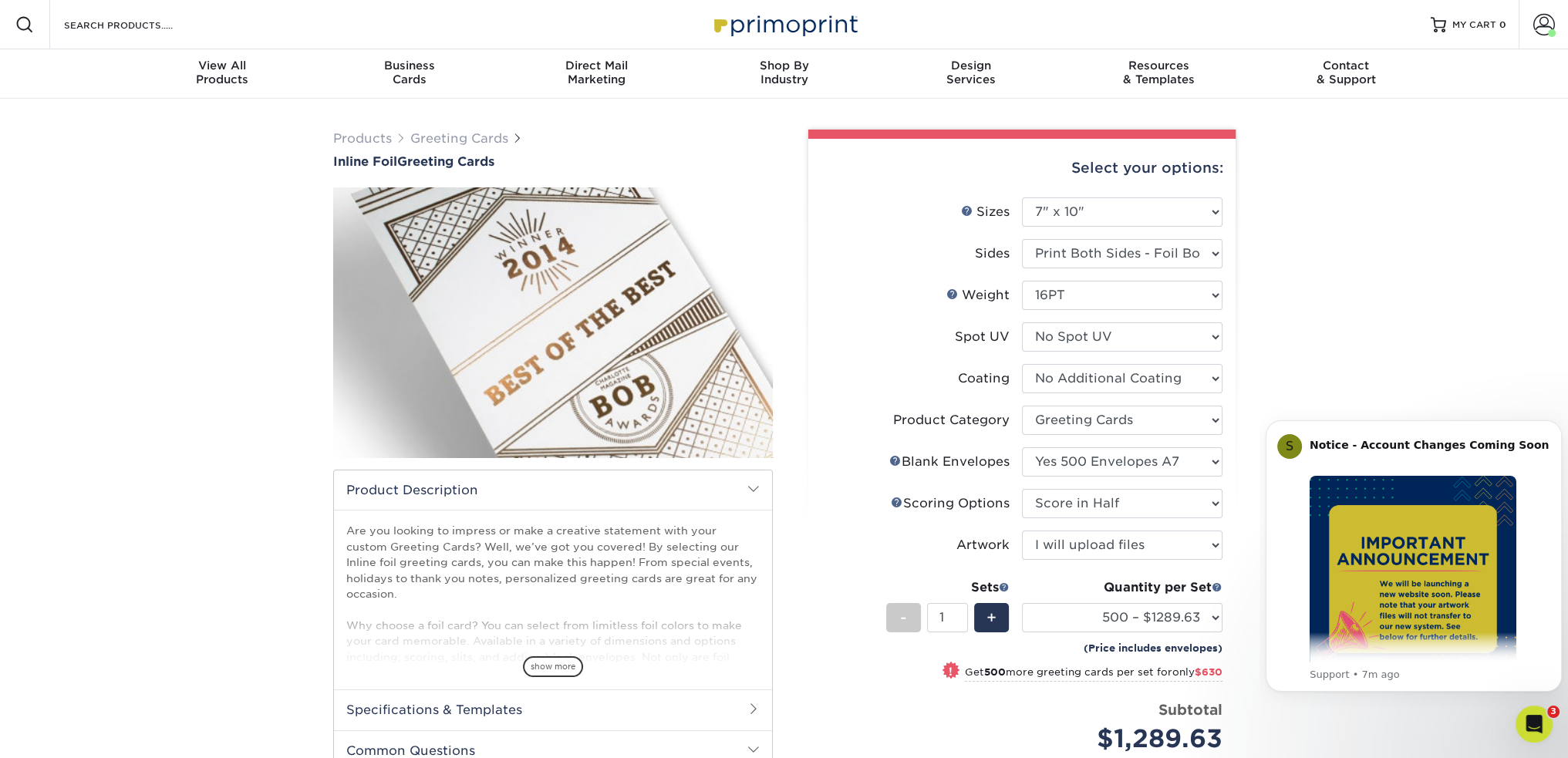
click at [1167, 530] on li "Artwork Please Select I will upload files I need a design - $75" at bounding box center [1022, 551] width 401 height 42
click at [1157, 464] on select "Please Select No Blank Envelopes Yes 500 Envelopes A7 Yes 1000 Envelopes A7 Yes…" at bounding box center [1121, 462] width 201 height 29
select select "81bf4180-54cc-44bf-b773-172a2f186536"
click at [1021, 448] on select "Please Select No Blank Envelopes Yes 500 Envelopes A7 Yes 1000 Envelopes A7 Yes…" at bounding box center [1121, 462] width 201 height 29
click at [1180, 615] on select "500 – $1312.25 1000 – $1942.25 2500 – $2704.25 5000 – $3443.25" at bounding box center [1121, 617] width 201 height 29
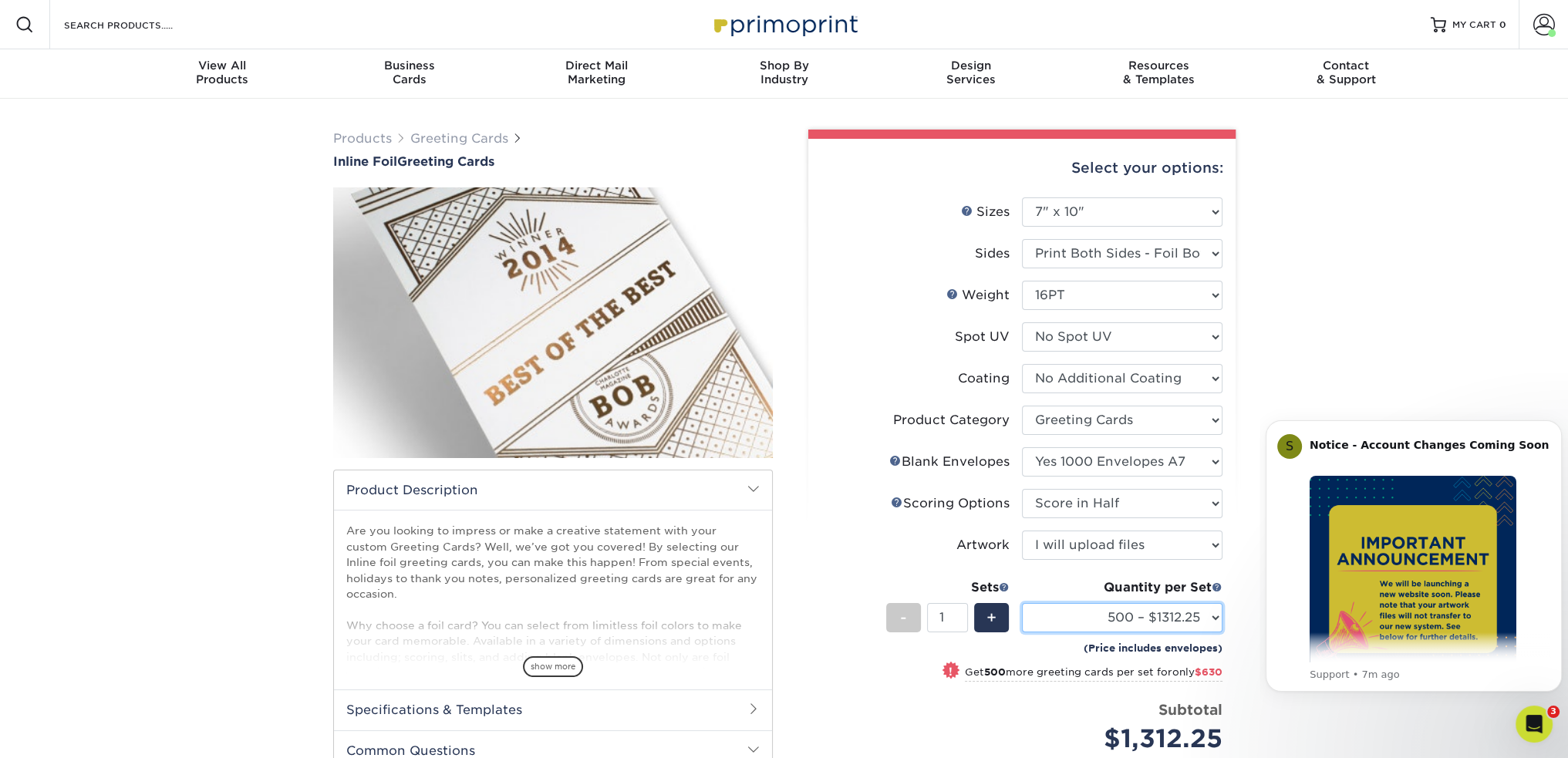
click at [1021, 603] on select "500 – $1312.25 1000 – $1942.25 2500 – $2704.25 5000 – $3443.25" at bounding box center [1121, 617] width 201 height 29
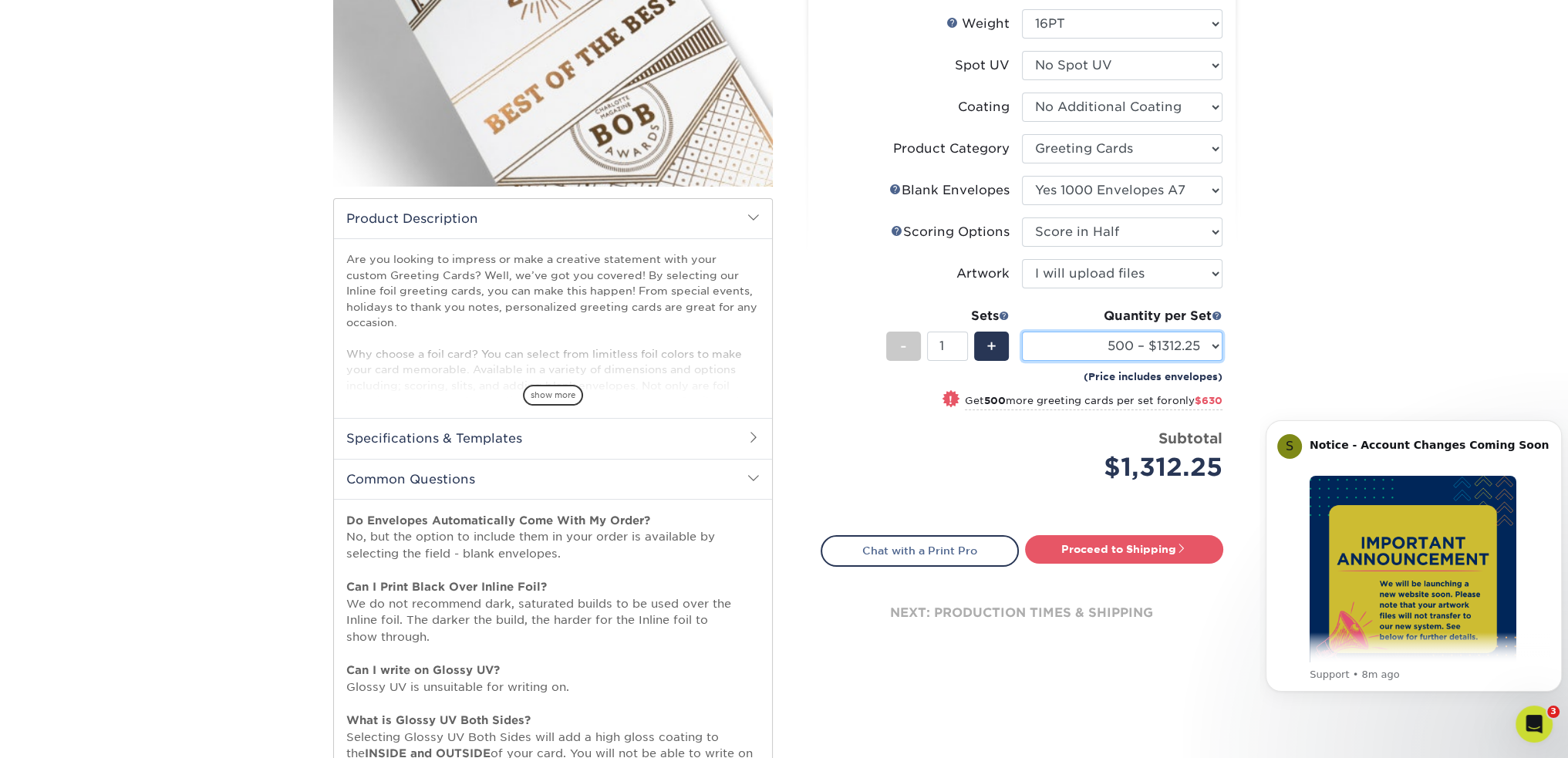
scroll to position [309, 0]
